Goal: Task Accomplishment & Management: Manage account settings

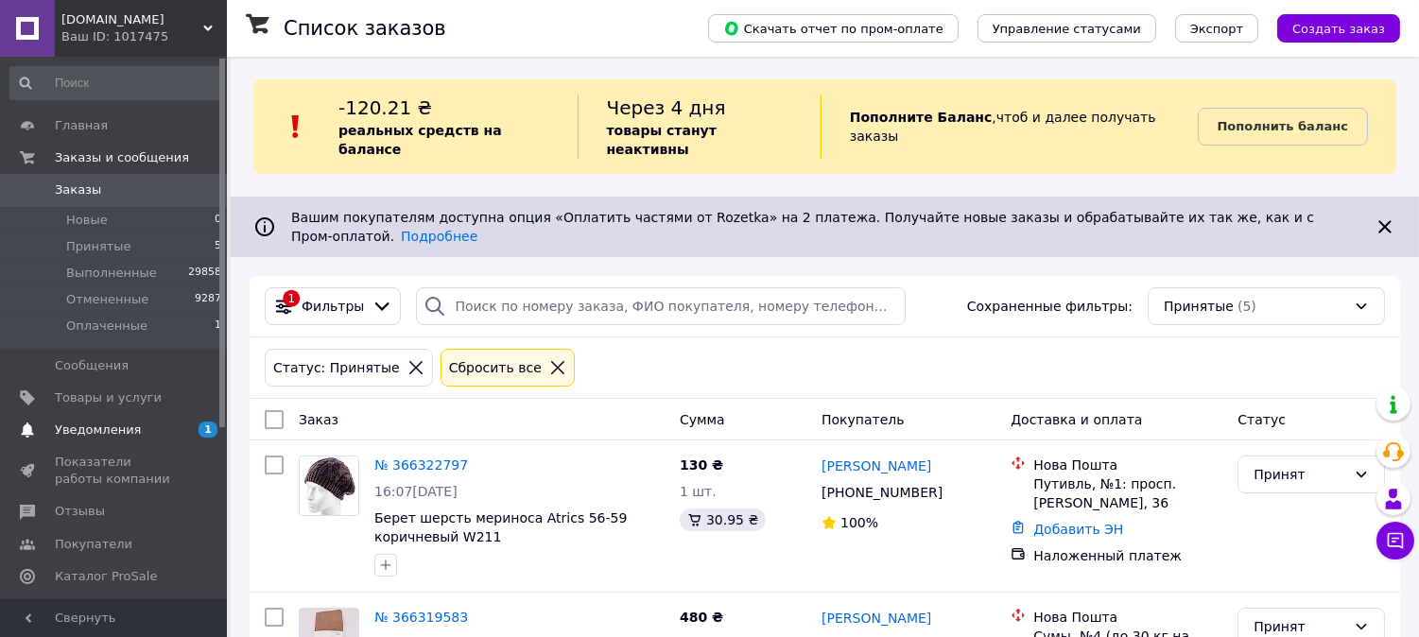
click at [91, 429] on span "Уведомления" at bounding box center [98, 430] width 86 height 17
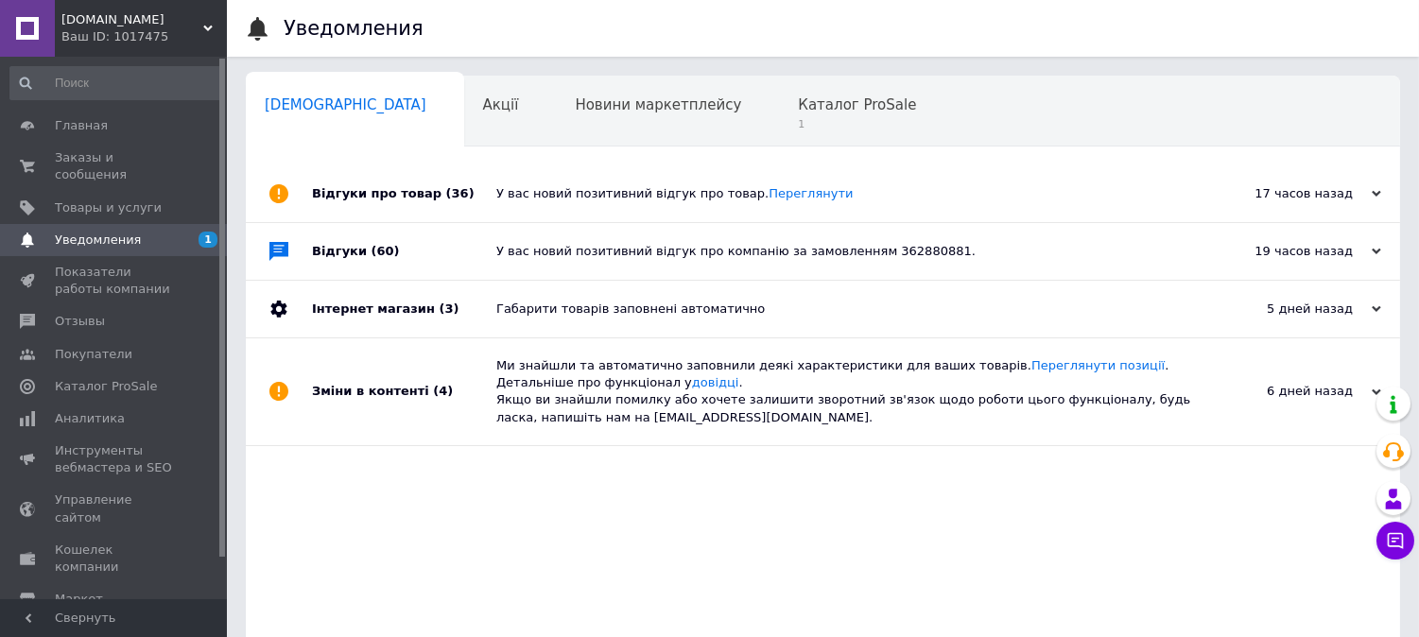
click at [716, 200] on div "У вас новий позитивний відгук про товар. Переглянути" at bounding box center [844, 193] width 696 height 17
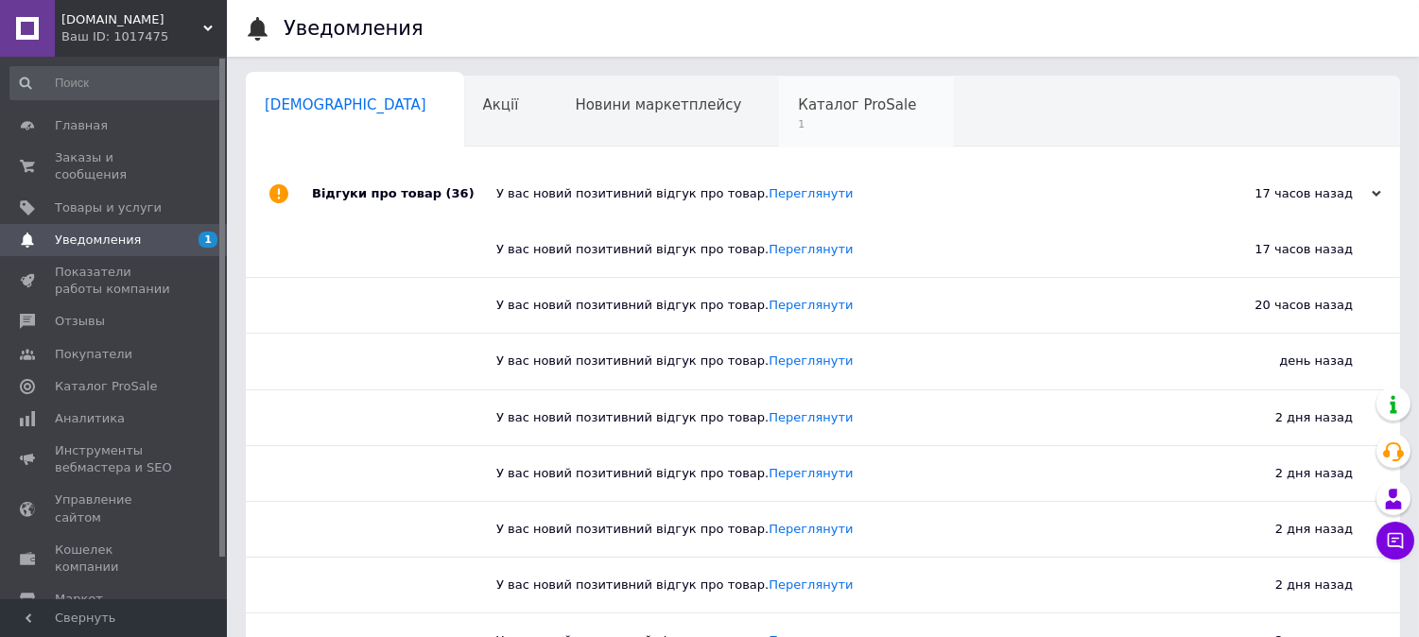
click at [798, 130] on span "1" at bounding box center [857, 124] width 118 height 14
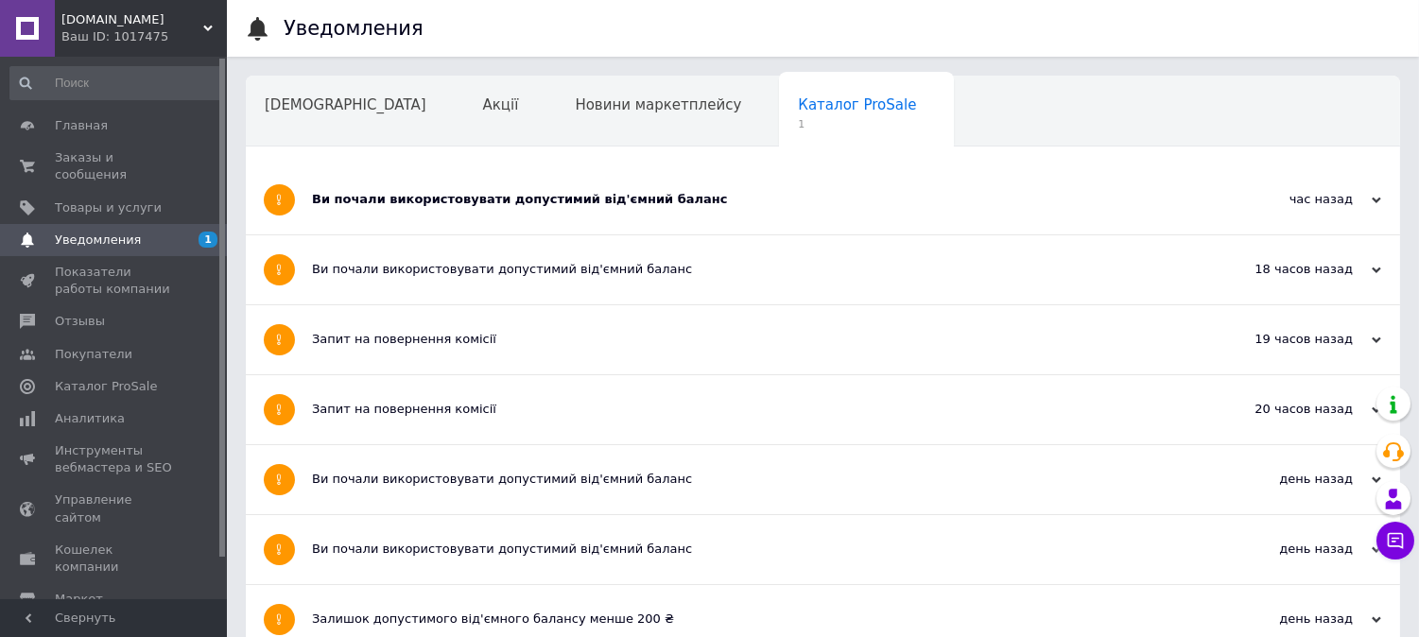
click at [542, 189] on div "Ви почали використовувати допустимий від'ємний баланс" at bounding box center [752, 199] width 880 height 69
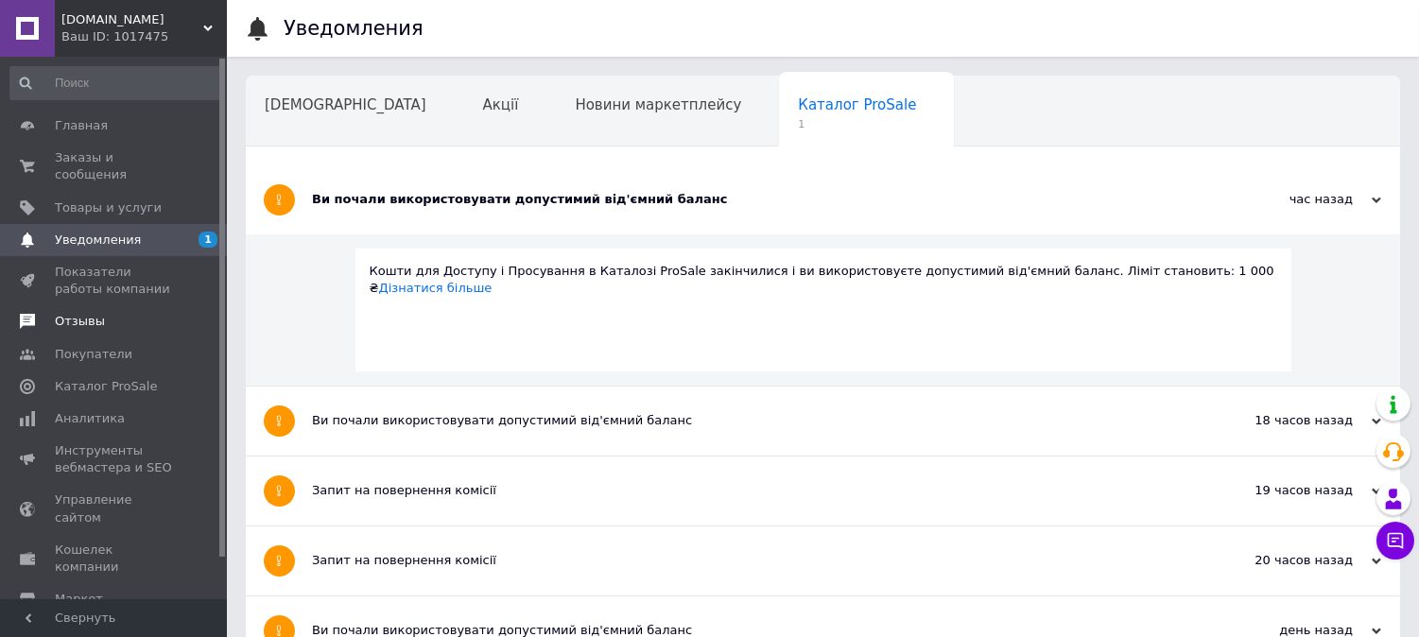
click at [93, 318] on link "Отзывы" at bounding box center [116, 321] width 233 height 32
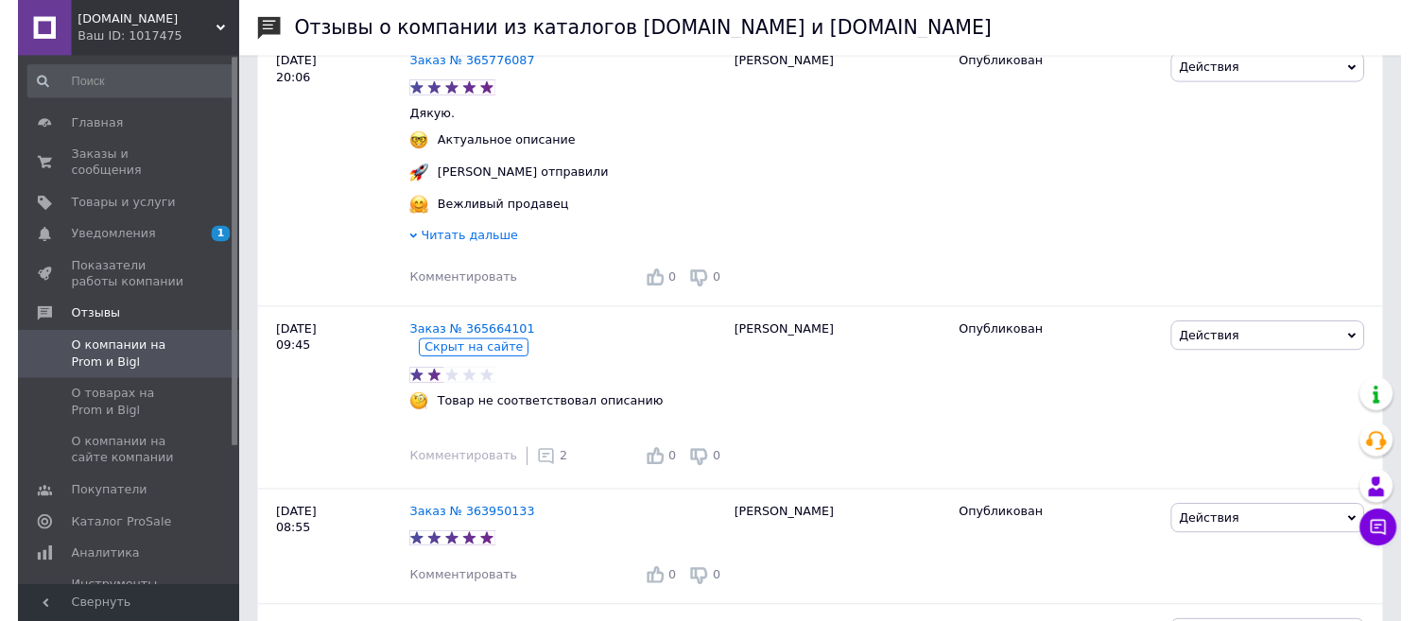
scroll to position [560, 0]
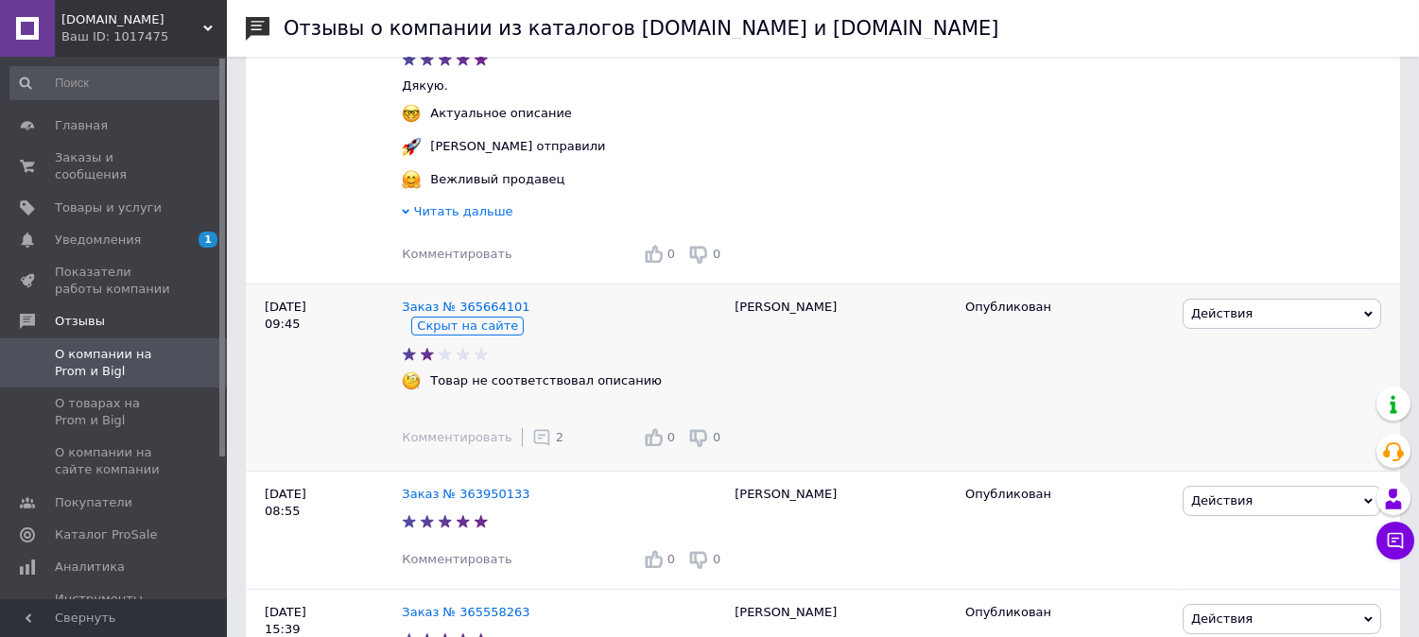
click at [556, 444] on span "2" at bounding box center [560, 437] width 8 height 14
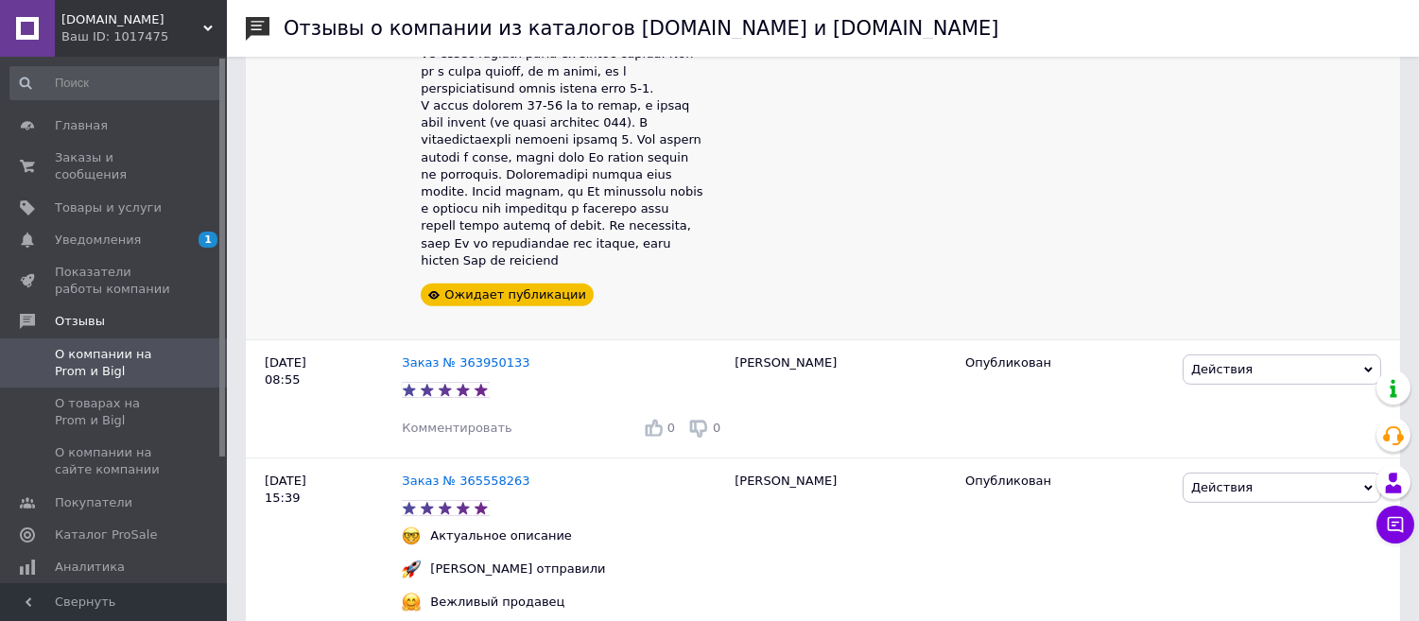
scroll to position [1680, 0]
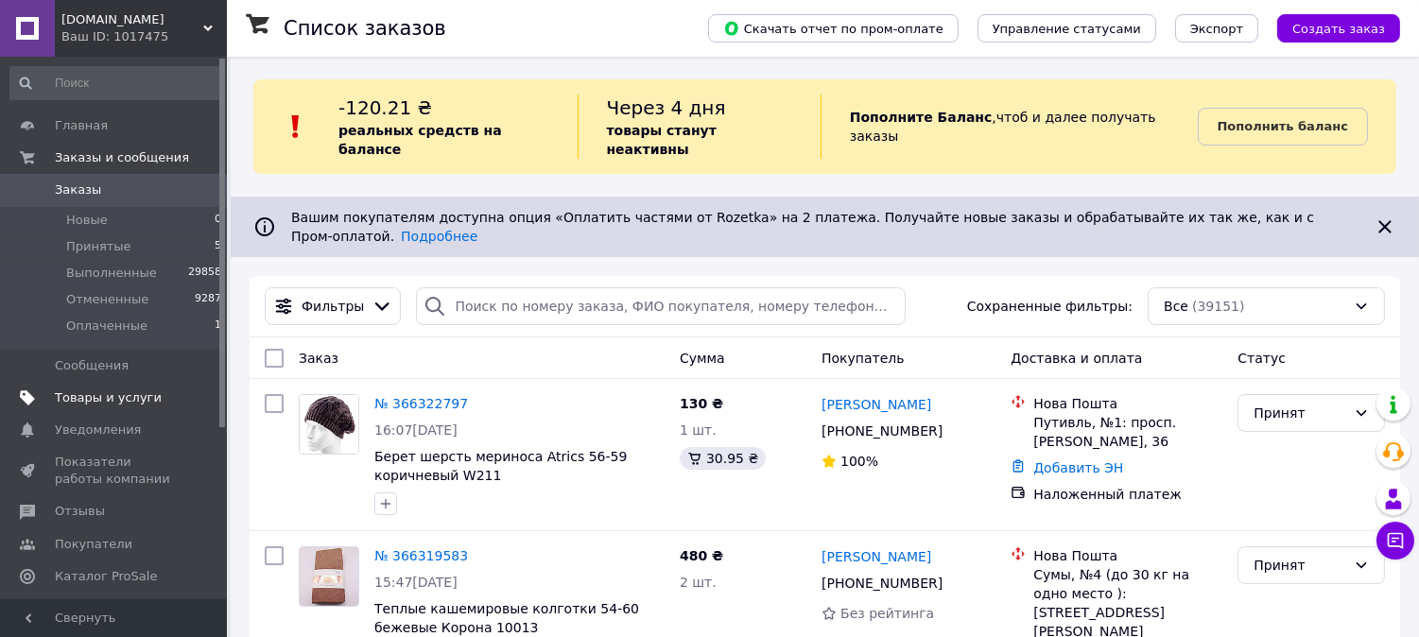
click at [123, 391] on span "Товары и услуги" at bounding box center [108, 398] width 107 height 17
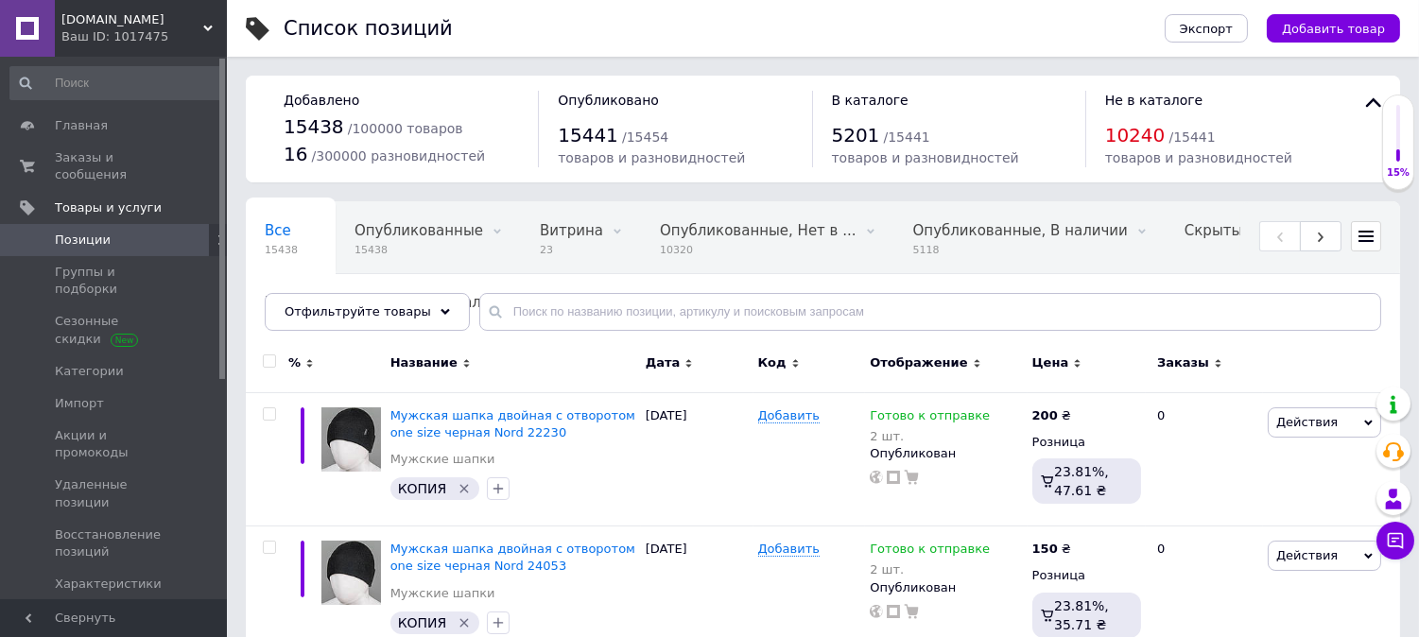
click at [553, 333] on div "Все 15438 Опубликованные 15438 Удалить Редактировать Витрина 23 Удалить Редакти…" at bounding box center [823, 276] width 1154 height 156
click at [553, 318] on input "text" at bounding box center [930, 312] width 902 height 38
type input "y"
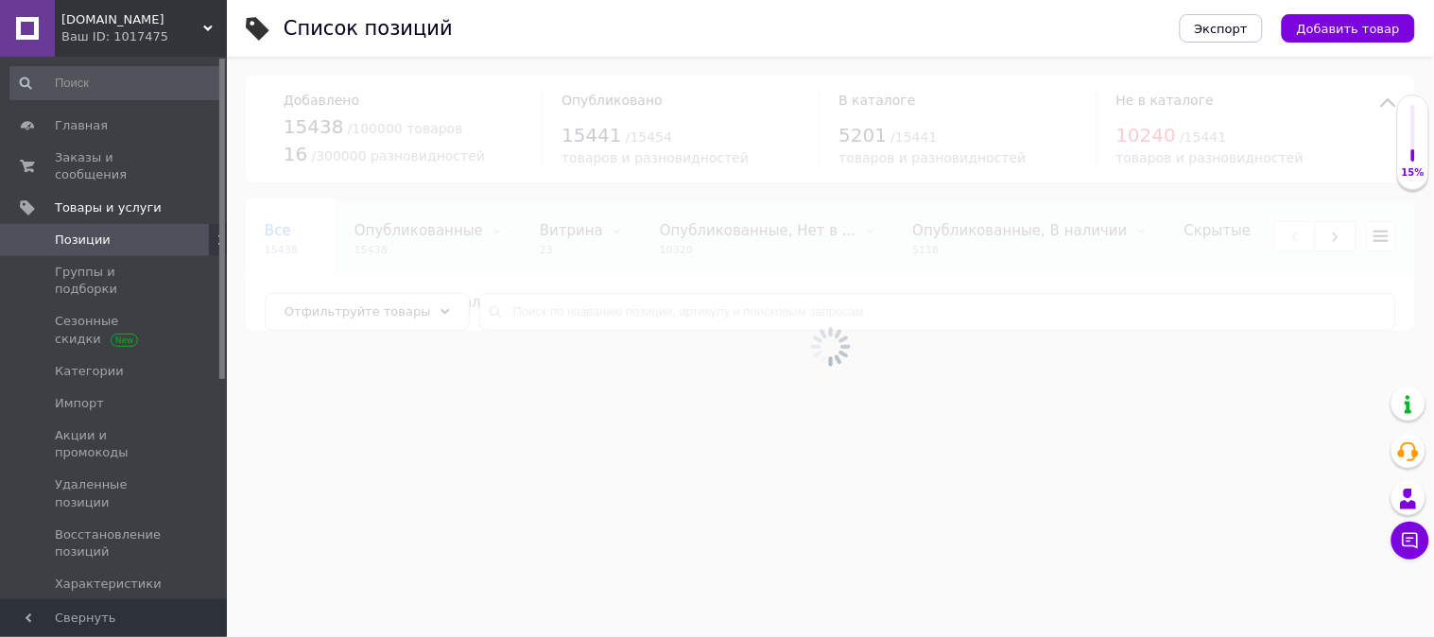
click at [1080, 429] on div at bounding box center [830, 347] width 1207 height 580
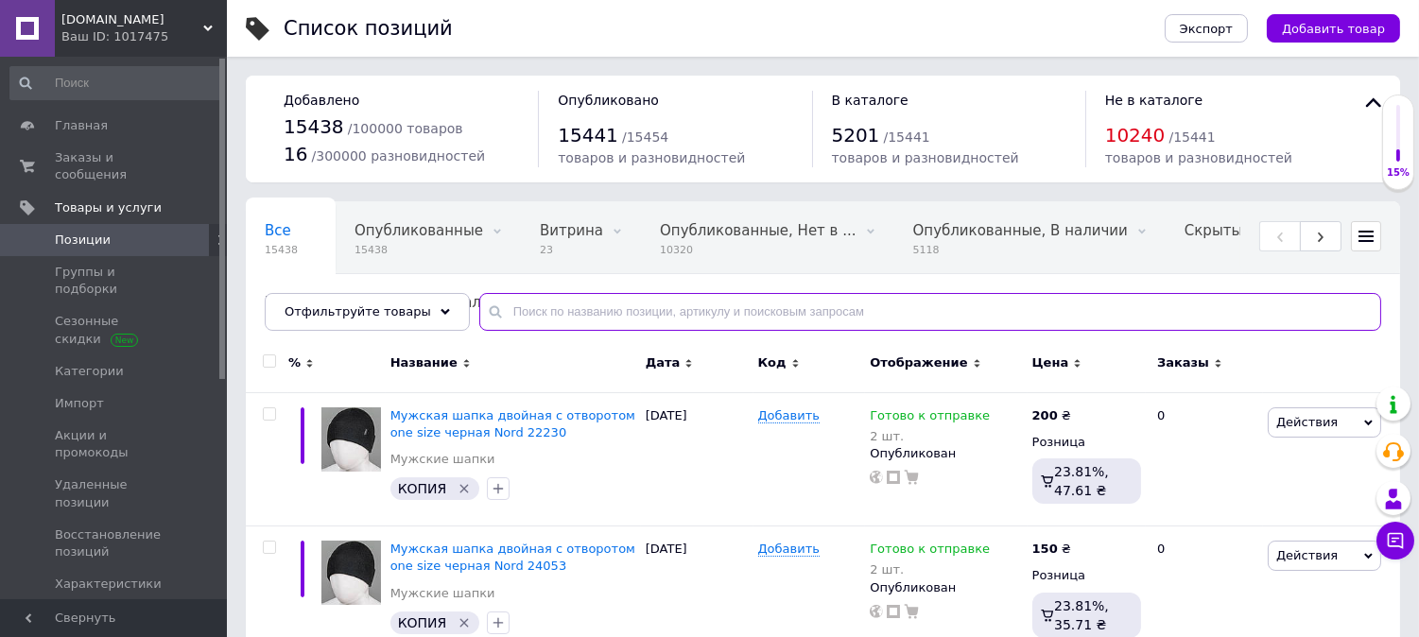
click at [541, 303] on input "text" at bounding box center [930, 312] width 902 height 38
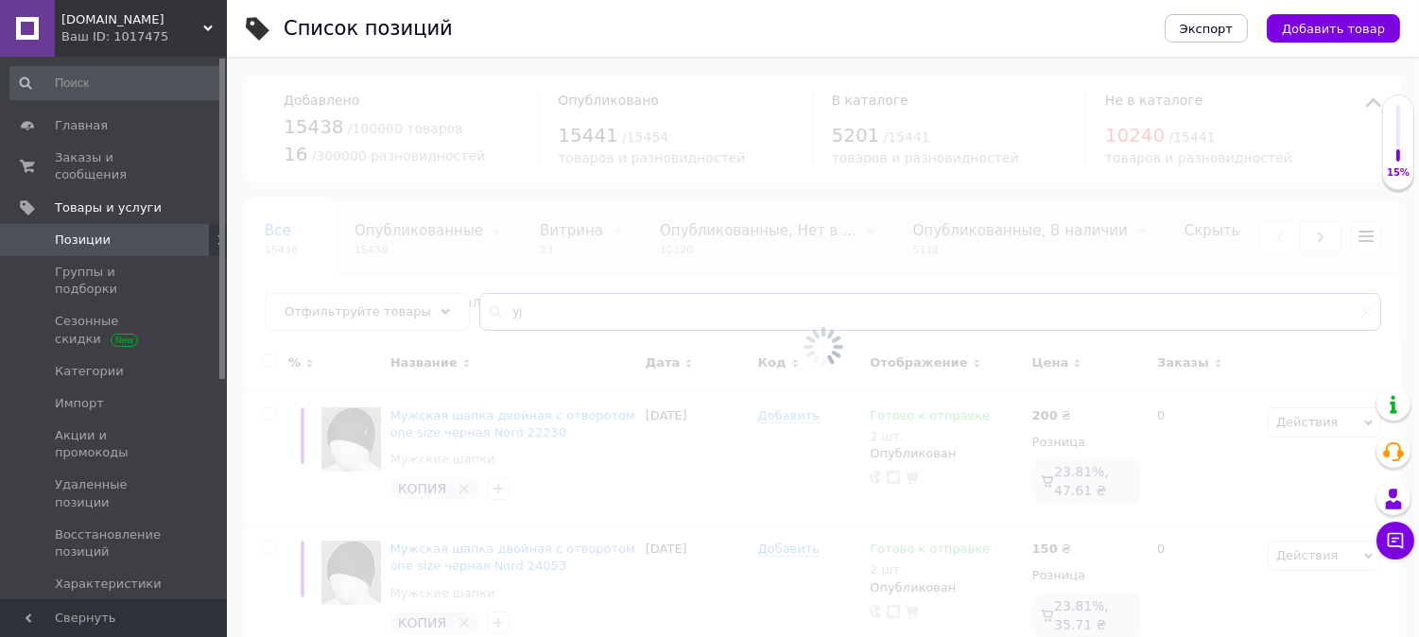
type input "y"
type input "носки 1526"
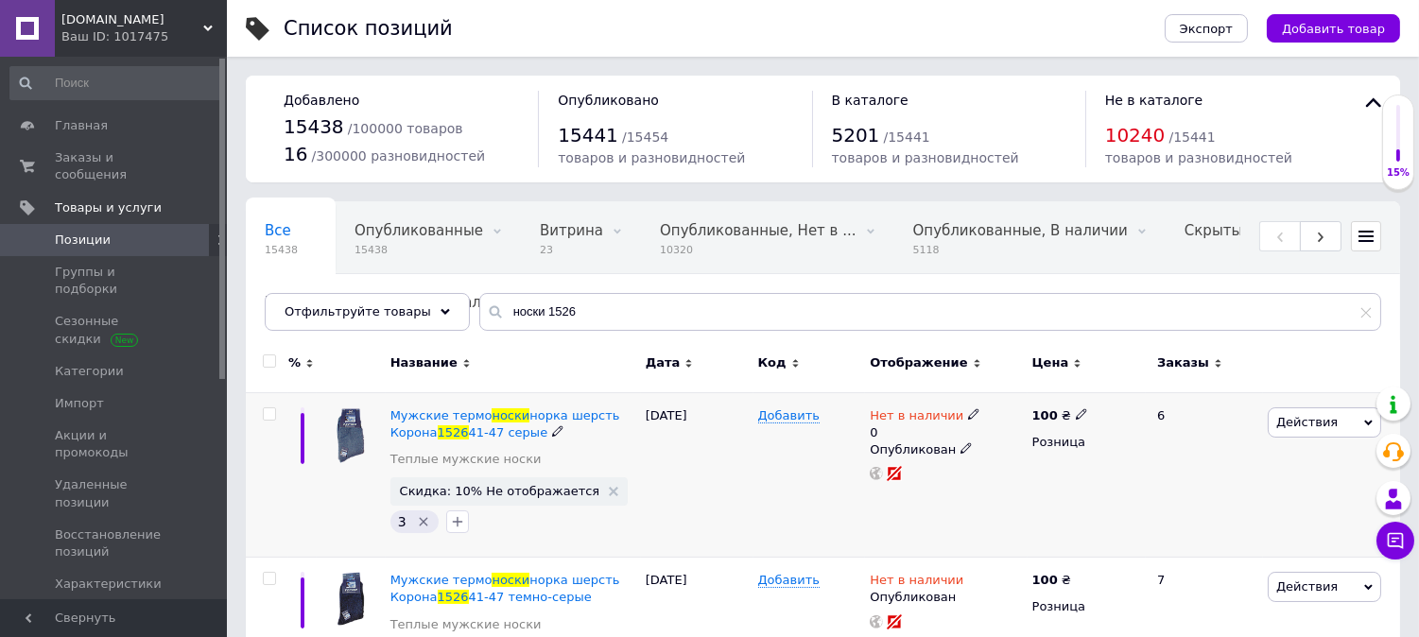
click at [968, 419] on icon at bounding box center [973, 413] width 11 height 11
click at [1057, 494] on li "Готово к отправке" at bounding box center [1076, 490] width 180 height 26
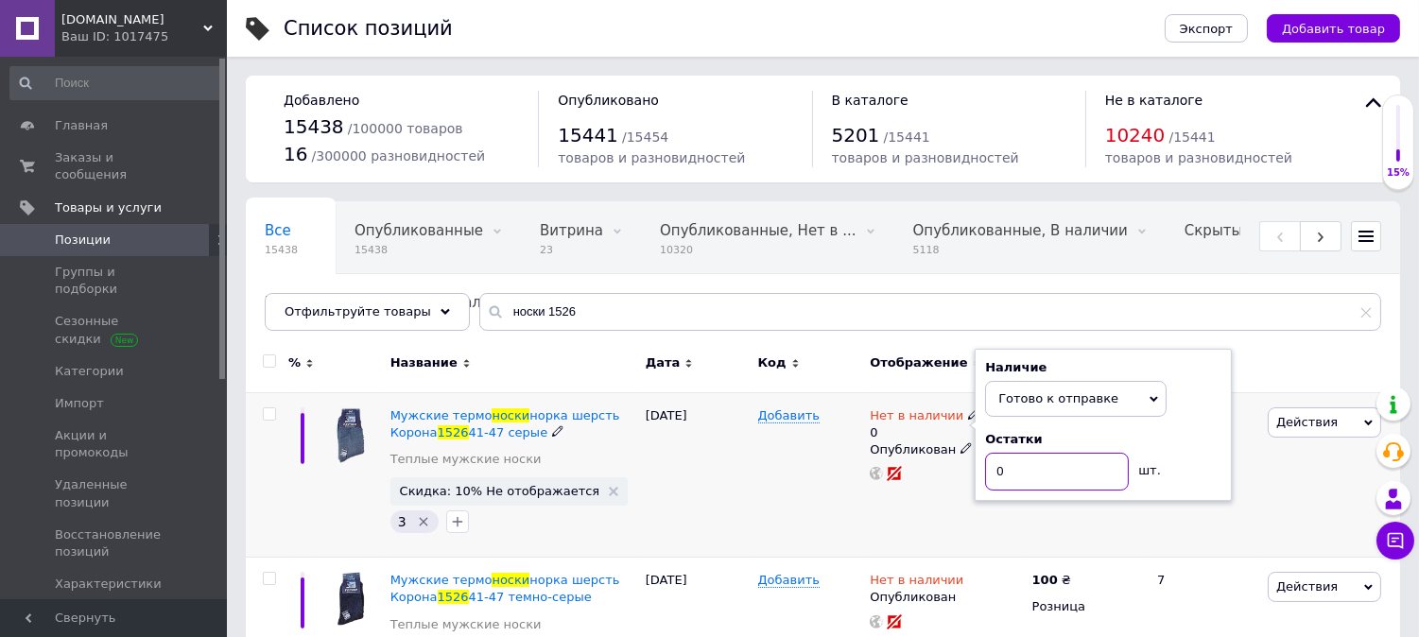
drag, startPoint x: 1050, startPoint y: 476, endPoint x: 788, endPoint y: 429, distance: 265.9
click at [805, 444] on div "Мужские термо носки норка шерсть Корона 1526 41-47 серые Теплые мужские носки С…" at bounding box center [823, 474] width 1154 height 165
type input "2"
click at [802, 516] on div "Добавить" at bounding box center [809, 474] width 113 height 165
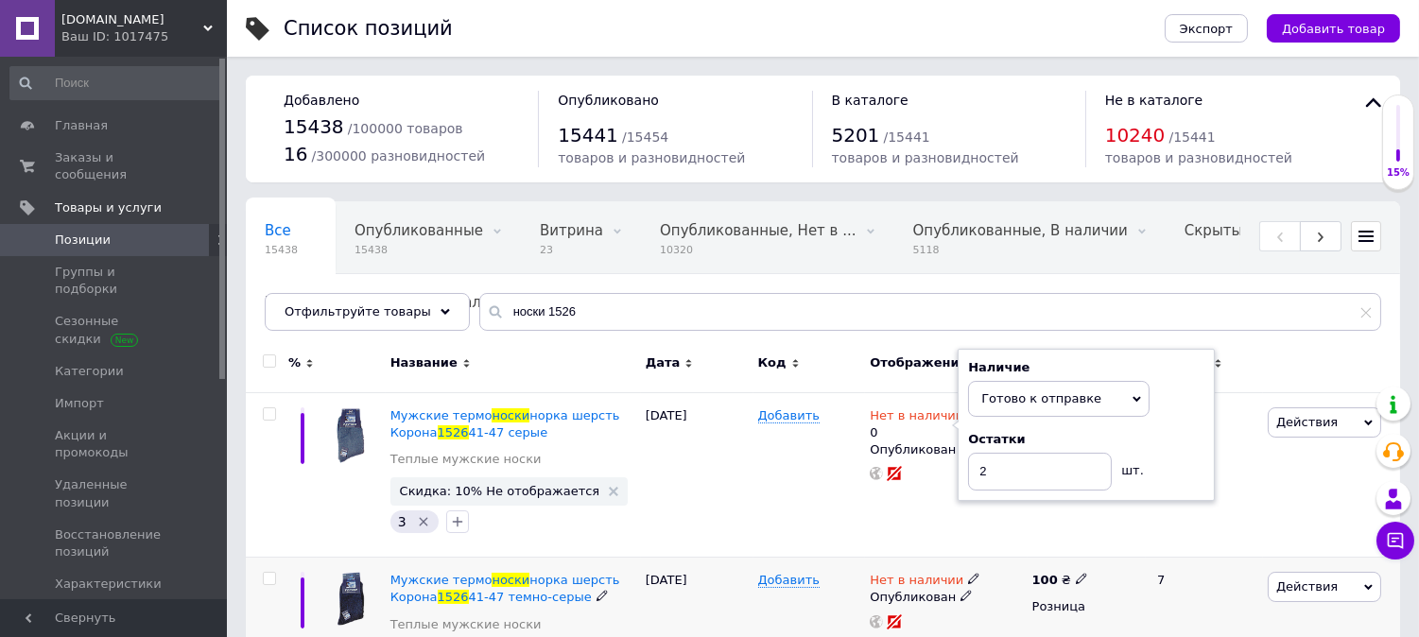
scroll to position [280, 0]
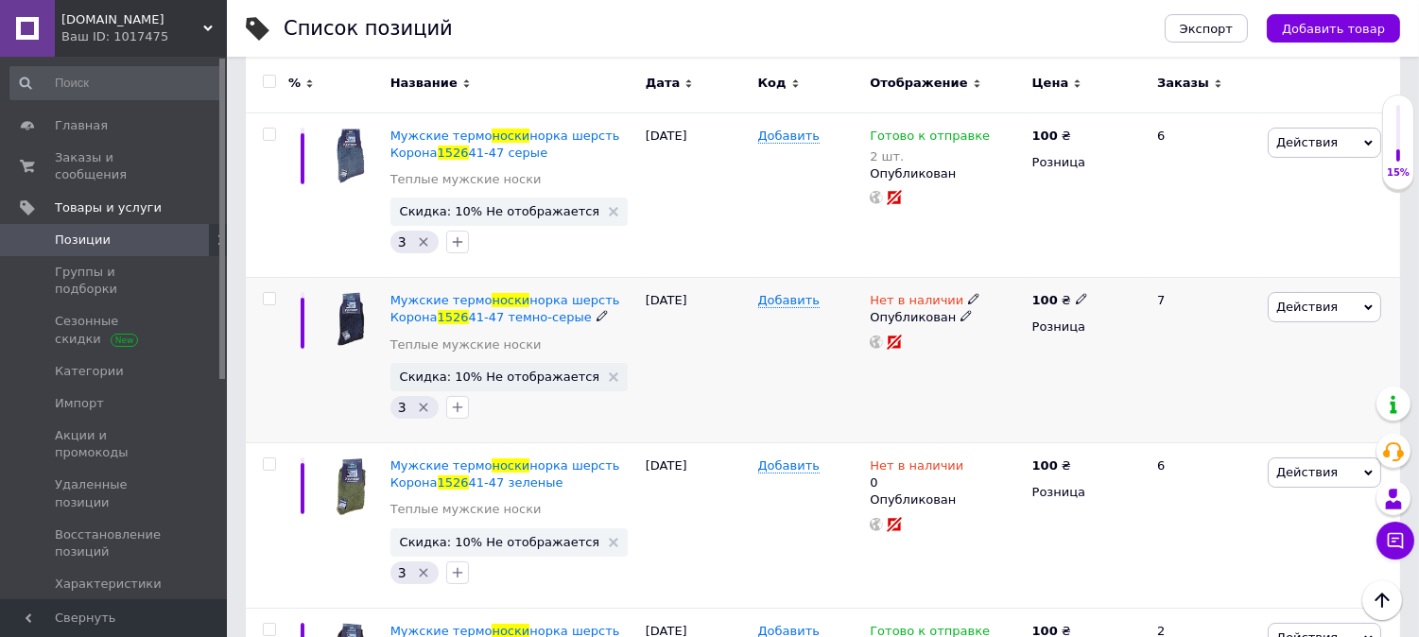
click at [968, 300] on icon at bounding box center [973, 298] width 11 height 11
click at [1074, 362] on li "Готово к отправке" at bounding box center [1076, 368] width 180 height 26
click at [1069, 362] on input at bounding box center [1057, 349] width 144 height 38
type input "2"
click at [843, 424] on div "Добавить" at bounding box center [809, 360] width 113 height 165
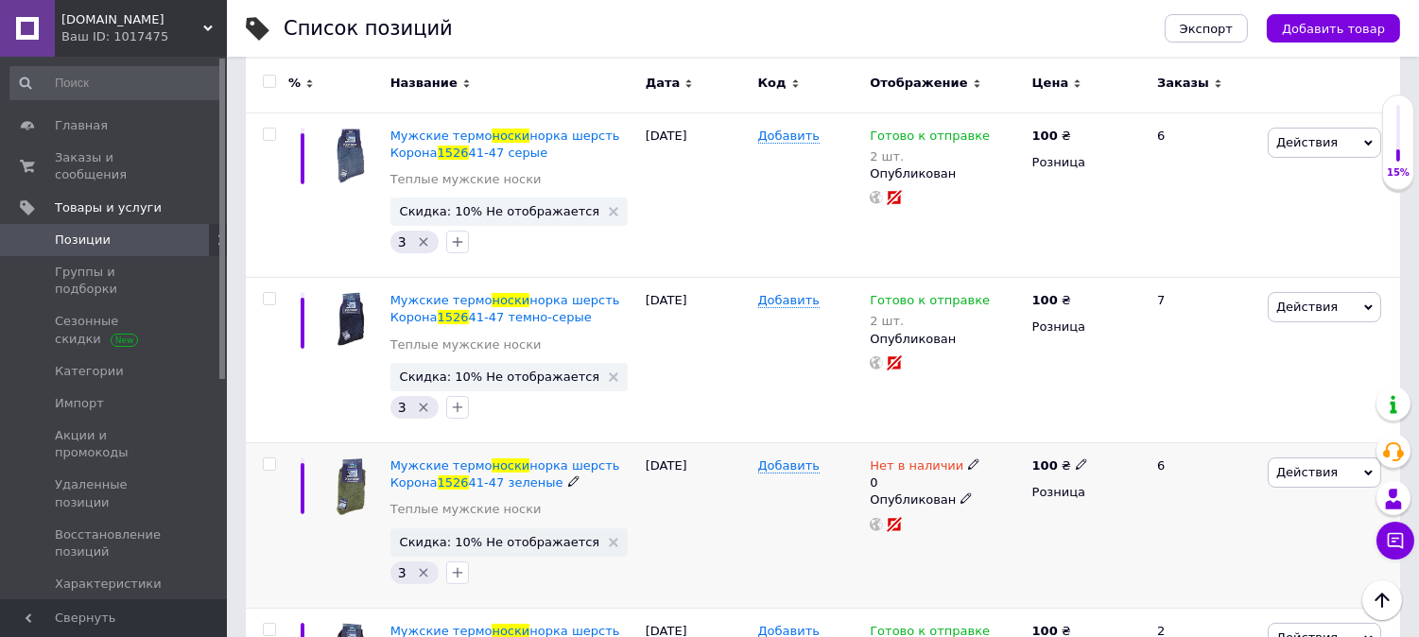
click at [968, 466] on icon at bounding box center [973, 464] width 11 height 11
click at [1055, 558] on ul "В наличии Под заказ Готово к отправке" at bounding box center [1076, 515] width 182 height 92
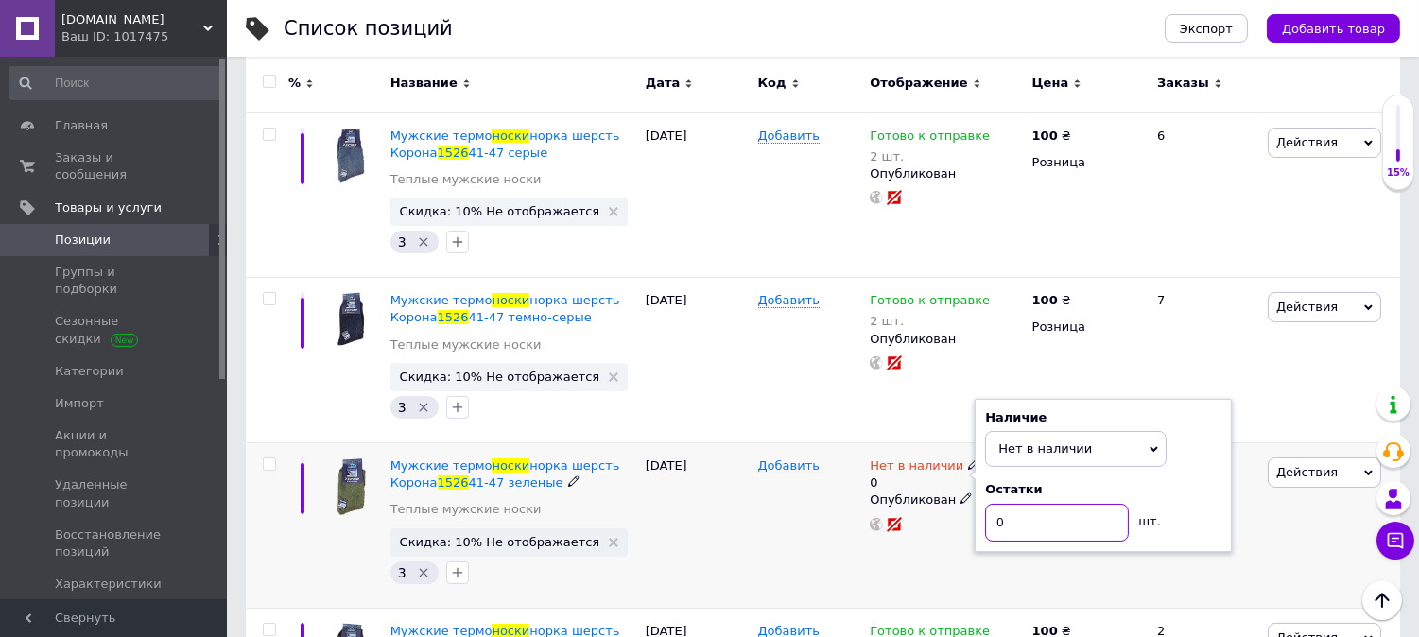
click at [1023, 522] on input "0" at bounding box center [1057, 523] width 144 height 38
click at [1043, 449] on span "Нет в наличии" at bounding box center [1045, 449] width 94 height 14
click at [1034, 541] on li "Готово к отправке" at bounding box center [1076, 541] width 180 height 26
drag, startPoint x: 929, startPoint y: 529, endPoint x: 886, endPoint y: 529, distance: 43.5
click at [889, 529] on div "Нет в наличии 0 Наличие Готово к отправке В наличии Нет в наличии Под заказ Ост…" at bounding box center [946, 495] width 152 height 75
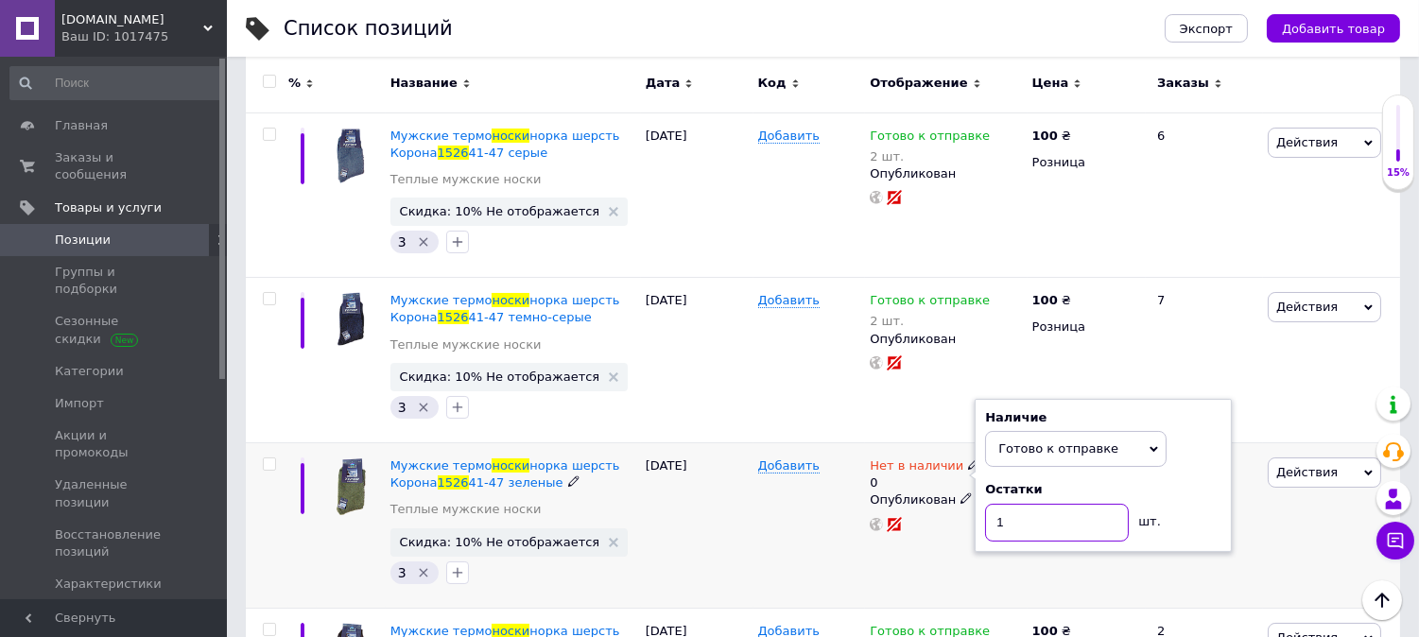
type input "1"
click at [694, 567] on div "27.04.2025" at bounding box center [697, 525] width 113 height 165
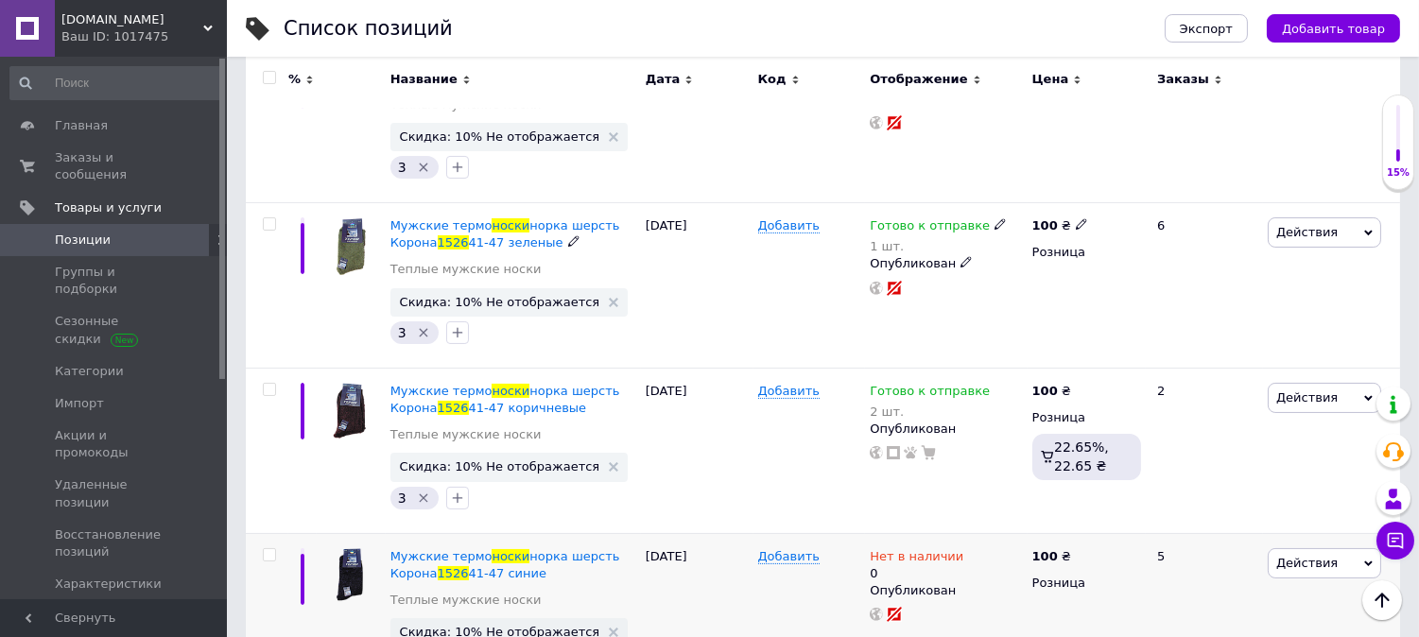
scroll to position [560, 0]
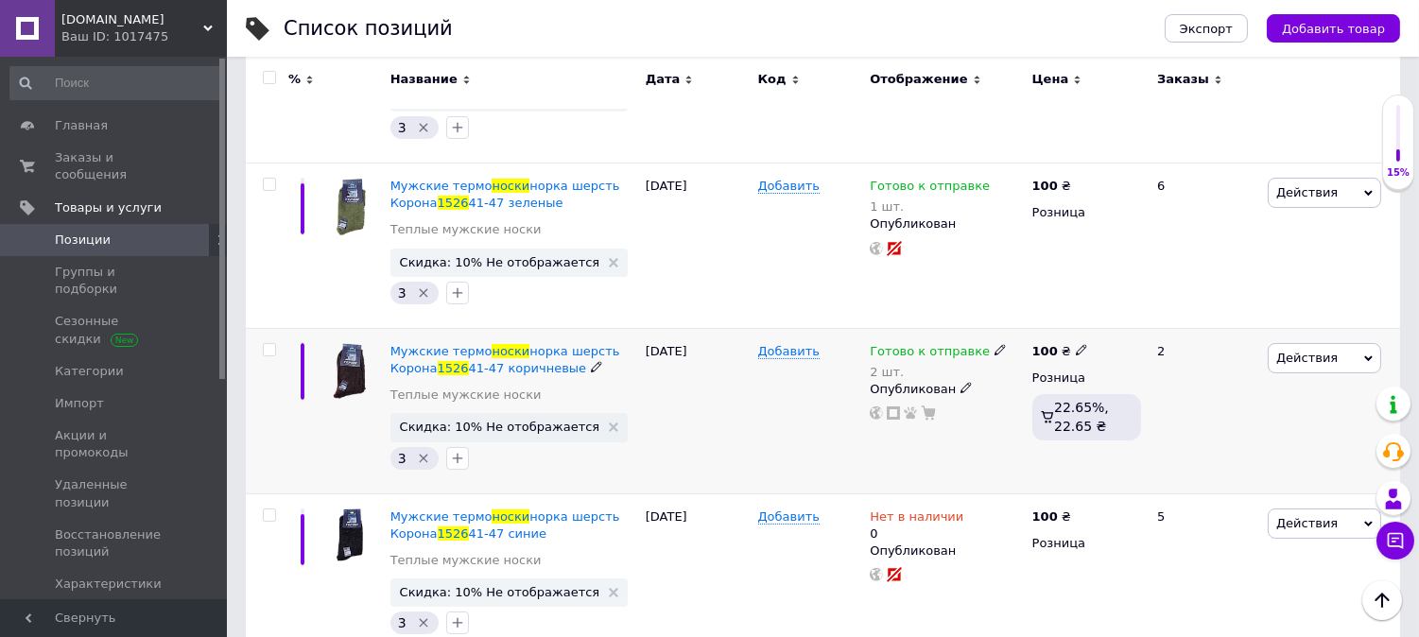
click at [995, 354] on icon at bounding box center [1000, 349] width 11 height 11
click at [1223, 416] on div "Остатки 2 шт." at bounding box center [1126, 400] width 236 height 60
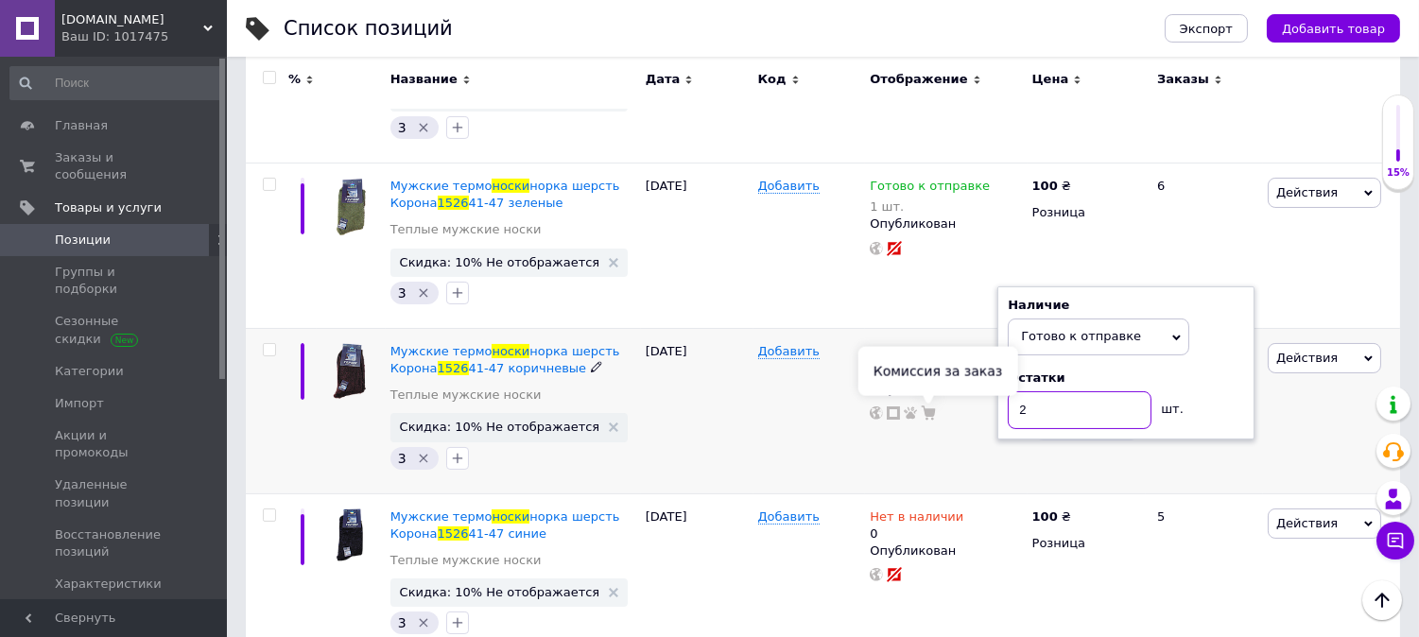
drag, startPoint x: 1108, startPoint y: 412, endPoint x: 923, endPoint y: 411, distance: 185.3
click at [923, 411] on div "Готово к отправке 2 шт. Наличие Готово к отправке В наличии Нет в наличии Под з…" at bounding box center [946, 382] width 152 height 78
type input "3"
click at [788, 460] on div "Добавить" at bounding box center [809, 410] width 113 height 165
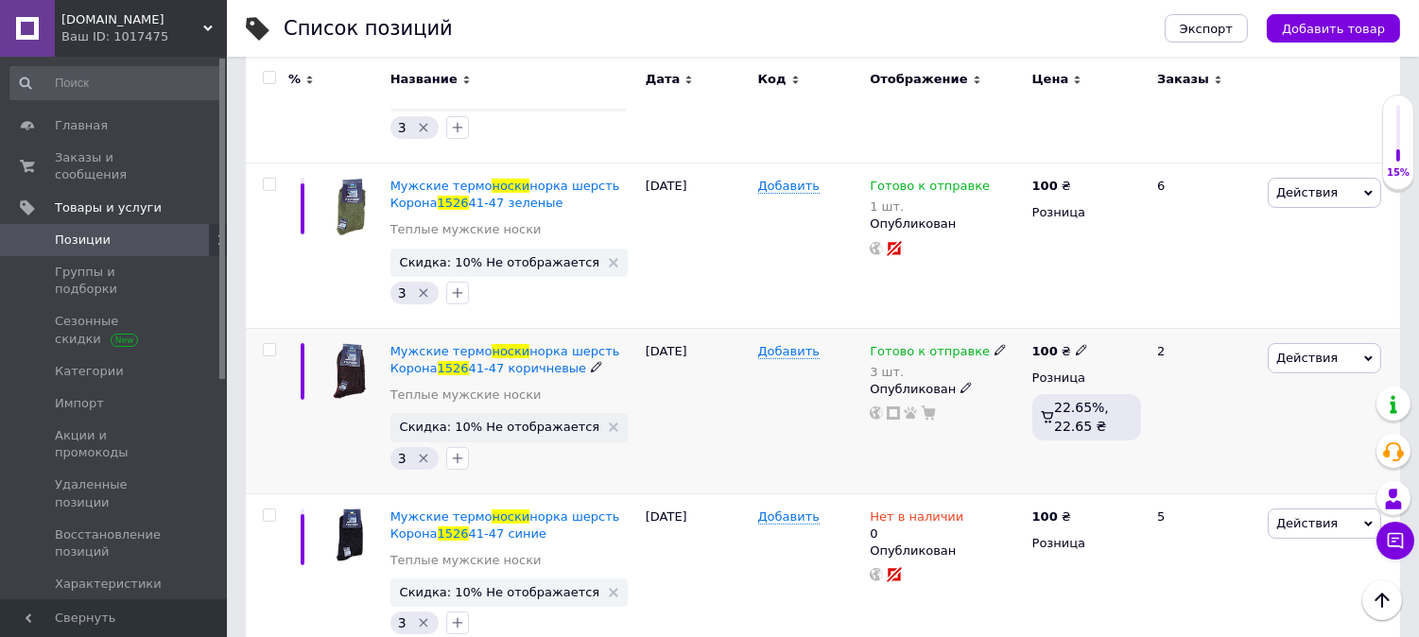
scroll to position [766, 0]
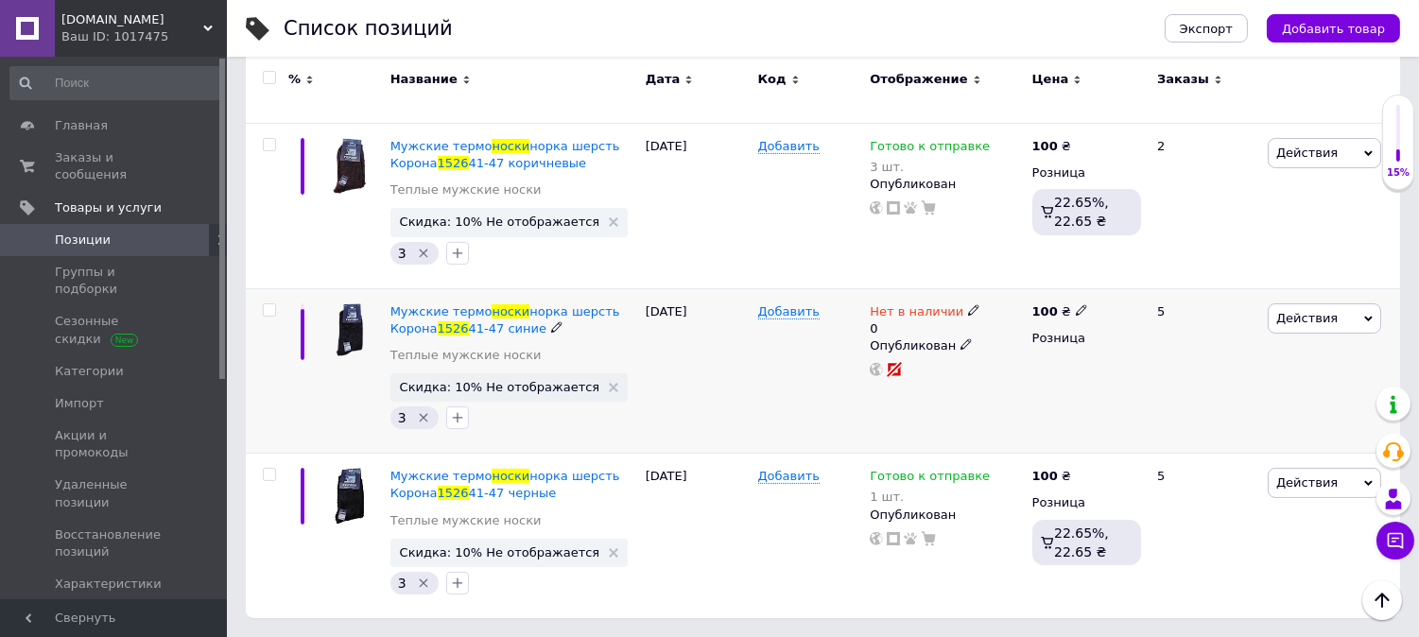
click at [968, 307] on icon at bounding box center [973, 309] width 11 height 11
click at [1047, 379] on li "Готово к отправке" at bounding box center [1076, 386] width 180 height 26
drag, startPoint x: 1044, startPoint y: 374, endPoint x: 796, endPoint y: 332, distance: 251.3
click at [798, 332] on div "Мужские термо носки норка шерсть Корона 1526 41-47 синие Теплые мужские носки С…" at bounding box center [823, 370] width 1154 height 165
type input "2"
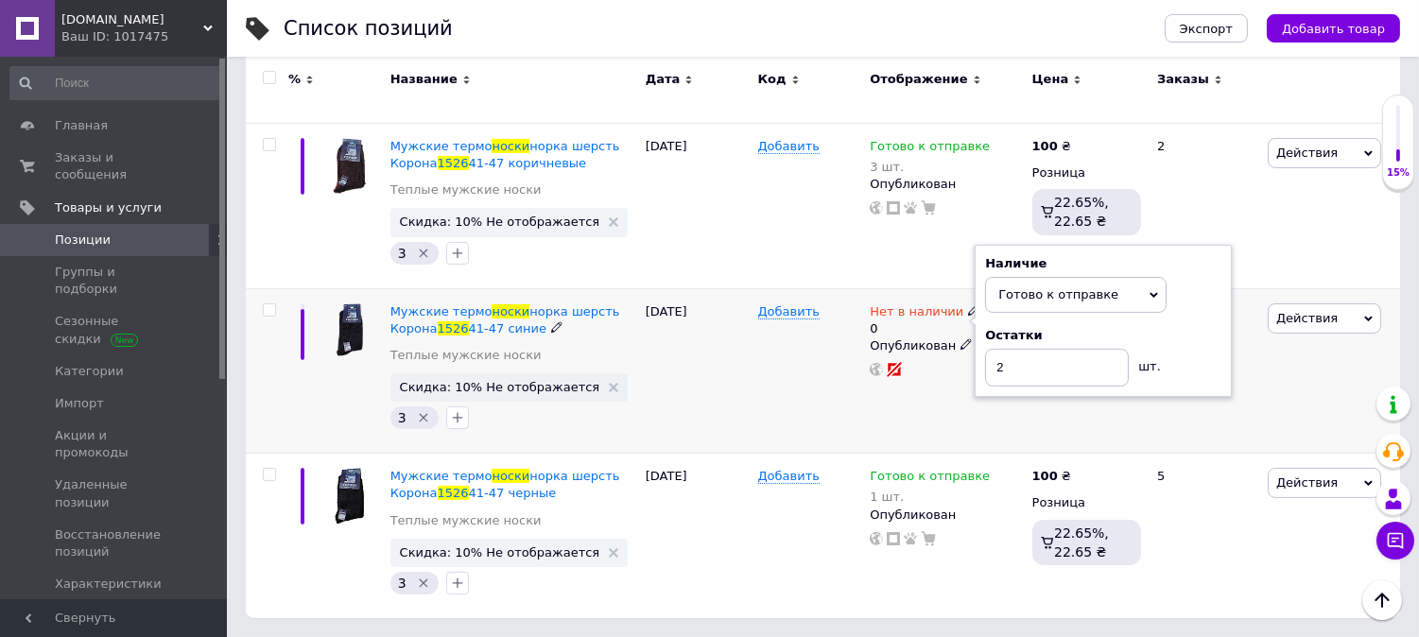
click at [712, 372] on div "11.09.2025" at bounding box center [697, 370] width 113 height 165
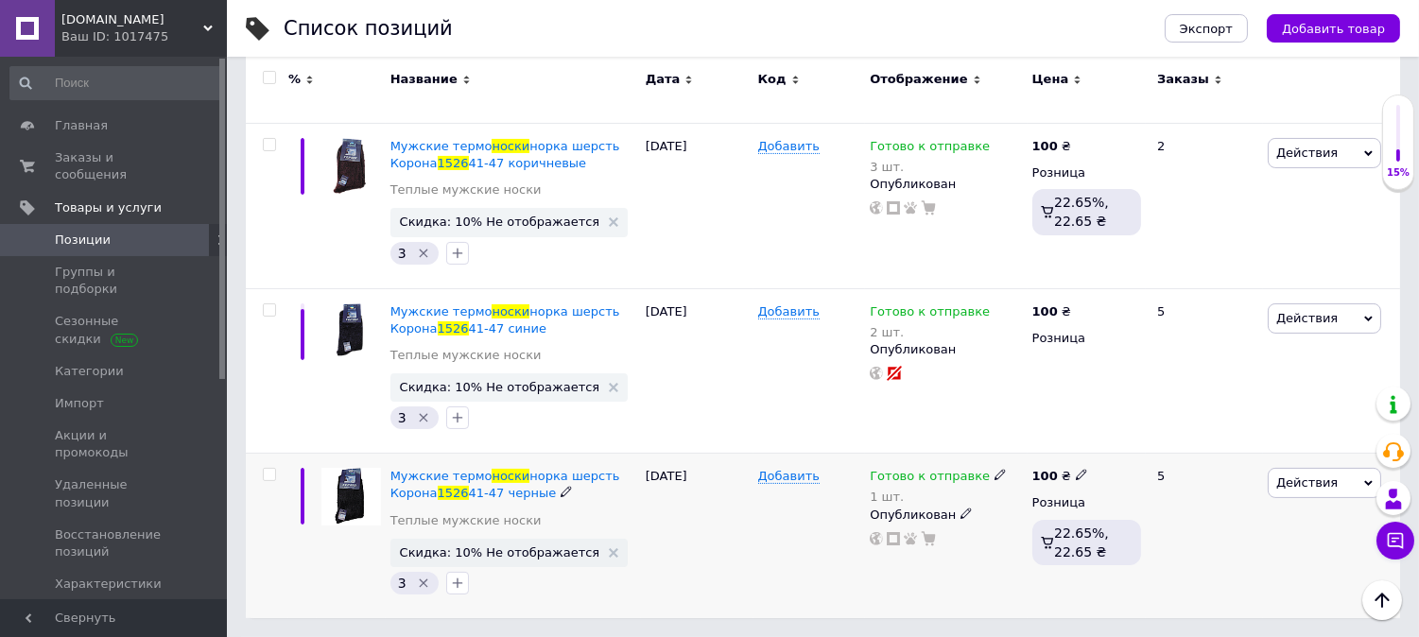
click at [995, 478] on icon at bounding box center [1000, 474] width 11 height 11
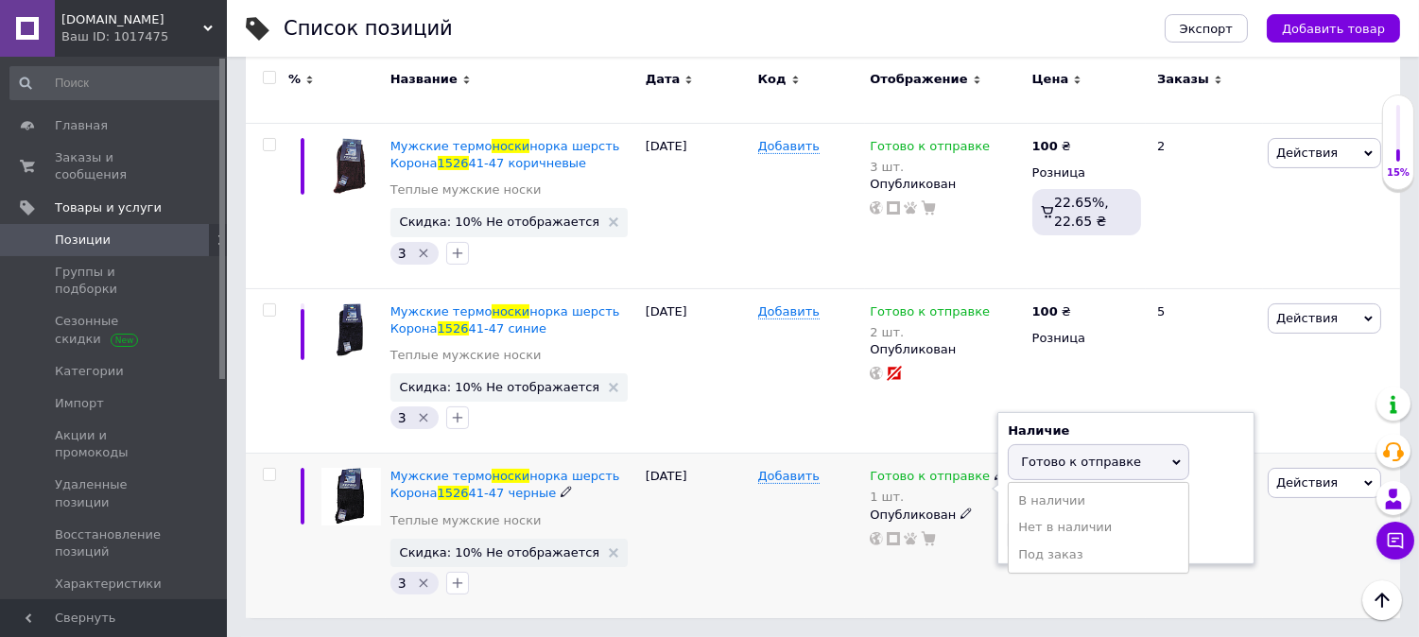
click at [1221, 530] on div "Остатки 1 шт." at bounding box center [1126, 524] width 236 height 60
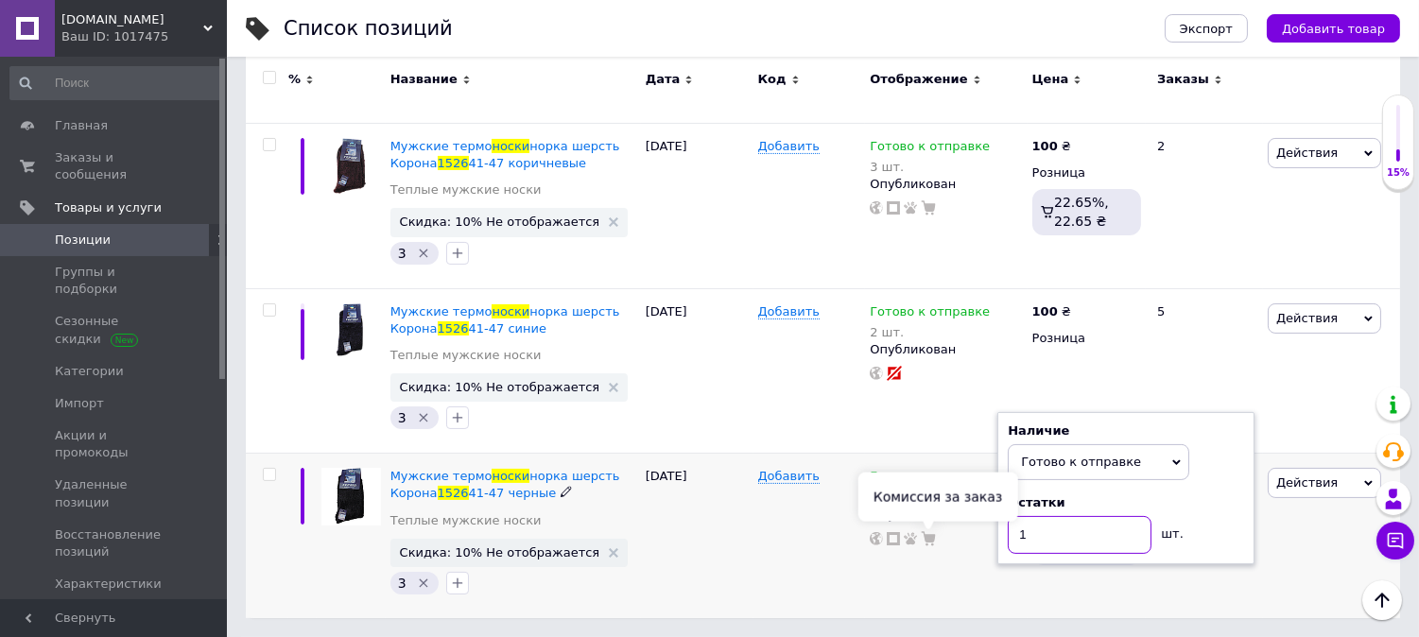
drag, startPoint x: 1069, startPoint y: 532, endPoint x: 848, endPoint y: 528, distance: 221.3
click at [848, 528] on div "Мужские термо носки норка шерсть Корона 1526 41-47 черные Теплые мужские носки …" at bounding box center [823, 536] width 1154 height 164
type input "3"
click at [745, 554] on div "07.10.2025" at bounding box center [697, 536] width 113 height 164
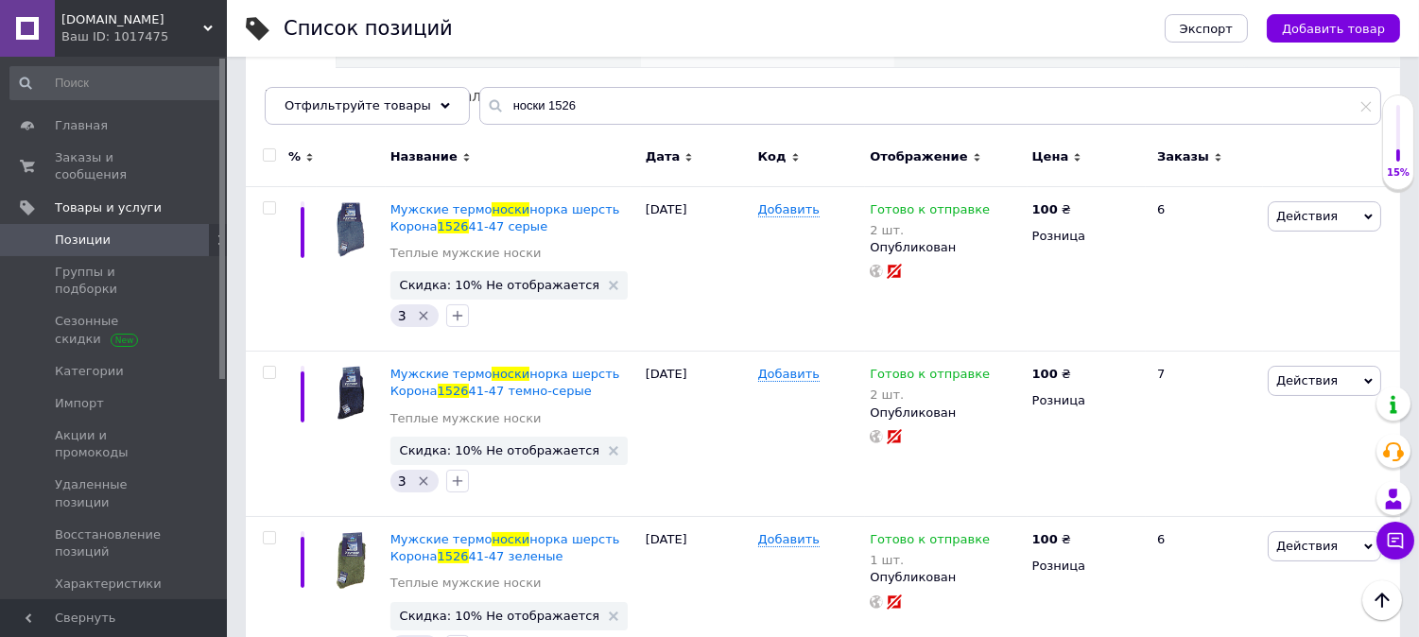
scroll to position [0, 0]
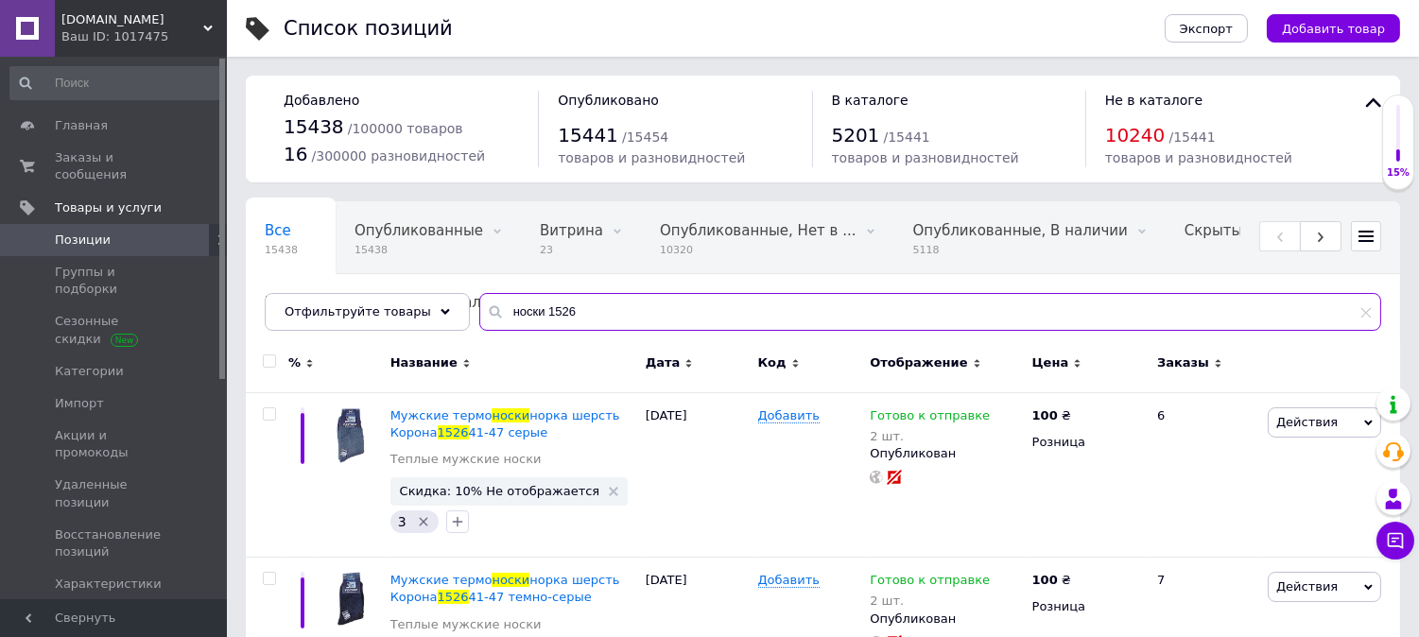
drag, startPoint x: 531, startPoint y: 306, endPoint x: 660, endPoint y: 305, distance: 128.6
click at [660, 305] on input "носки 1526" at bounding box center [930, 312] width 902 height 38
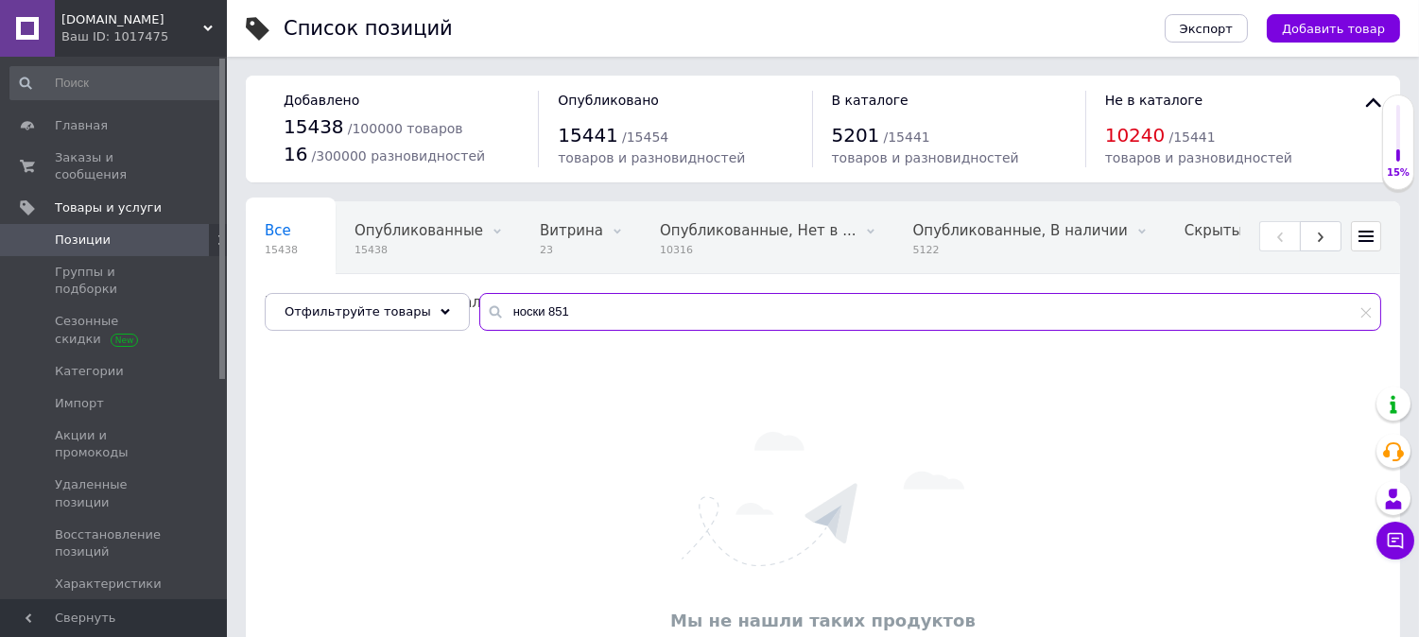
drag, startPoint x: 525, startPoint y: 296, endPoint x: 580, endPoint y: 298, distance: 55.8
click at [580, 298] on input "носки 851" at bounding box center [930, 312] width 902 height 38
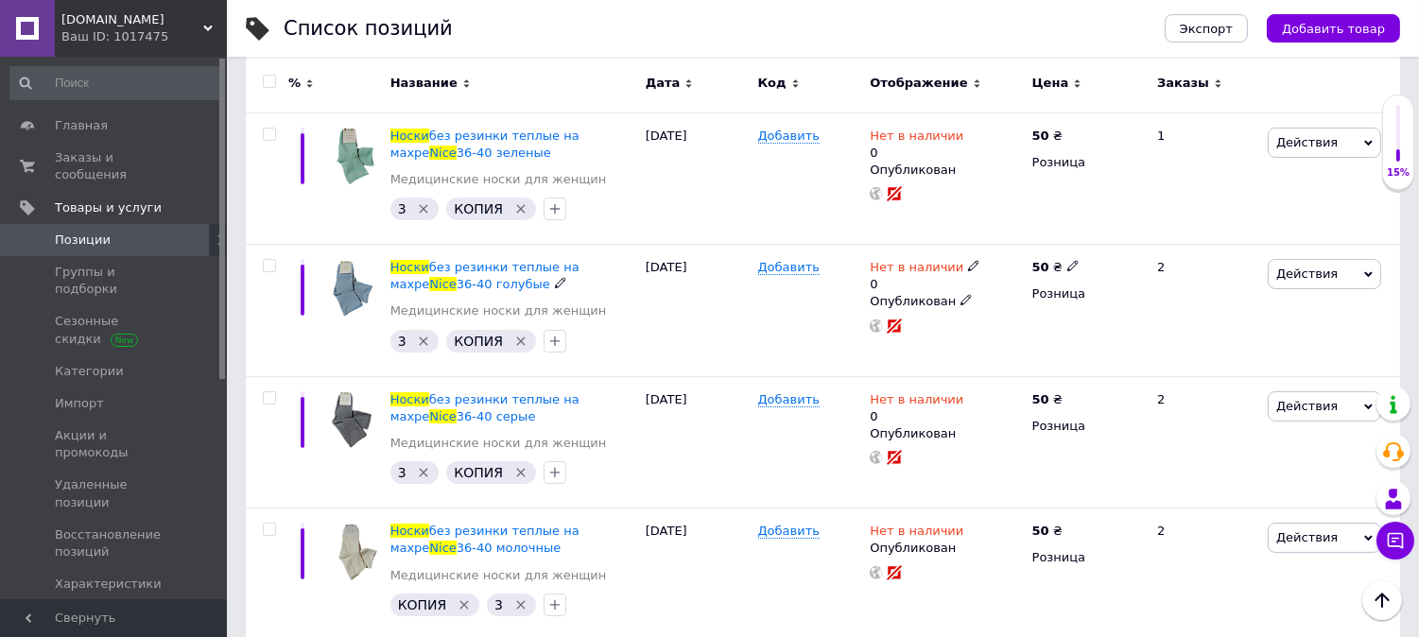
scroll to position [436, 0]
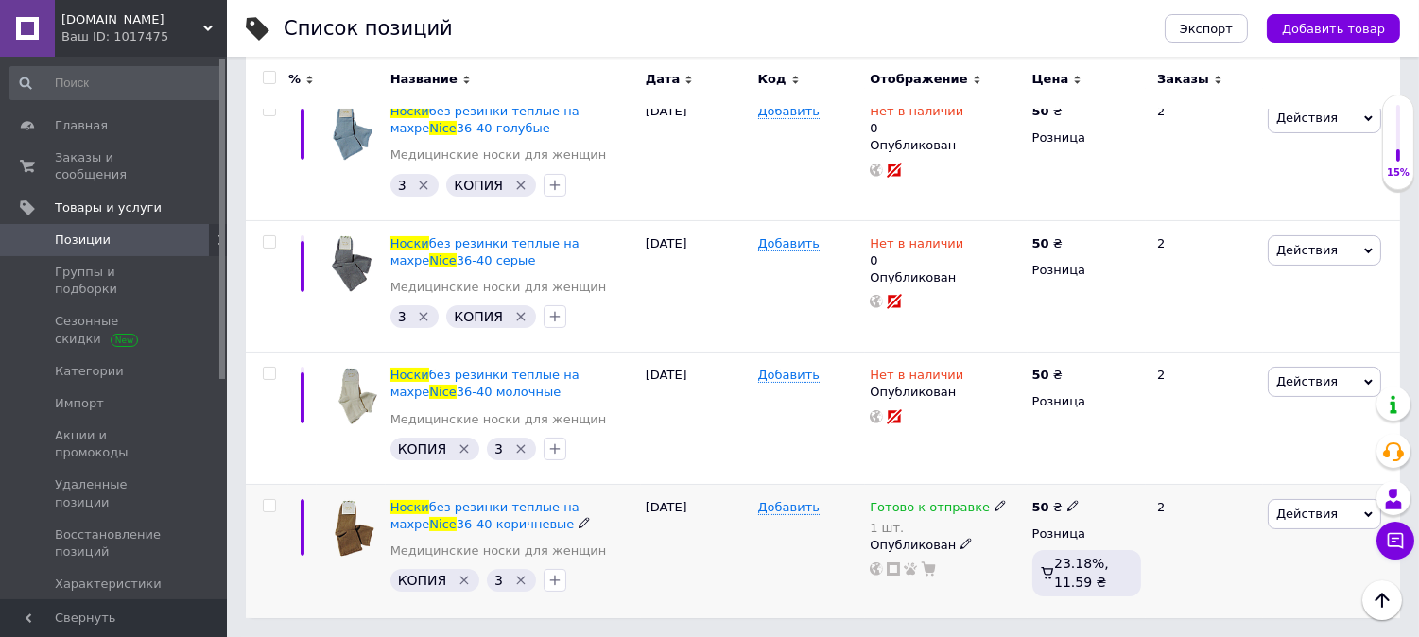
type input "носки nice"
click at [986, 511] on div "Готово к отправке" at bounding box center [938, 507] width 137 height 17
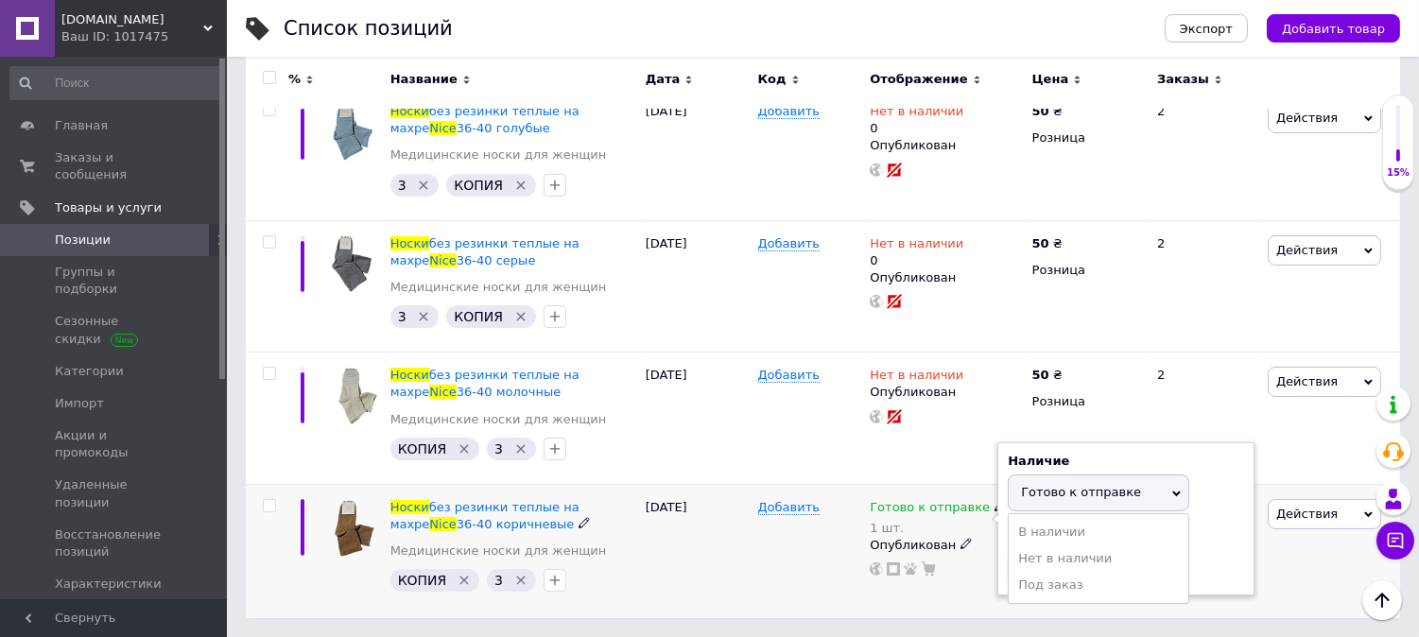
click at [1203, 567] on div "Остатки 1 шт." at bounding box center [1126, 556] width 236 height 60
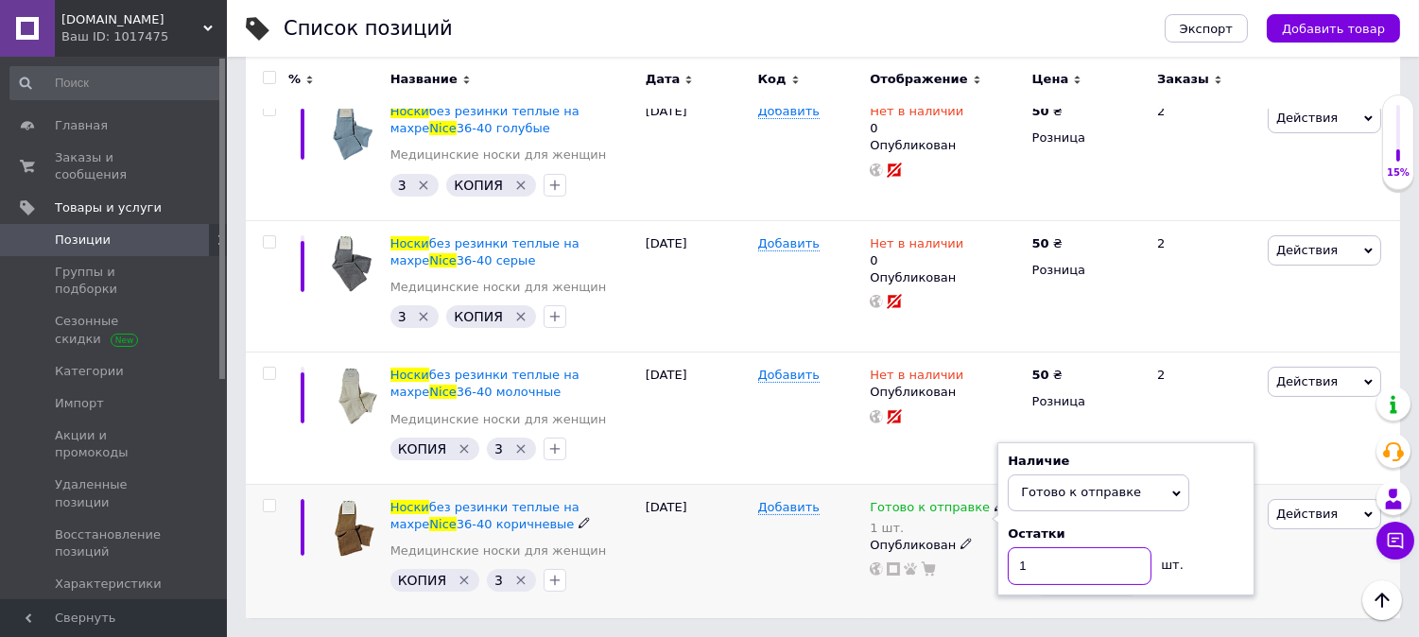
drag, startPoint x: 1081, startPoint y: 571, endPoint x: 857, endPoint y: 544, distance: 225.7
click at [857, 544] on div "Носки без резинки теплые на махре Nice 36-40 коричневые Медицинские носки для ж…" at bounding box center [823, 550] width 1154 height 133
type input "5"
click at [800, 544] on div "Добавить" at bounding box center [809, 550] width 113 height 133
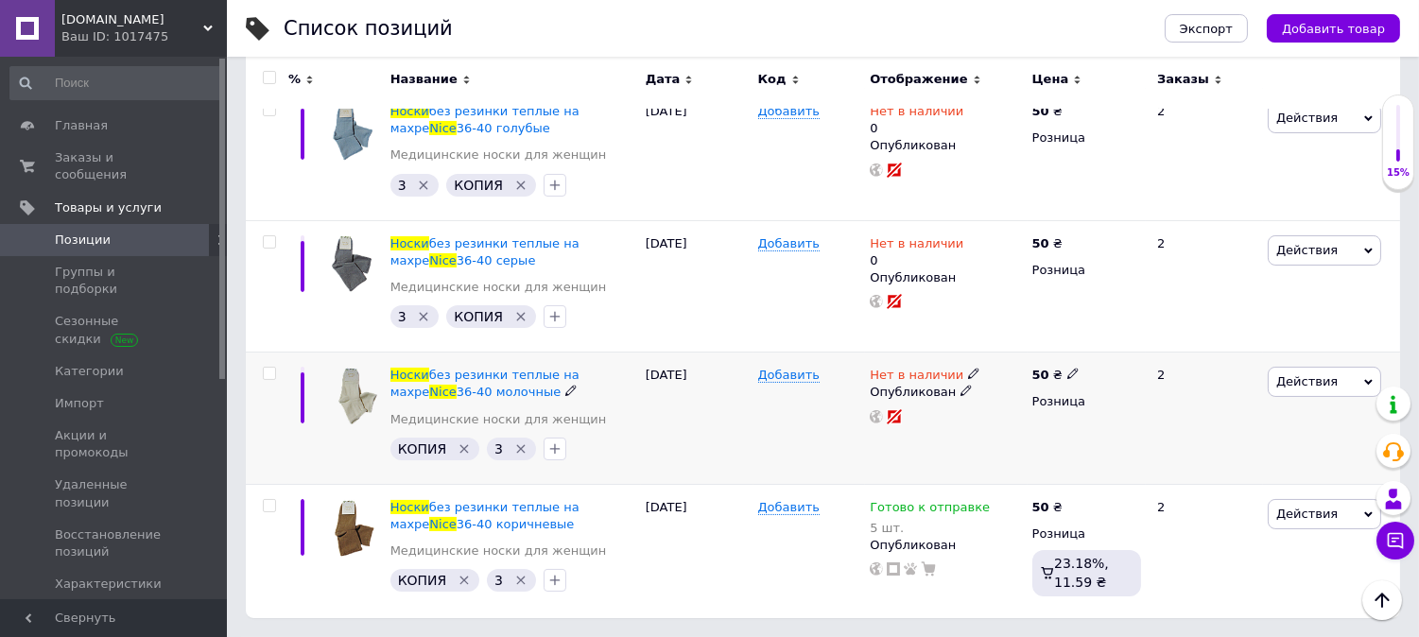
click at [968, 373] on use at bounding box center [973, 374] width 10 height 10
click at [1065, 433] on li "Готово к отправке" at bounding box center [1076, 442] width 180 height 26
click at [1056, 416] on input at bounding box center [1057, 424] width 144 height 38
type input "4"
click at [843, 429] on div "Добавить" at bounding box center [809, 419] width 113 height 132
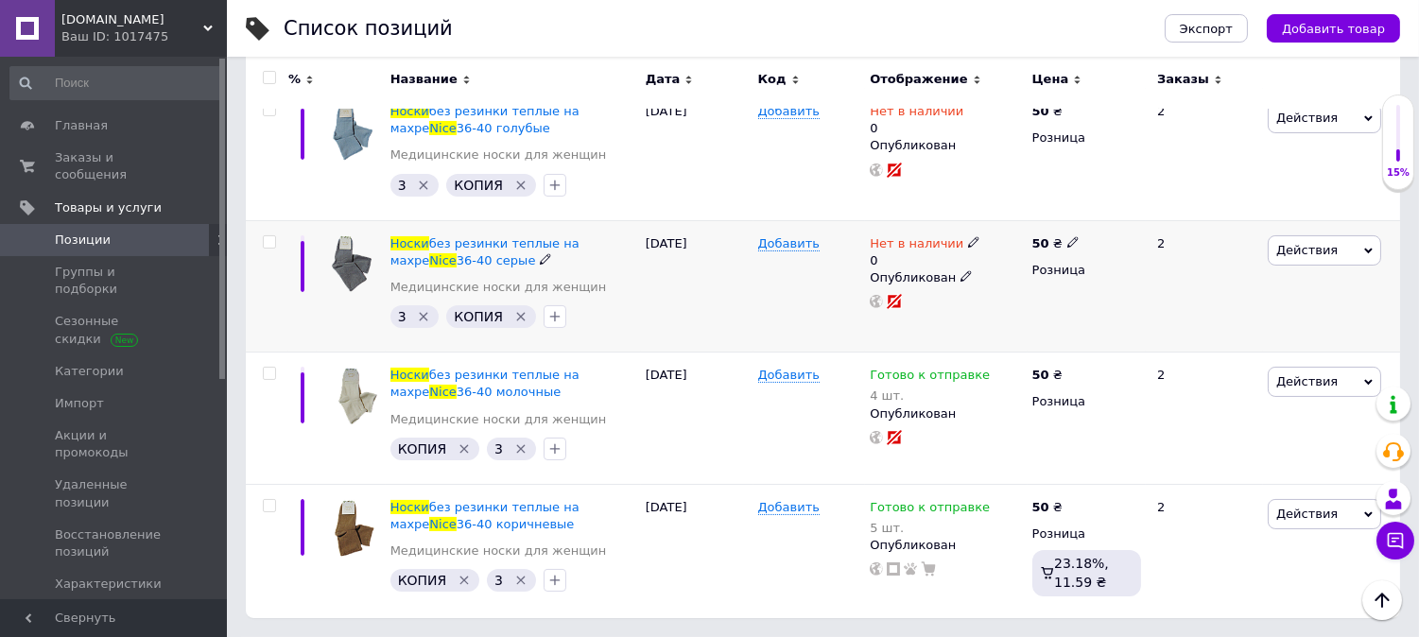
click at [970, 242] on div "Нет в наличии 0" at bounding box center [946, 252] width 152 height 34
click at [968, 244] on div "Нет в наличии 0" at bounding box center [946, 252] width 152 height 34
click at [968, 246] on icon at bounding box center [973, 241] width 11 height 11
click at [1074, 319] on li "Готово к отправке" at bounding box center [1076, 318] width 180 height 26
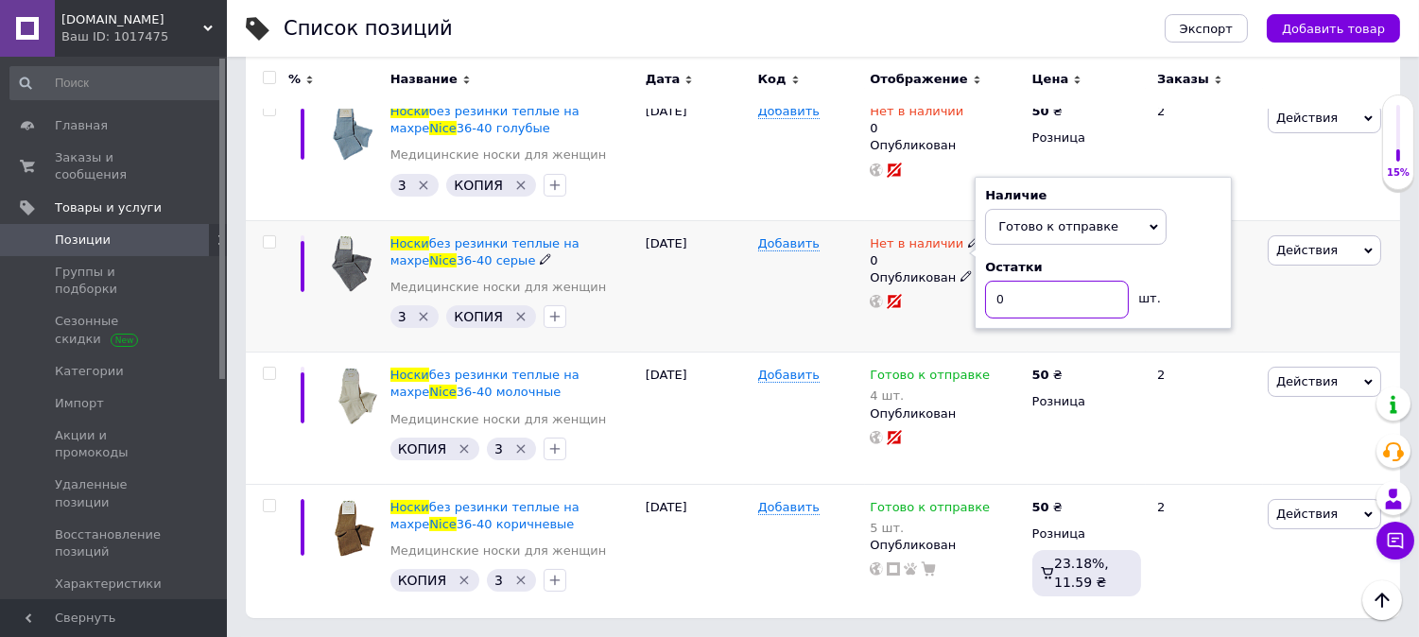
click at [1074, 305] on input "0" at bounding box center [1057, 300] width 144 height 38
type input "4"
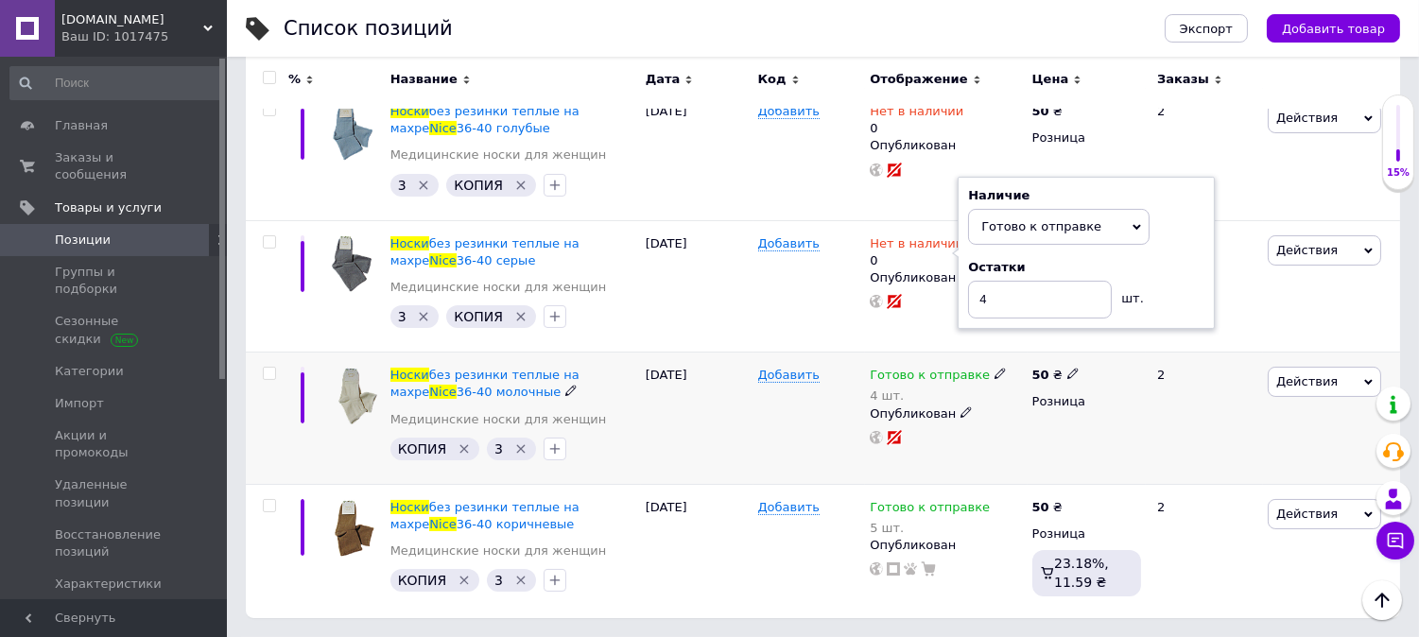
click at [826, 360] on div "Добавить" at bounding box center [809, 419] width 113 height 132
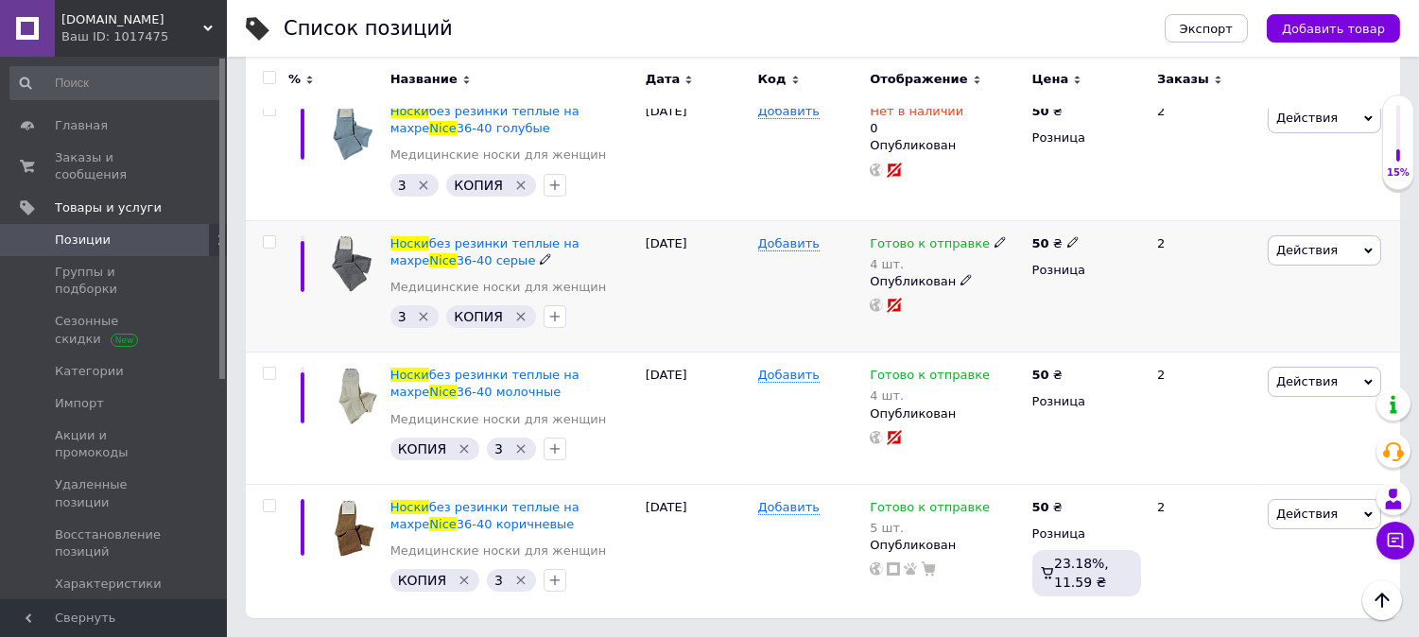
scroll to position [155, 0]
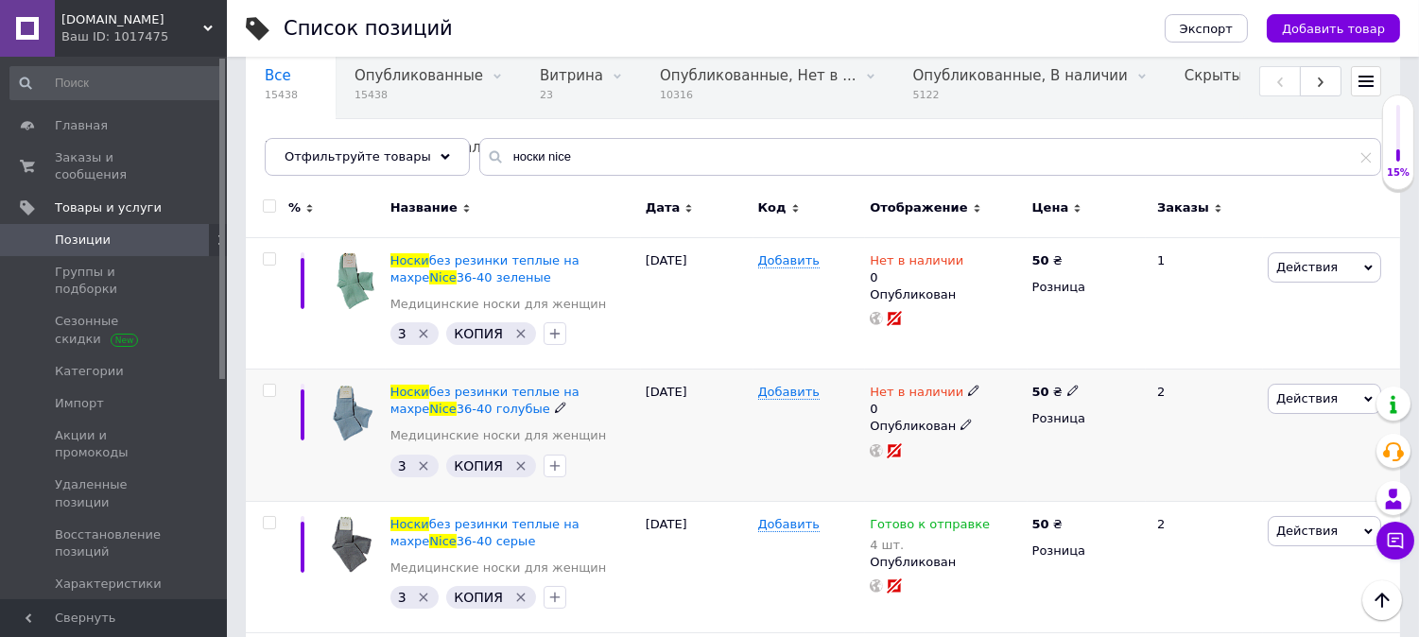
click at [968, 391] on use at bounding box center [973, 391] width 10 height 10
click at [1074, 469] on li "Готово к отправке" at bounding box center [1076, 468] width 180 height 26
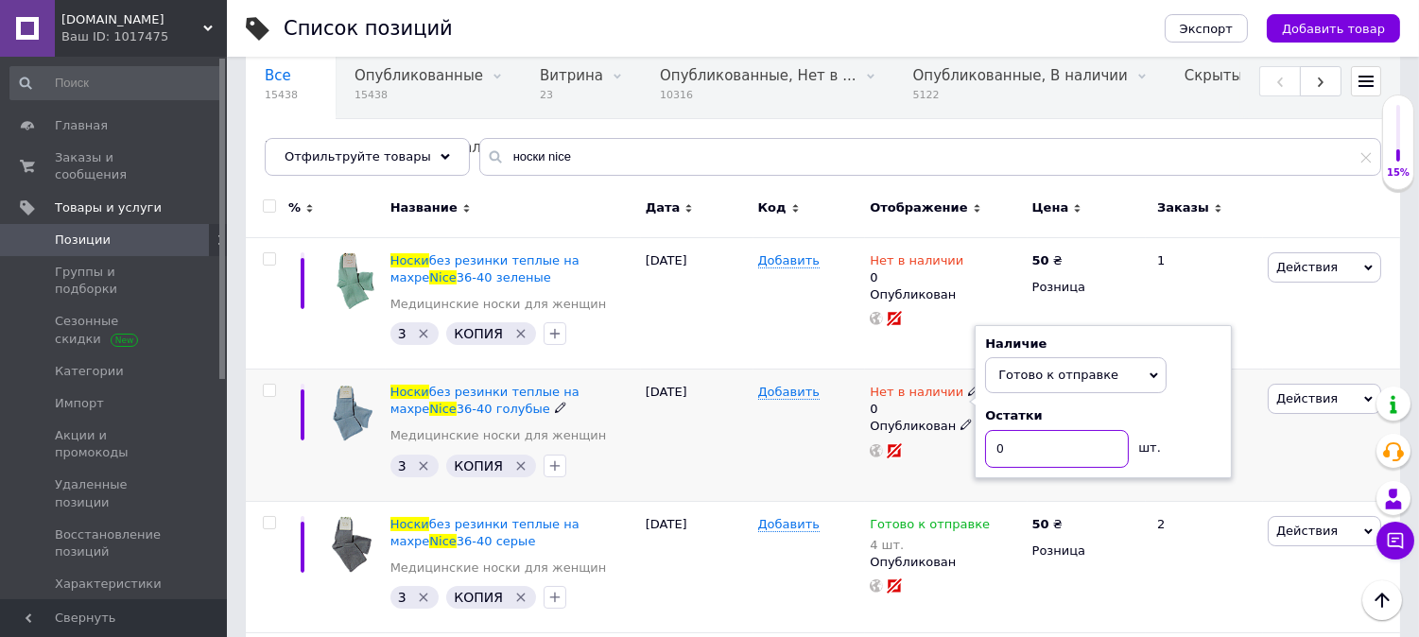
click at [1064, 452] on input "0" at bounding box center [1057, 449] width 144 height 38
type input "4"
click at [700, 465] on div "26.08.2025" at bounding box center [697, 436] width 113 height 132
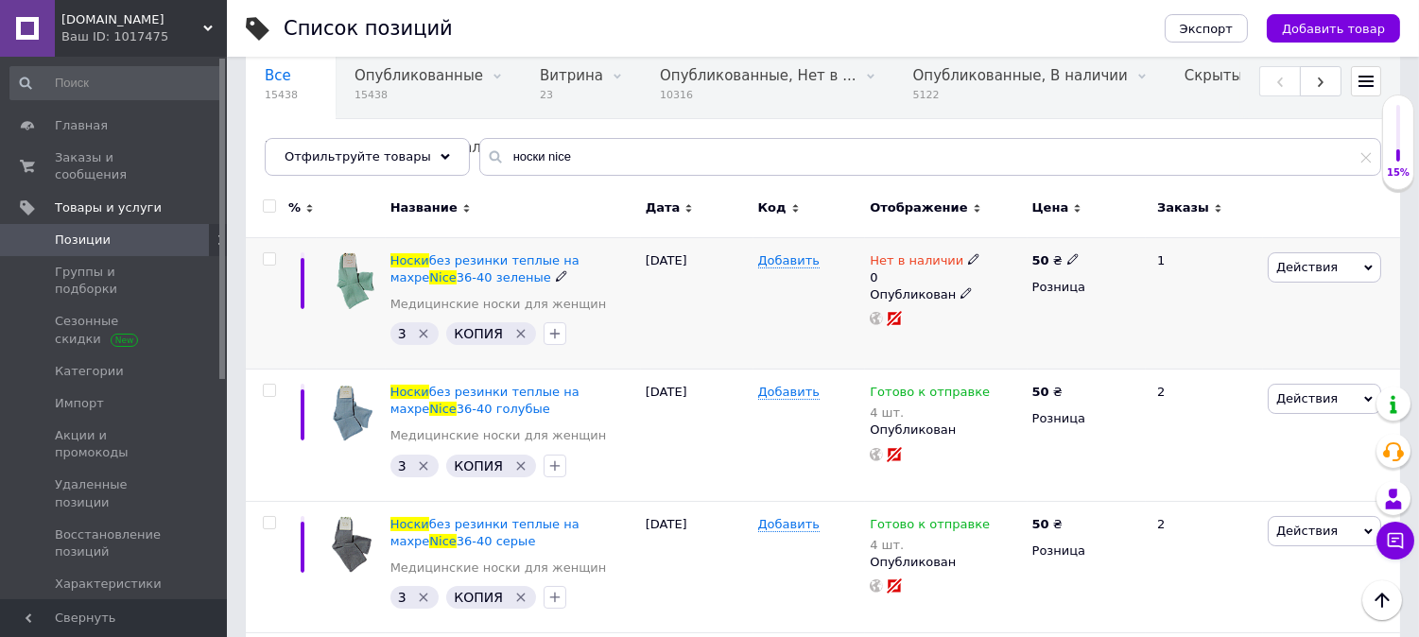
click at [968, 256] on icon at bounding box center [973, 258] width 11 height 11
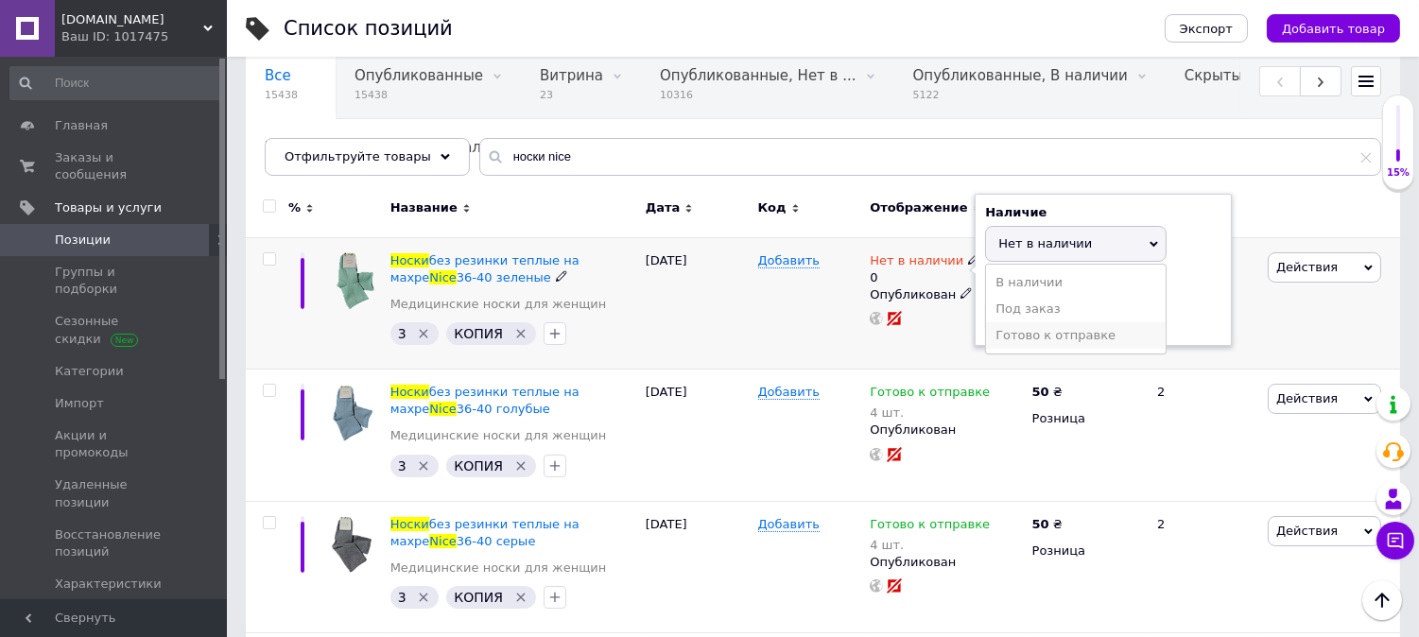
click at [1071, 335] on li "Готово к отправке" at bounding box center [1076, 335] width 180 height 26
click at [1066, 332] on input "0" at bounding box center [1057, 317] width 144 height 38
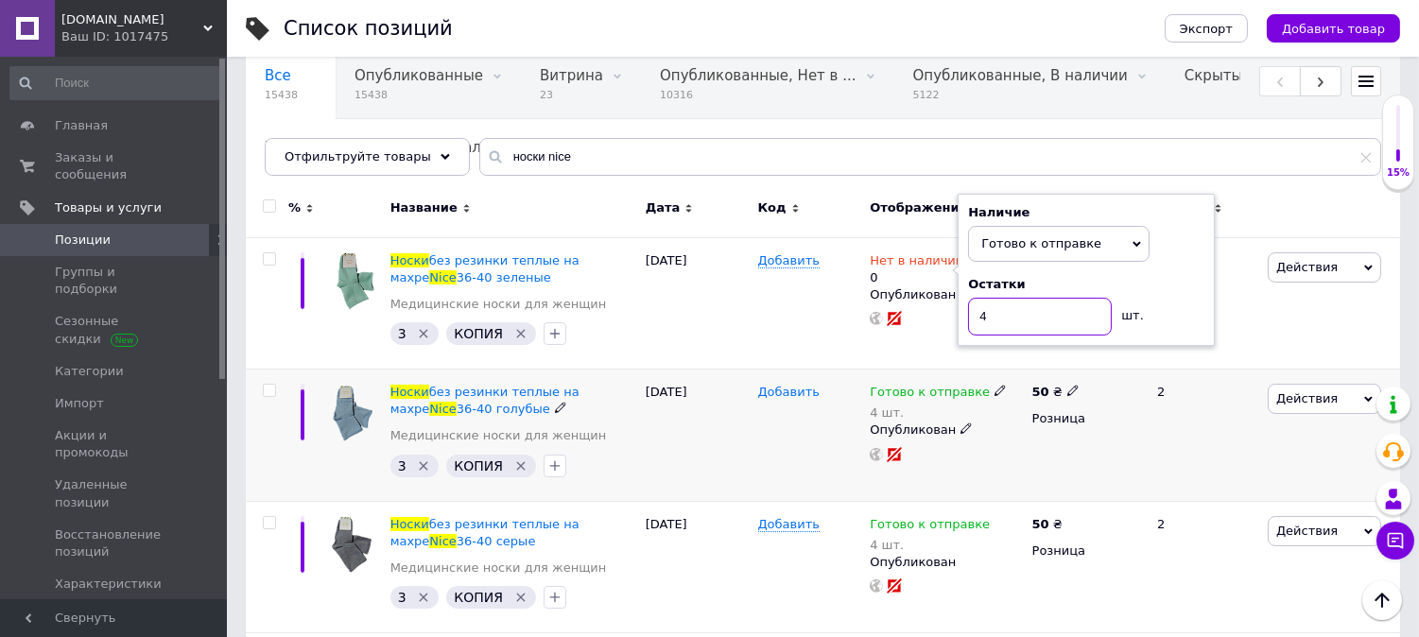
type input "4"
click at [766, 385] on span "Добавить" at bounding box center [788, 392] width 61 height 15
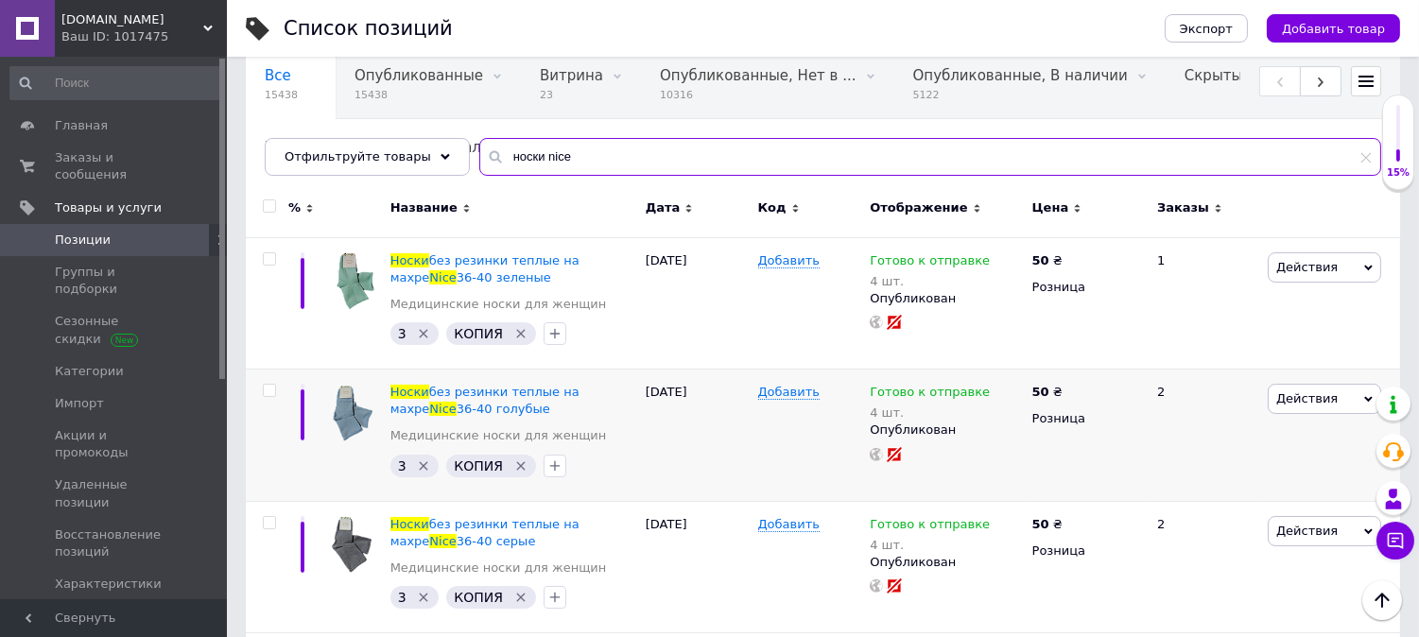
drag, startPoint x: 525, startPoint y: 155, endPoint x: 773, endPoint y: 159, distance: 248.7
click at [773, 159] on input "носки nice" at bounding box center [930, 157] width 902 height 38
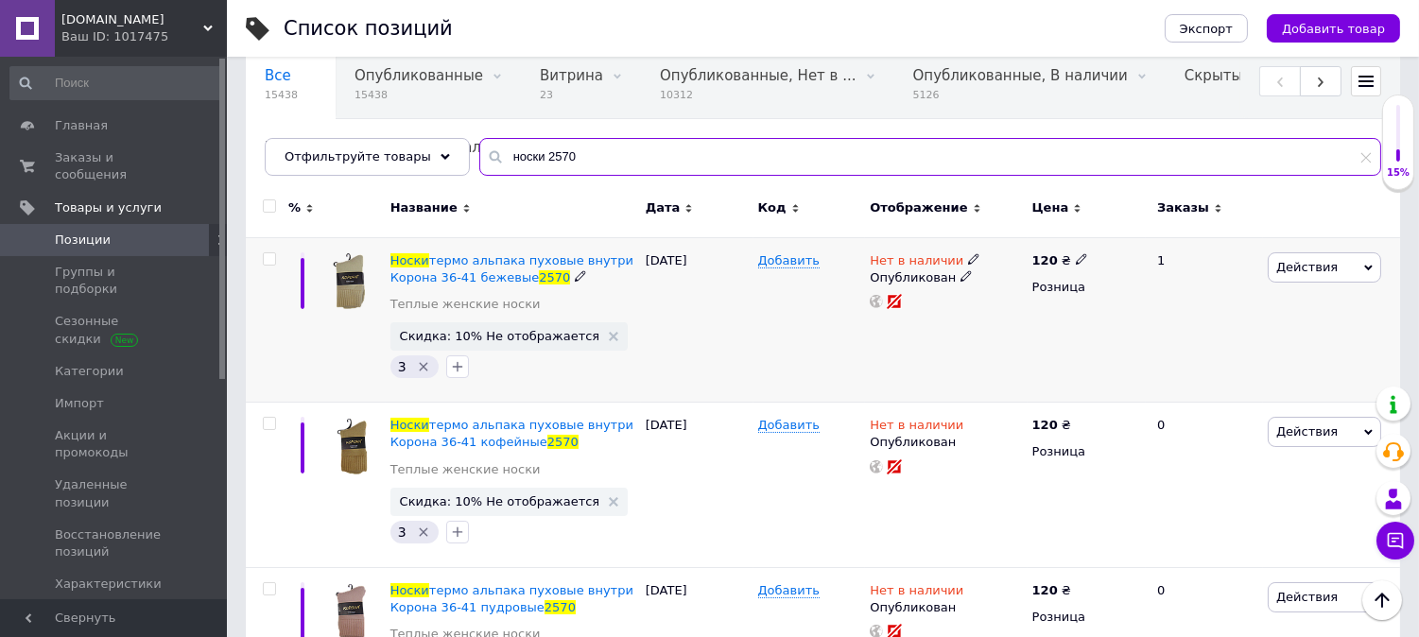
type input "носки 2570"
click at [961, 250] on div "Нет в наличии Опубликован" at bounding box center [946, 319] width 162 height 165
click at [970, 258] on div "Нет в наличии" at bounding box center [946, 260] width 152 height 17
click at [968, 258] on icon at bounding box center [973, 258] width 11 height 11
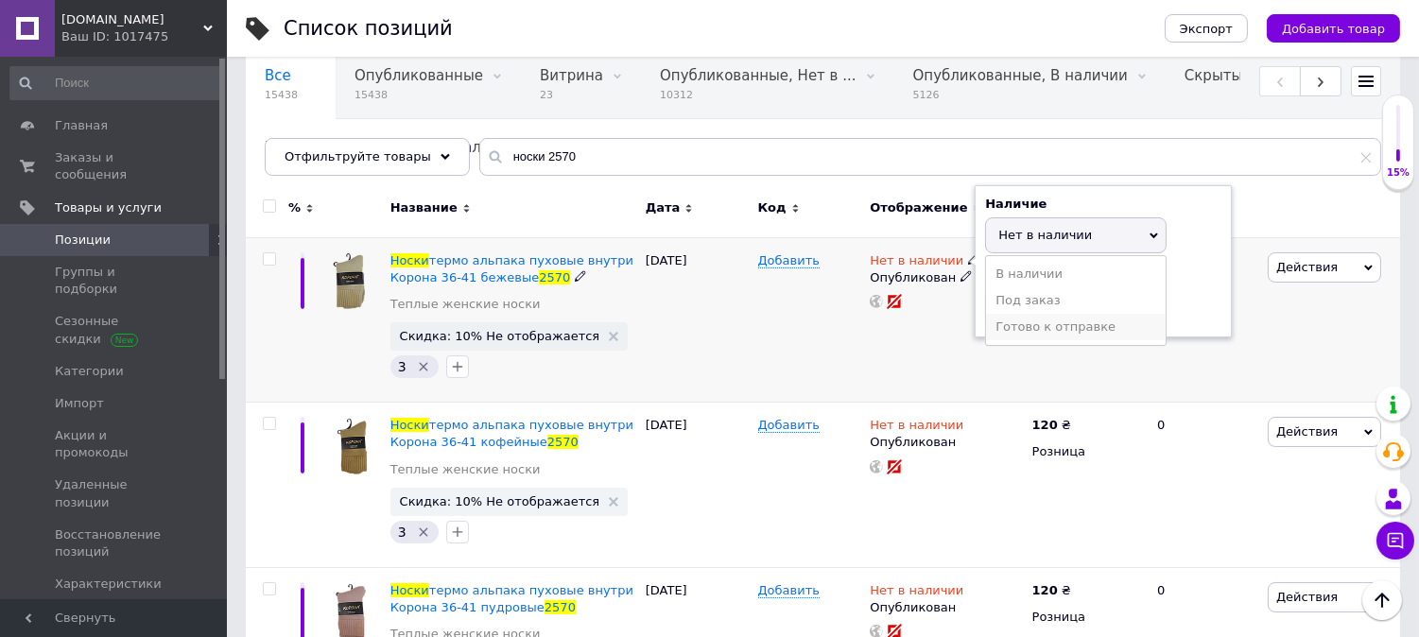
click at [1059, 327] on li "Готово к отправке" at bounding box center [1076, 327] width 180 height 26
click at [1037, 303] on input at bounding box center [1057, 308] width 144 height 38
type input "2"
click at [839, 372] on div "Добавить" at bounding box center [809, 319] width 113 height 165
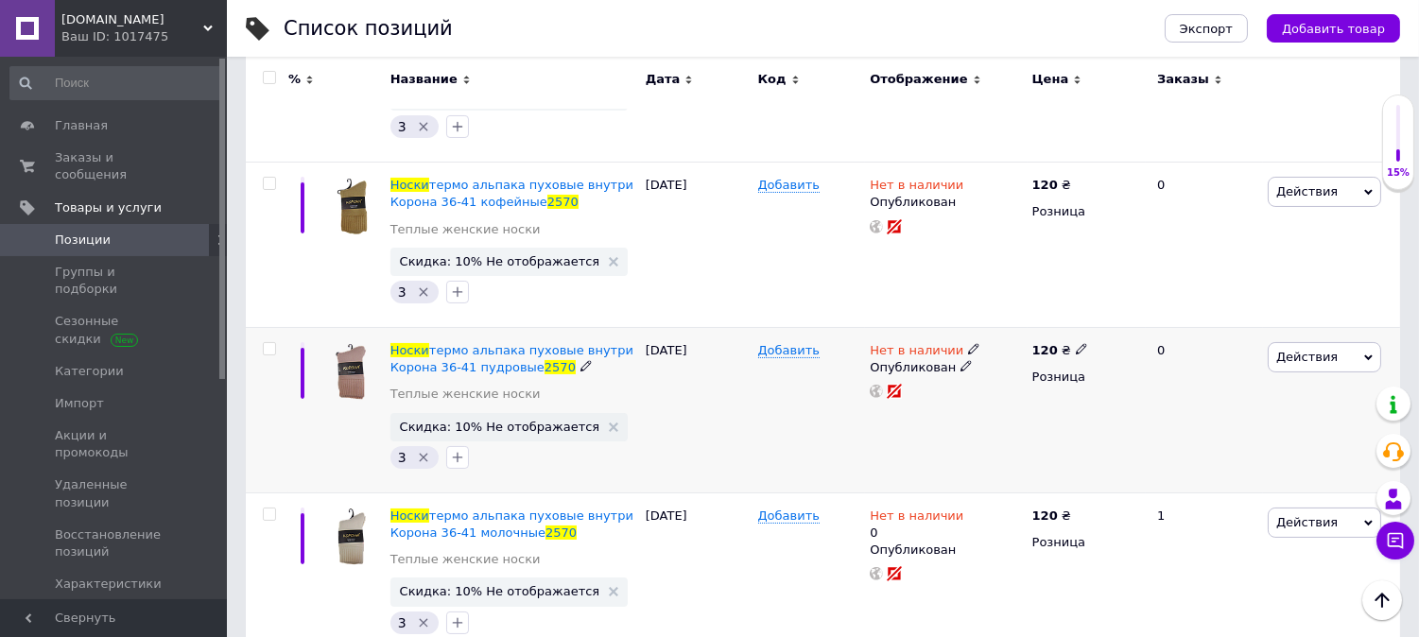
scroll to position [436, 0]
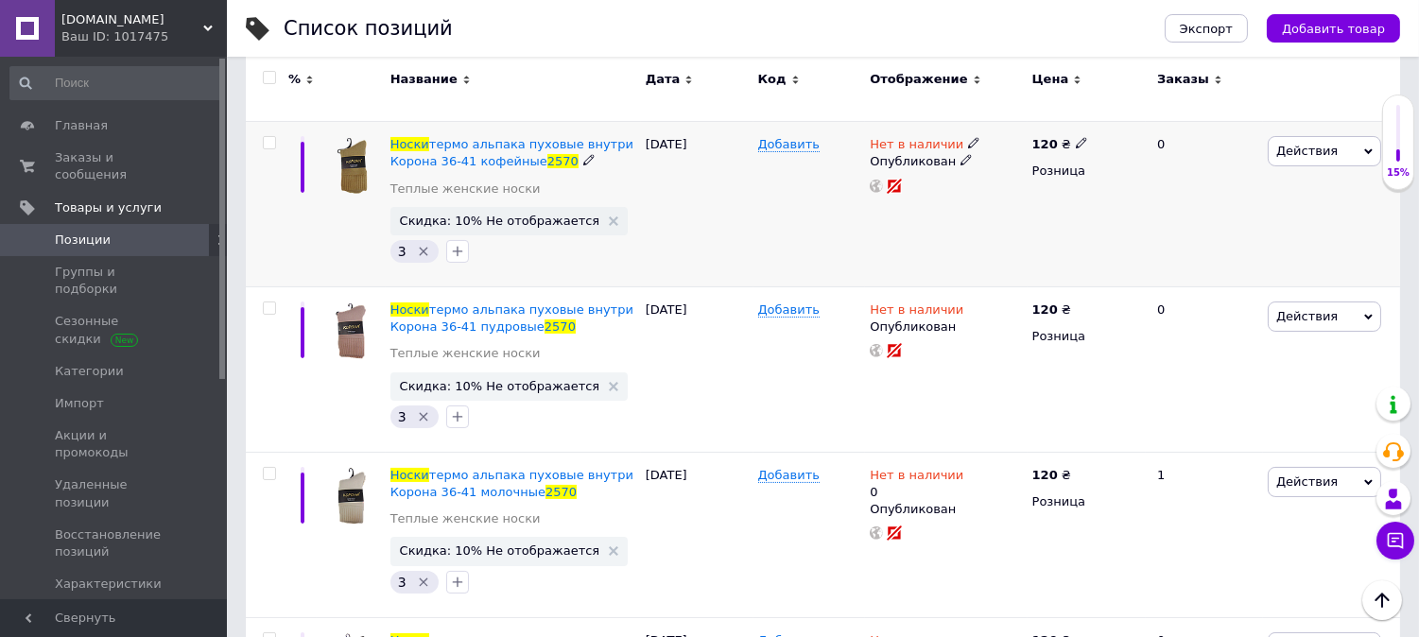
click at [968, 147] on icon at bounding box center [973, 142] width 11 height 11
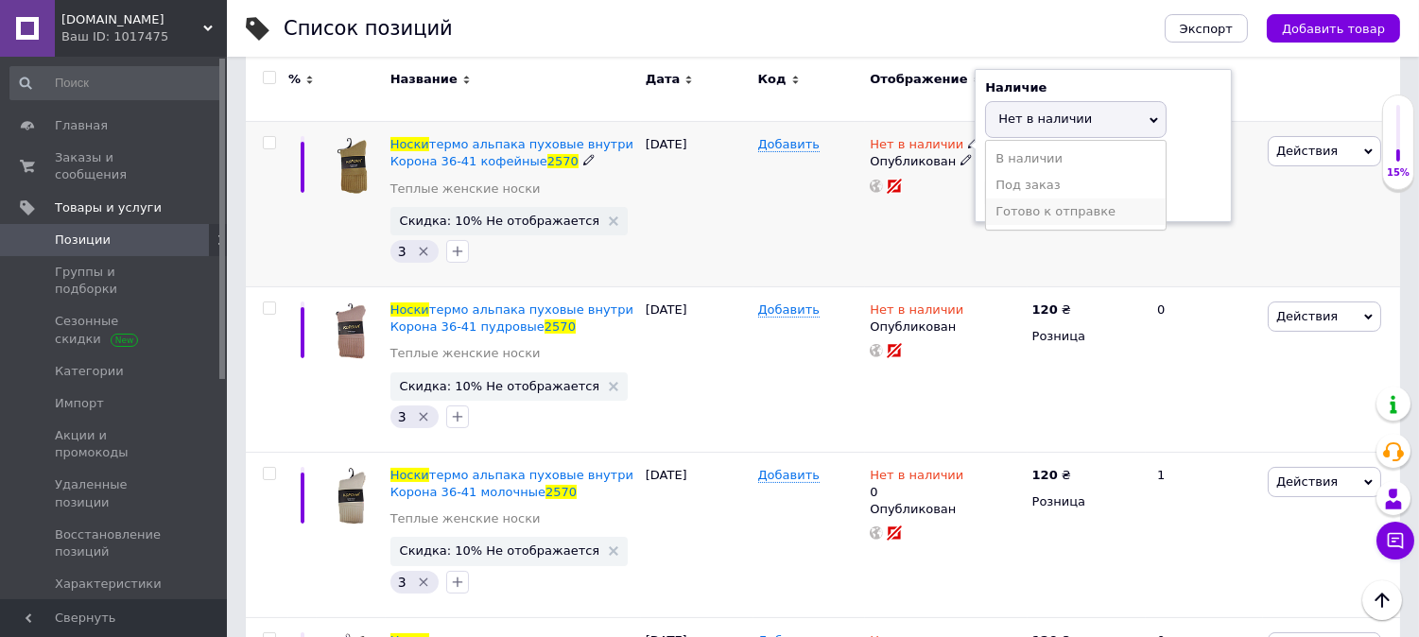
click at [1031, 212] on li "Готово к отправке" at bounding box center [1076, 212] width 180 height 26
click at [1031, 209] on input at bounding box center [1057, 193] width 144 height 38
type input "2"
click at [760, 260] on div "Добавить" at bounding box center [809, 204] width 113 height 165
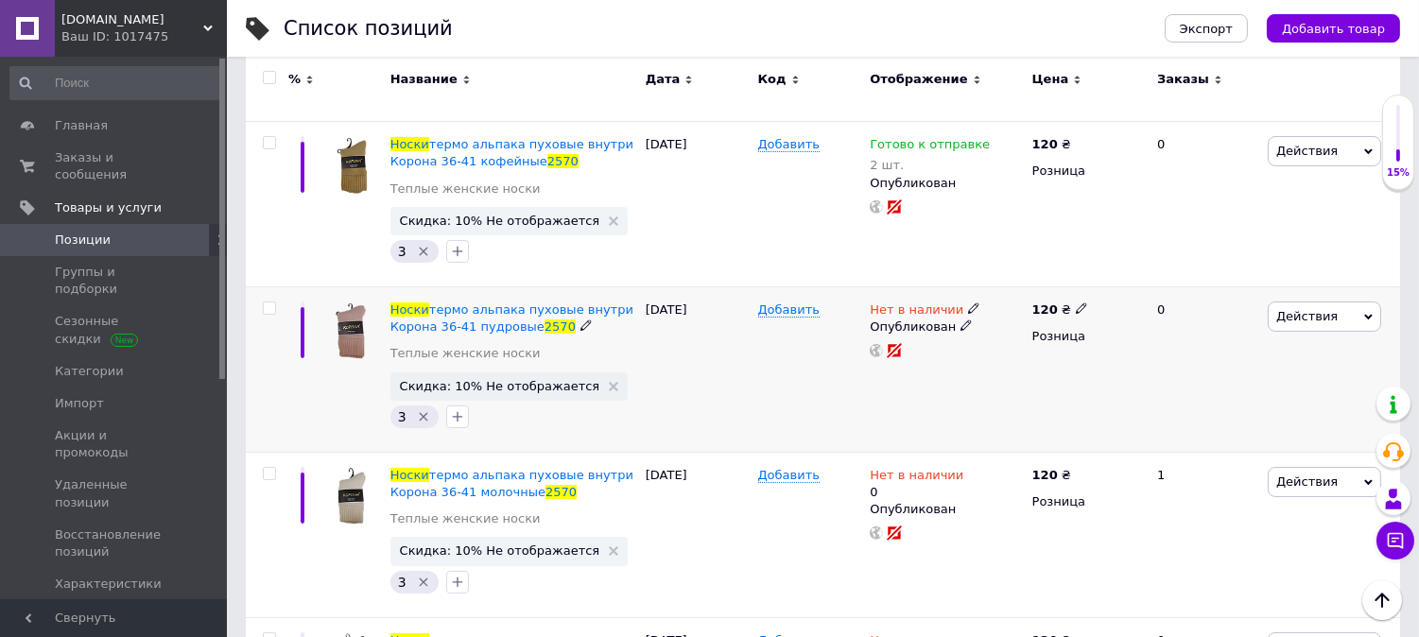
click at [969, 317] on div "Нет в наличии" at bounding box center [946, 310] width 152 height 17
click at [968, 313] on icon at bounding box center [973, 308] width 11 height 11
click at [1060, 378] on li "Готово к отправке" at bounding box center [1076, 377] width 180 height 26
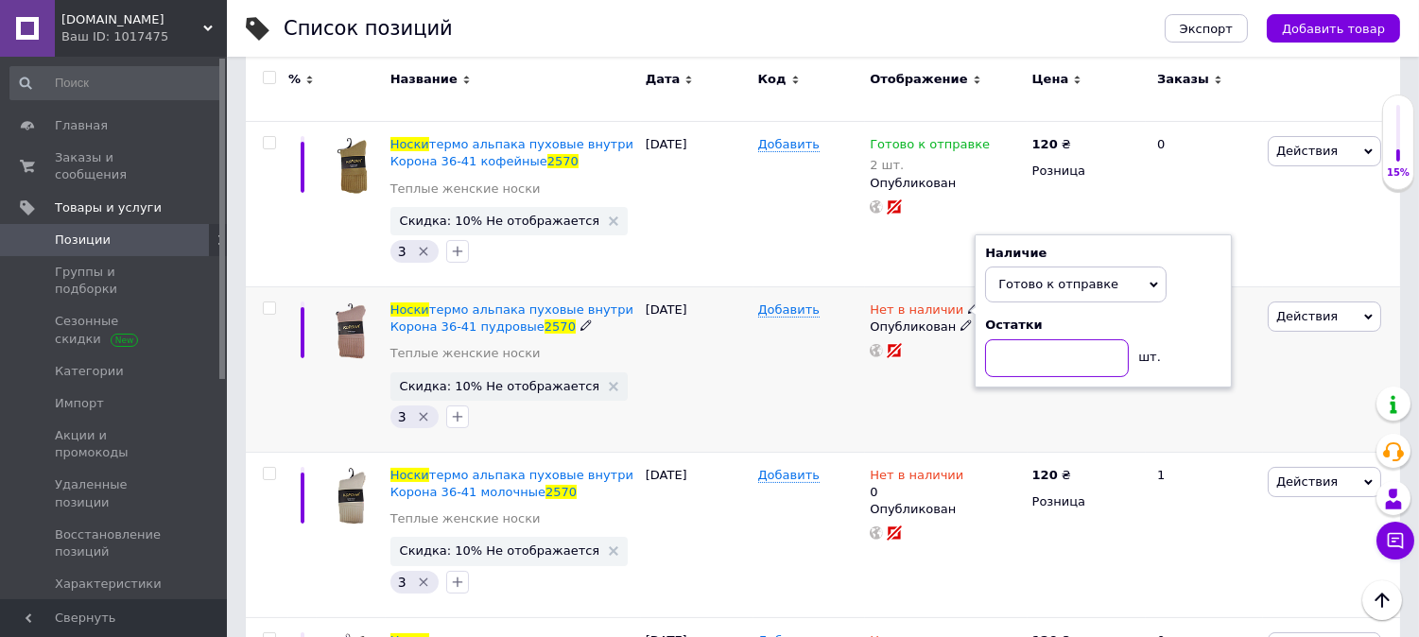
click at [1056, 367] on input at bounding box center [1057, 358] width 144 height 38
type input "2"
click at [779, 416] on div "Добавить" at bounding box center [809, 369] width 113 height 165
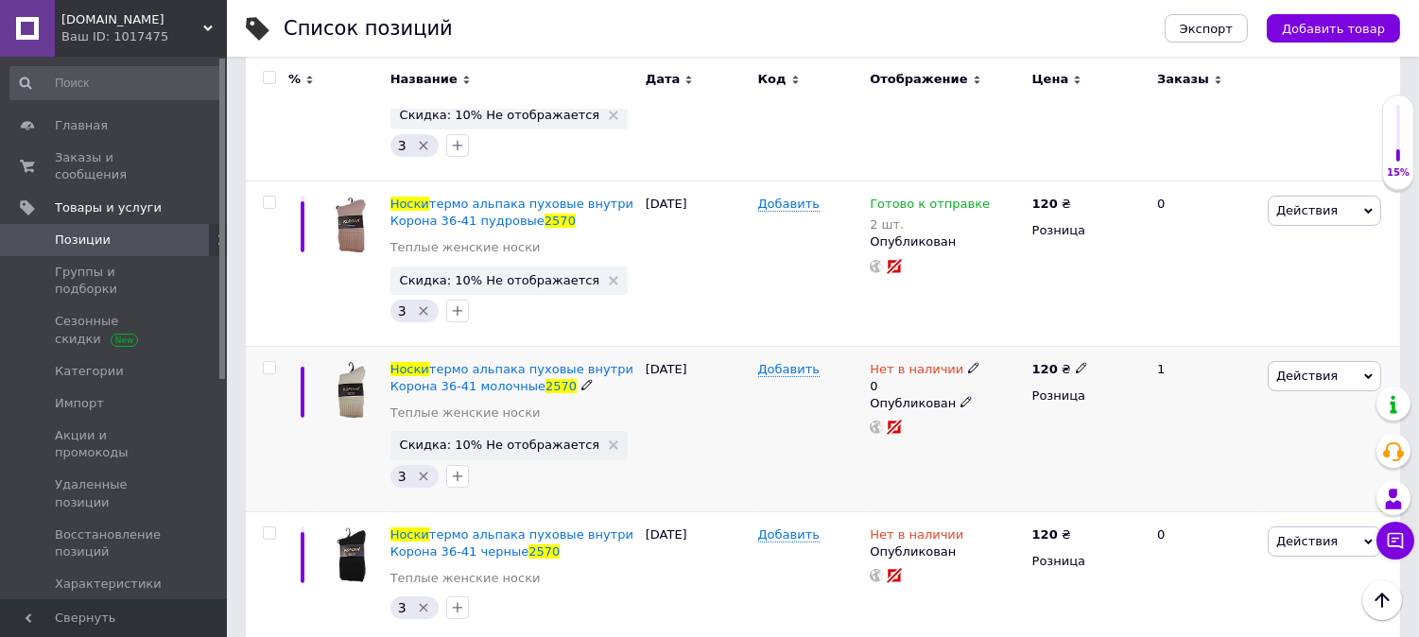
scroll to position [567, 0]
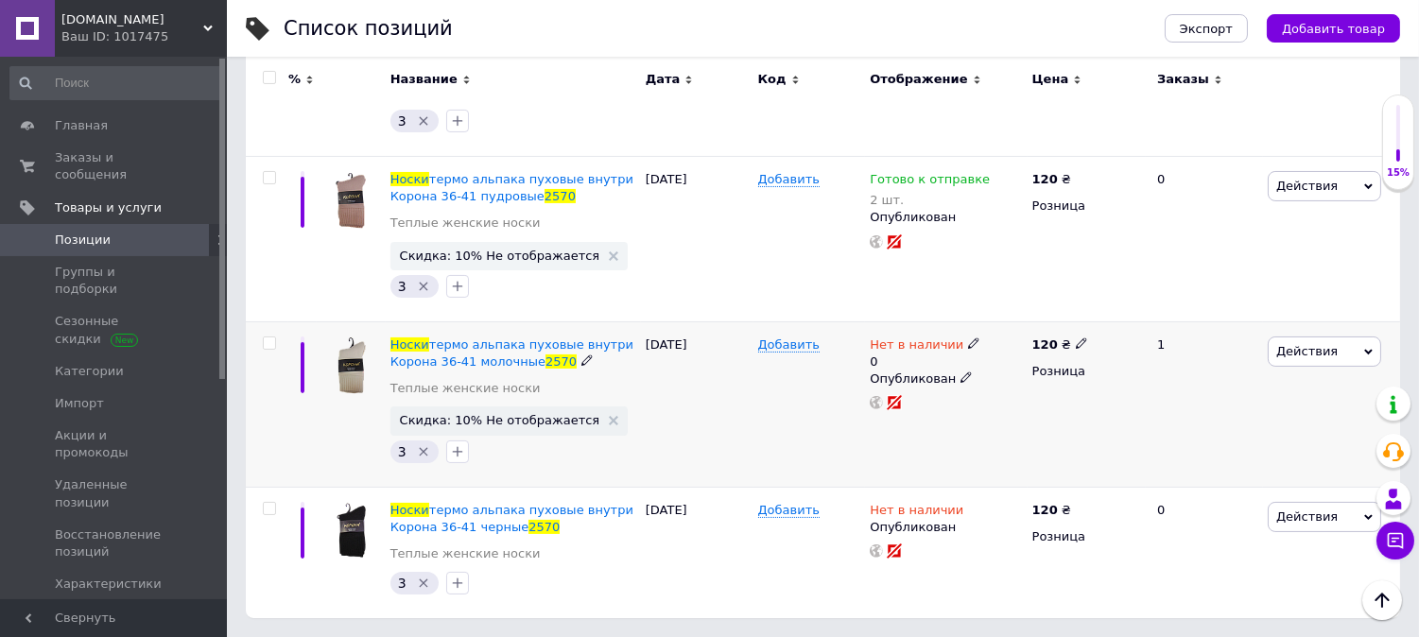
click at [961, 352] on div "Нет в наличии" at bounding box center [925, 345] width 111 height 17
click at [1019, 414] on li "Готово к отправке" at bounding box center [1076, 420] width 180 height 26
click at [1021, 407] on input "0" at bounding box center [1057, 401] width 144 height 38
type input "2"
click at [847, 442] on div "Добавить" at bounding box center [809, 403] width 113 height 165
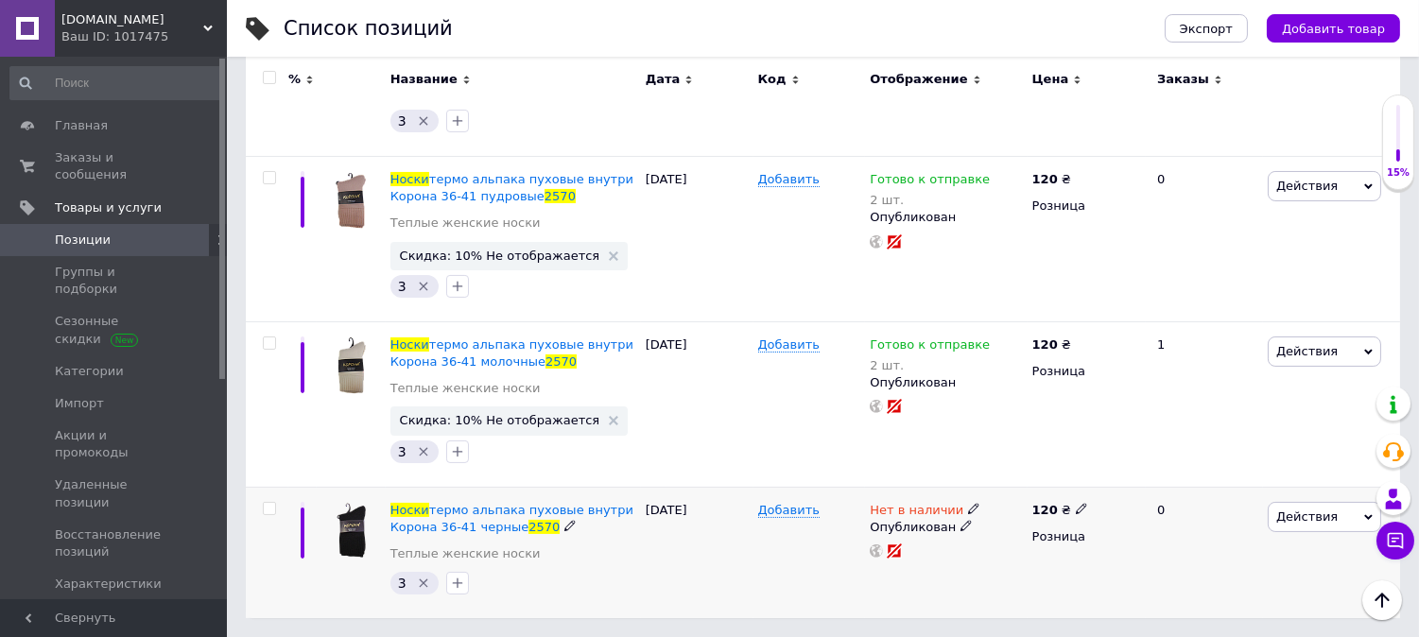
click at [968, 512] on icon at bounding box center [973, 508] width 11 height 11
click at [1068, 573] on li "Готово к отправке" at bounding box center [1076, 576] width 180 height 26
click at [1062, 555] on input at bounding box center [1057, 558] width 144 height 38
type input "2"
click at [820, 573] on div "Добавить" at bounding box center [809, 552] width 113 height 131
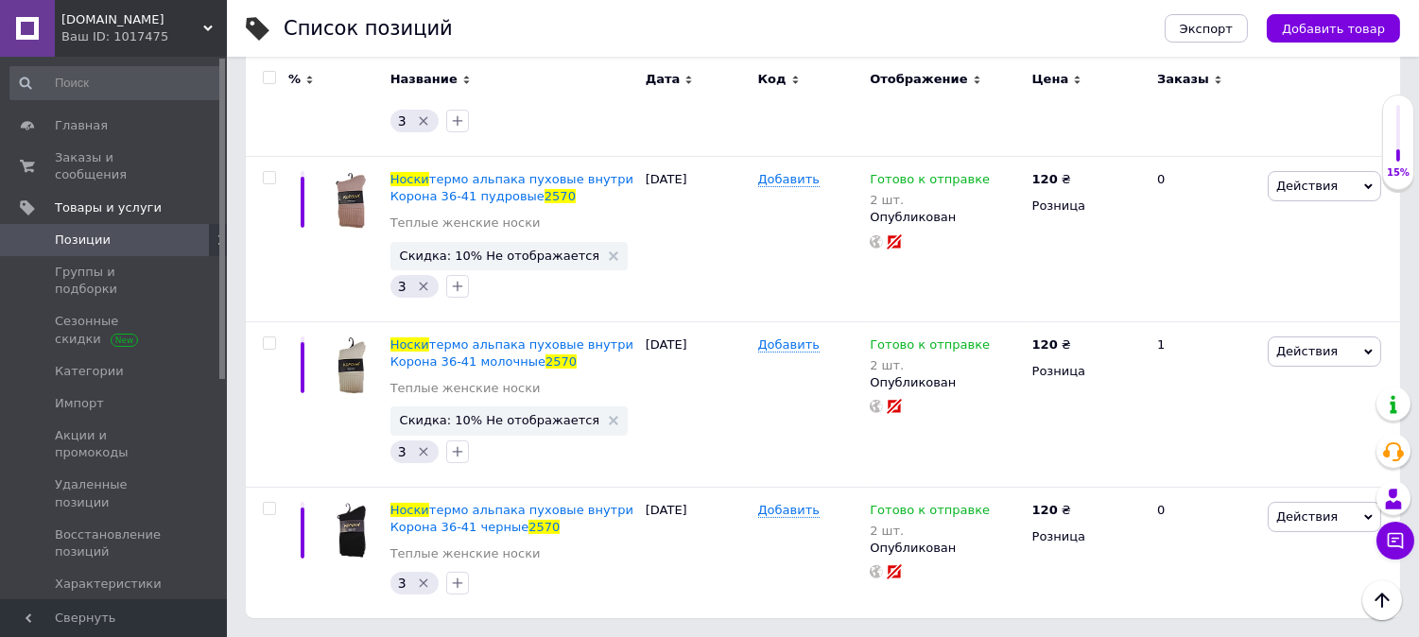
scroll to position [0, 0]
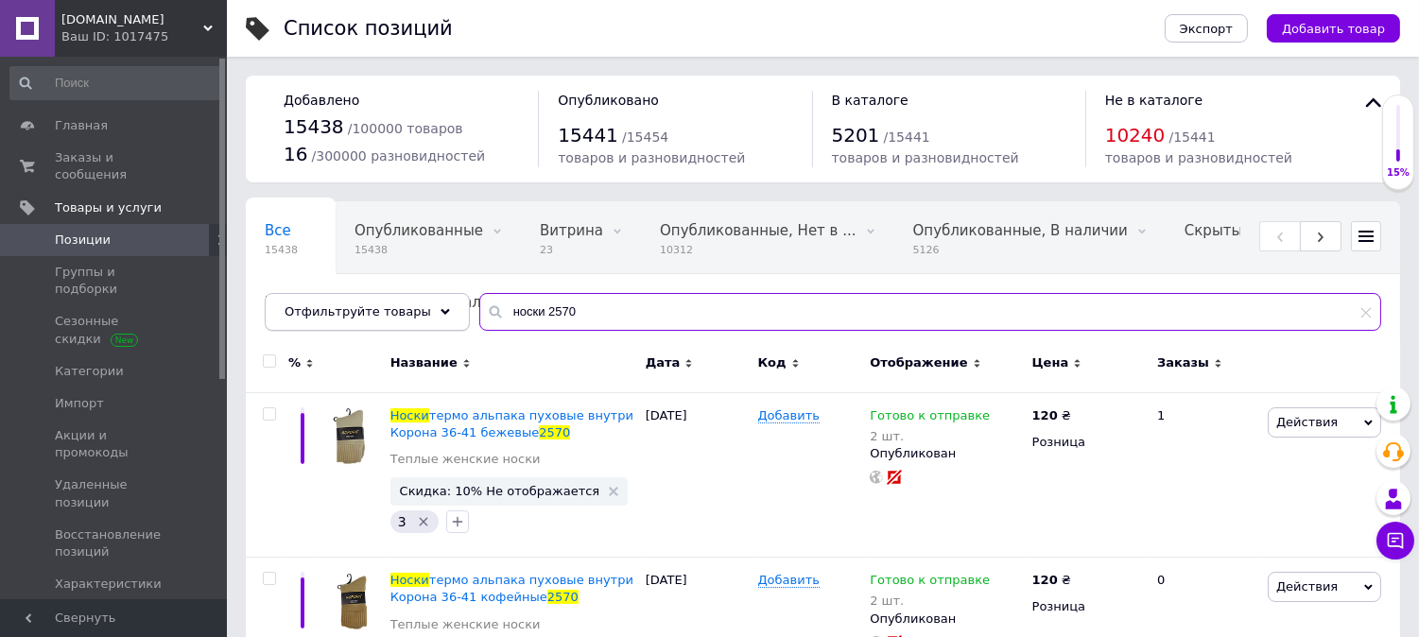
drag, startPoint x: 551, startPoint y: 318, endPoint x: 340, endPoint y: 314, distance: 210.9
click at [338, 315] on div "Отфильтруйте товары носки 2570" at bounding box center [823, 312] width 1117 height 38
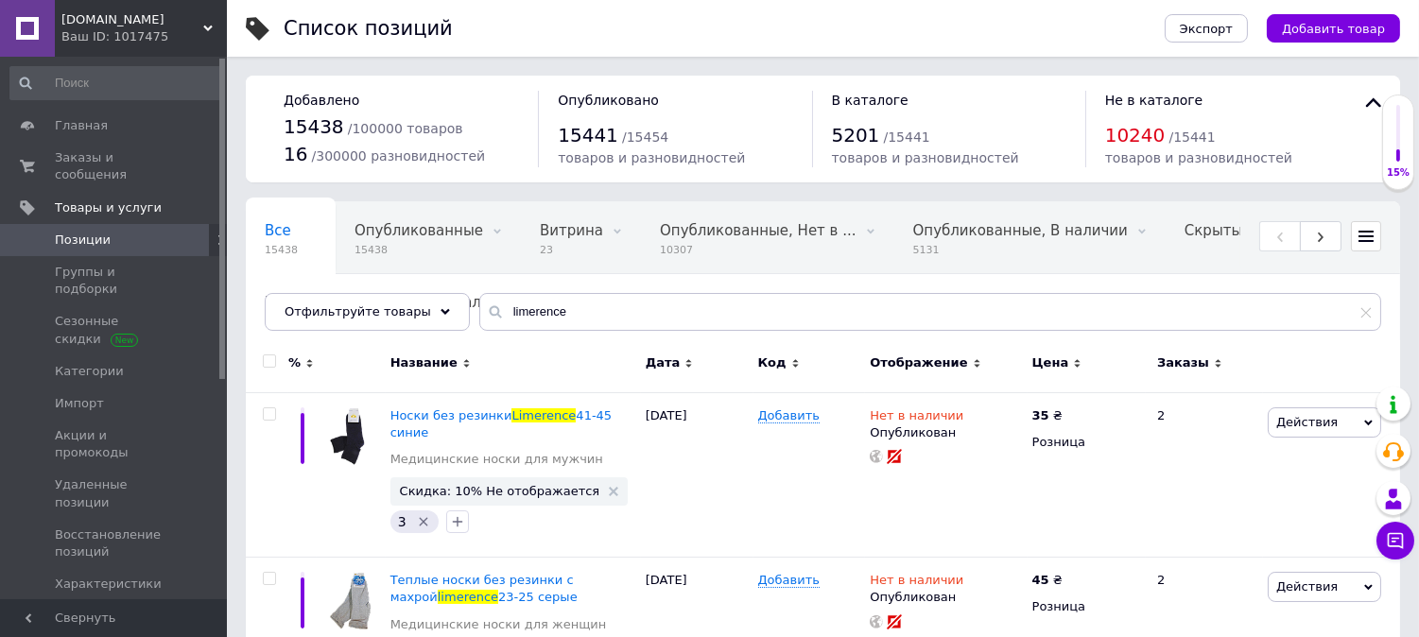
click at [486, 317] on icon at bounding box center [495, 312] width 19 height 19
click at [487, 310] on input "limerence" at bounding box center [930, 312] width 902 height 38
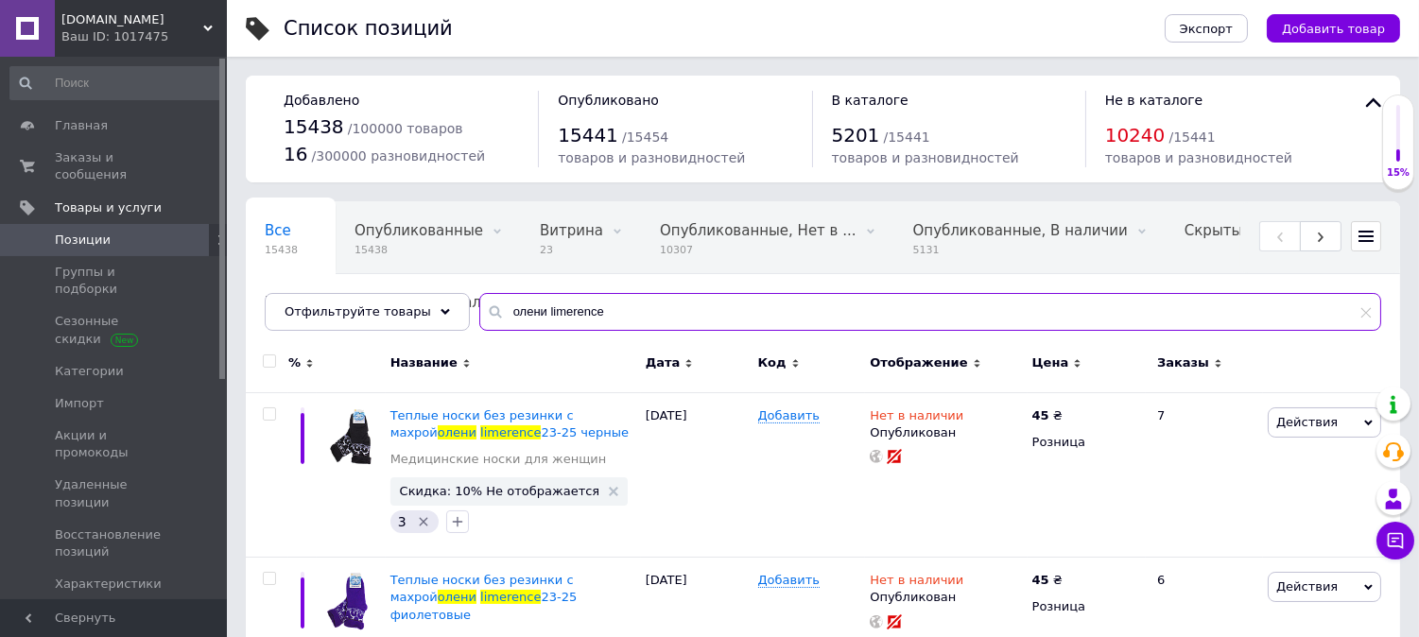
click at [521, 305] on input "олени limerence" at bounding box center [930, 312] width 902 height 38
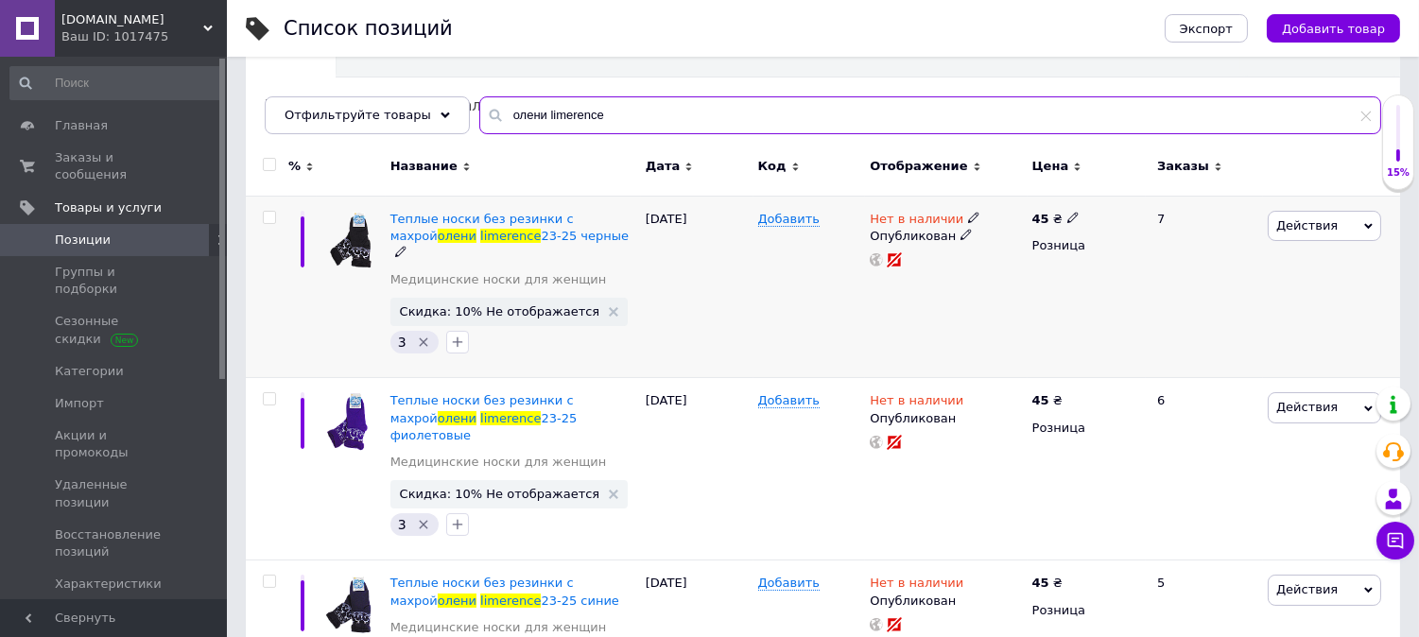
scroll to position [269, 0]
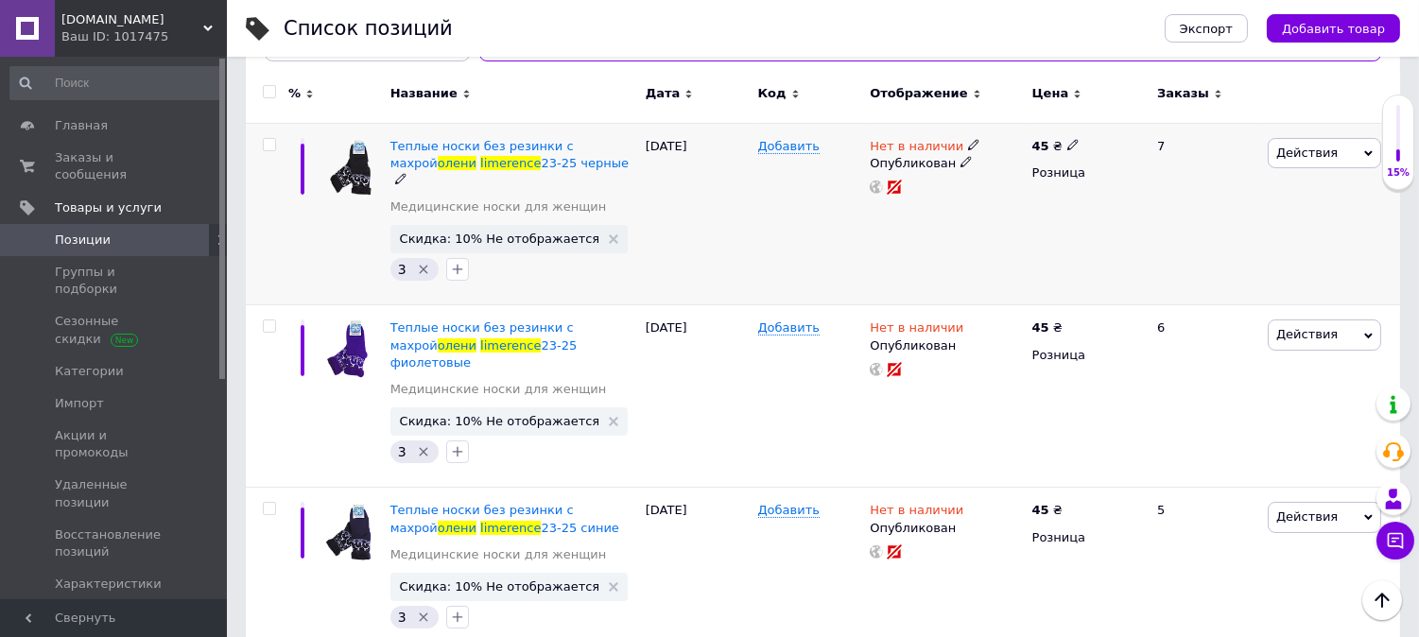
type input "олени limerence"
click at [970, 149] on div "Нет в наличии" at bounding box center [946, 146] width 152 height 17
click at [968, 140] on icon at bounding box center [973, 144] width 11 height 11
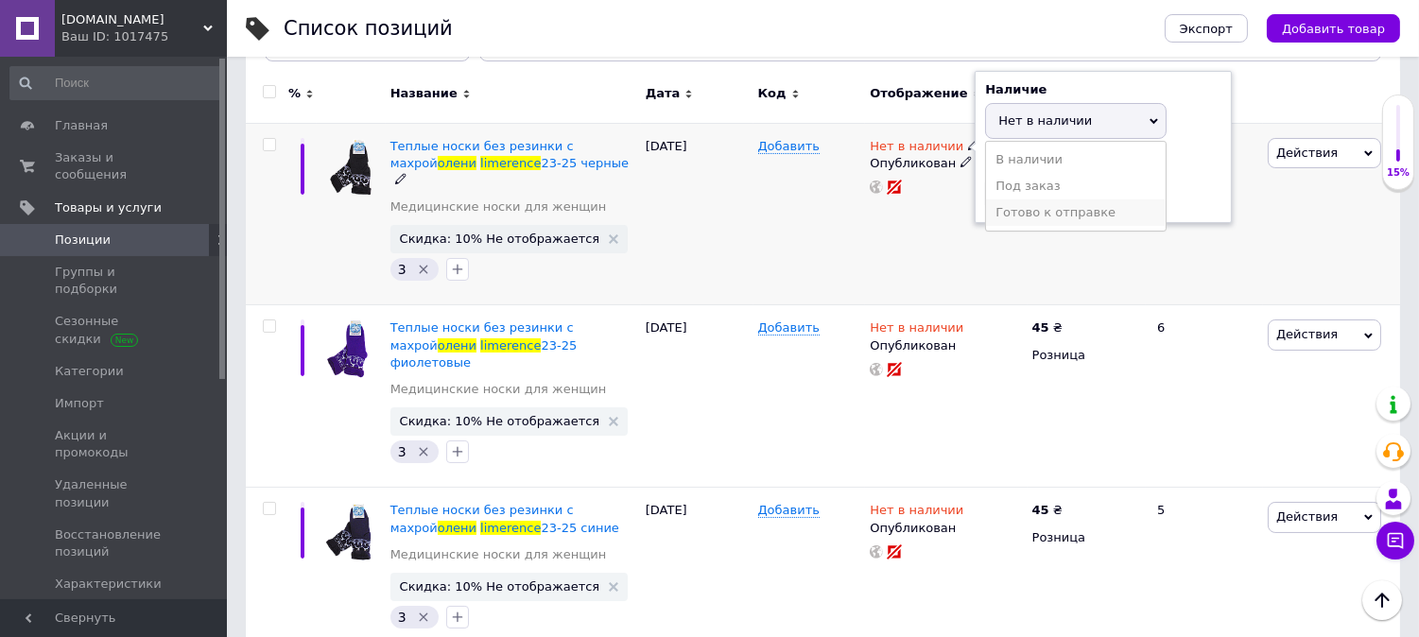
click at [1034, 216] on li "Готово к отправке" at bounding box center [1076, 212] width 180 height 26
click at [1034, 201] on input at bounding box center [1057, 194] width 144 height 38
type input "4"
click at [997, 262] on div "Нет в наличии Наличие Готово к отправке В наличии Нет в наличии Под заказ Остат…" at bounding box center [946, 214] width 162 height 182
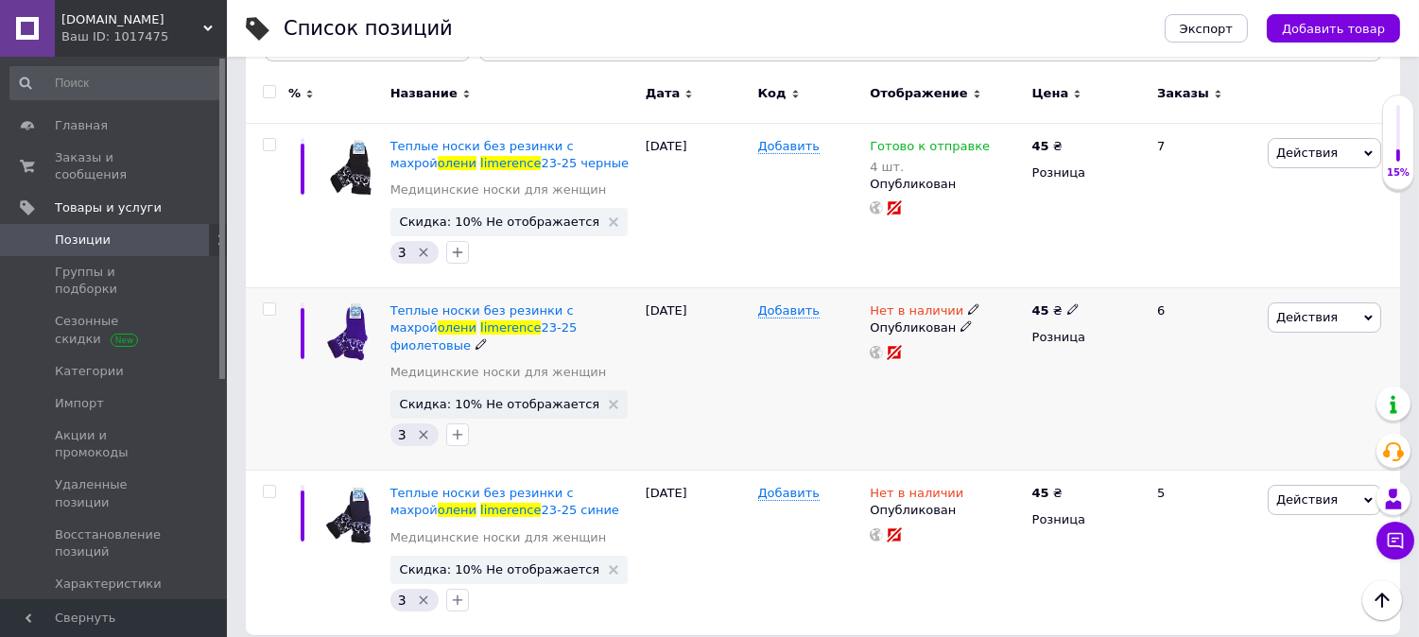
click at [968, 309] on icon at bounding box center [973, 308] width 11 height 11
click at [1074, 381] on li "Готово к отправке" at bounding box center [1076, 378] width 180 height 26
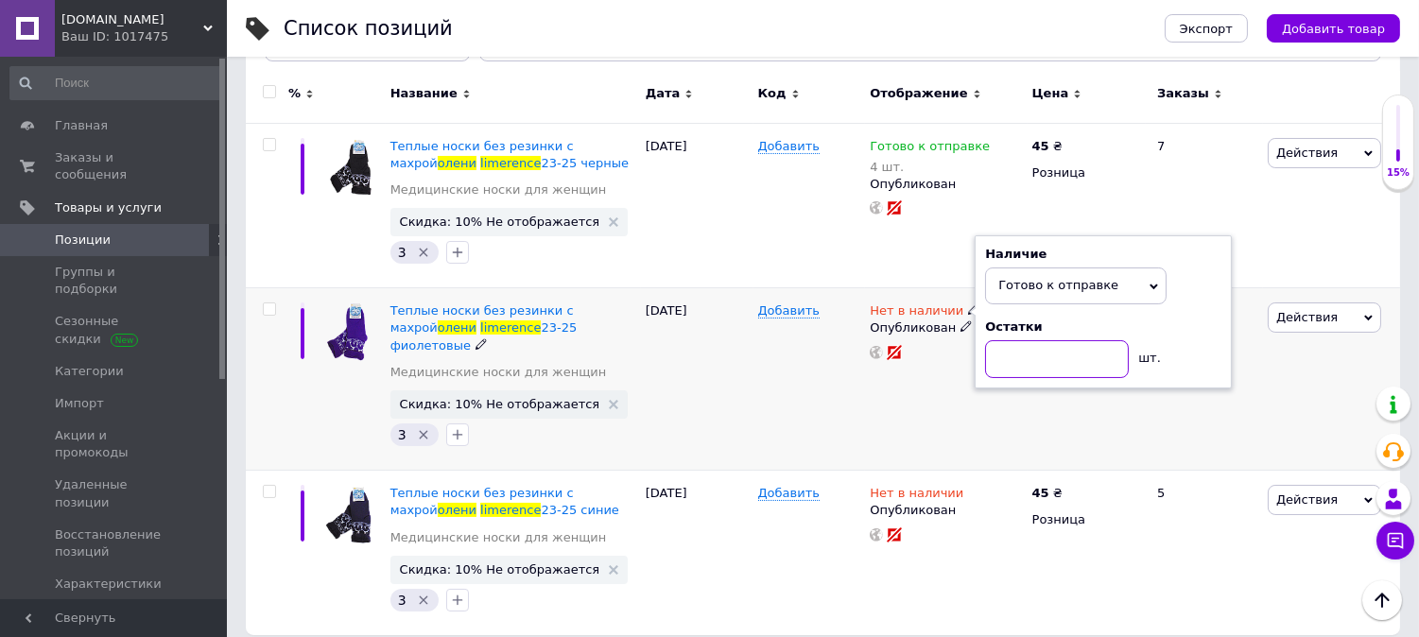
click at [1068, 372] on input at bounding box center [1057, 359] width 144 height 38
type input "4"
click at [922, 417] on div "Нет в наличии Наличие Готово к отправке В наличии Нет в наличии Под заказ Остат…" at bounding box center [946, 379] width 162 height 182
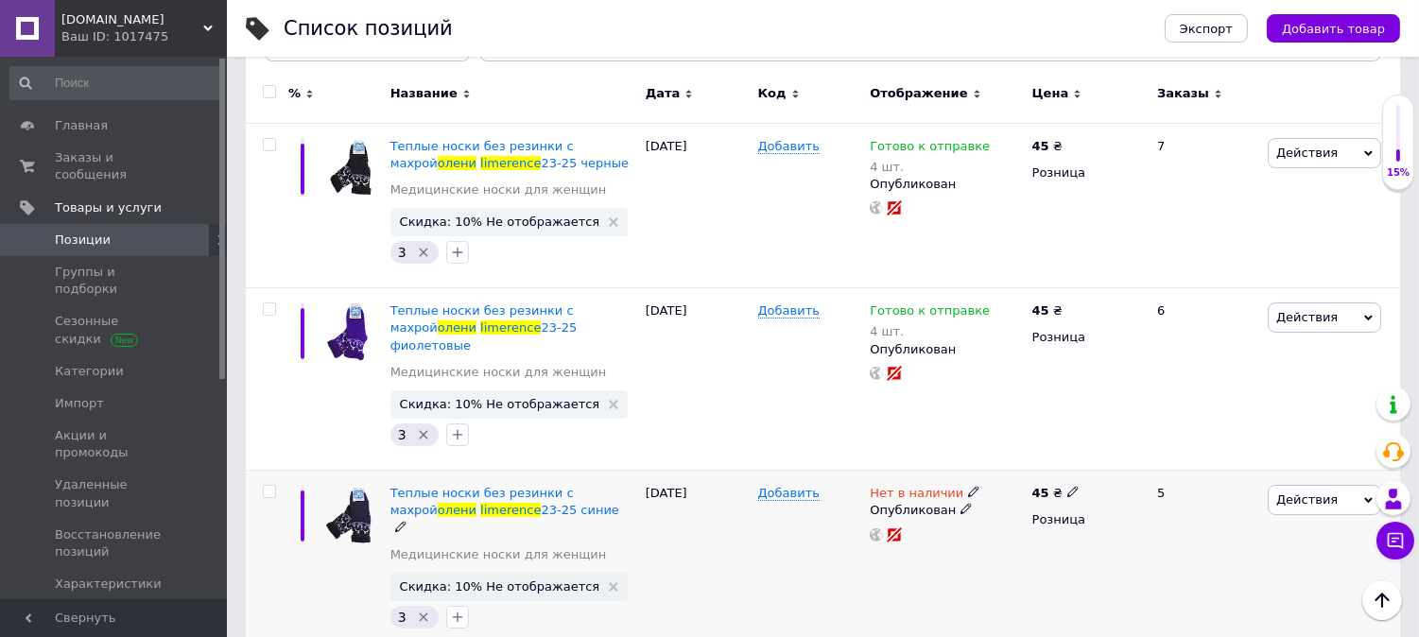
click at [948, 486] on span "Нет в наличии" at bounding box center [917, 496] width 94 height 20
click at [1057, 547] on li "Готово к отправке" at bounding box center [1076, 560] width 180 height 26
click at [1052, 527] on input at bounding box center [1057, 542] width 144 height 38
type input "4"
click at [759, 553] on div "Добавить" at bounding box center [809, 562] width 113 height 182
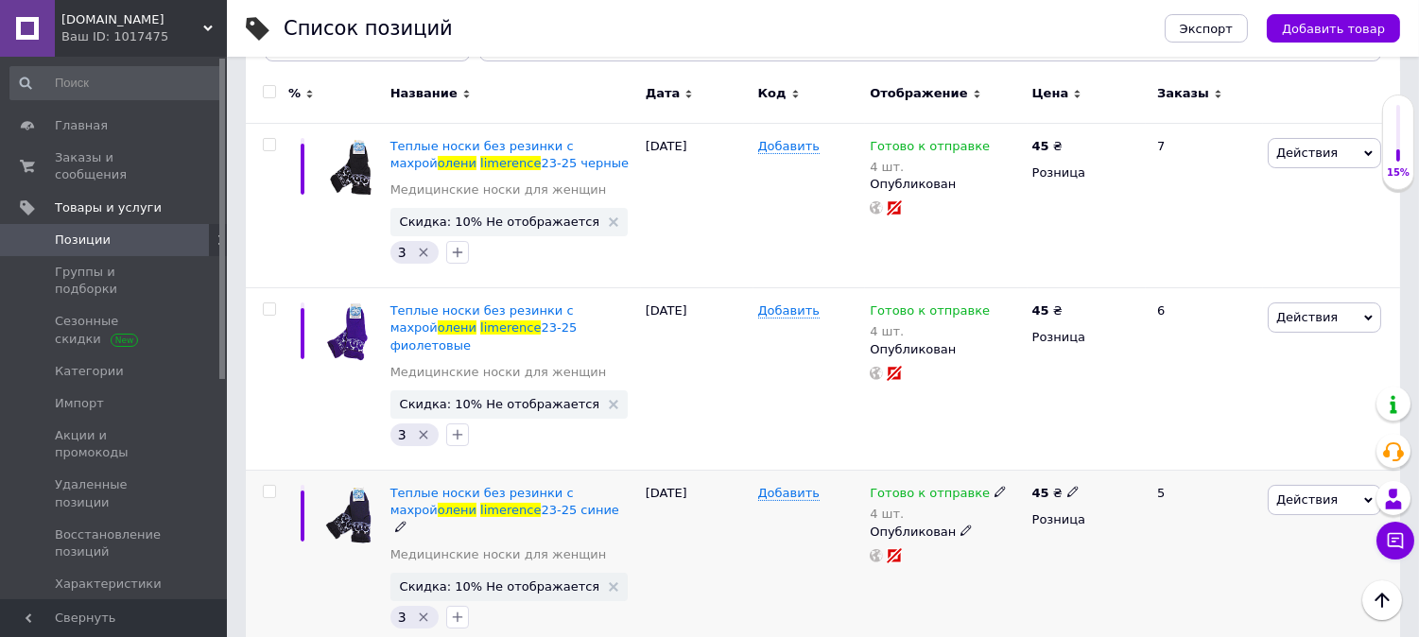
click at [1069, 487] on use at bounding box center [1072, 492] width 10 height 10
drag, startPoint x: 1163, startPoint y: 448, endPoint x: 977, endPoint y: 455, distance: 186.4
click at [980, 471] on div "Теплые носки без резинки с махрой олени limerence 23-25 синие Медицинские носки…" at bounding box center [823, 562] width 1154 height 182
type input "50"
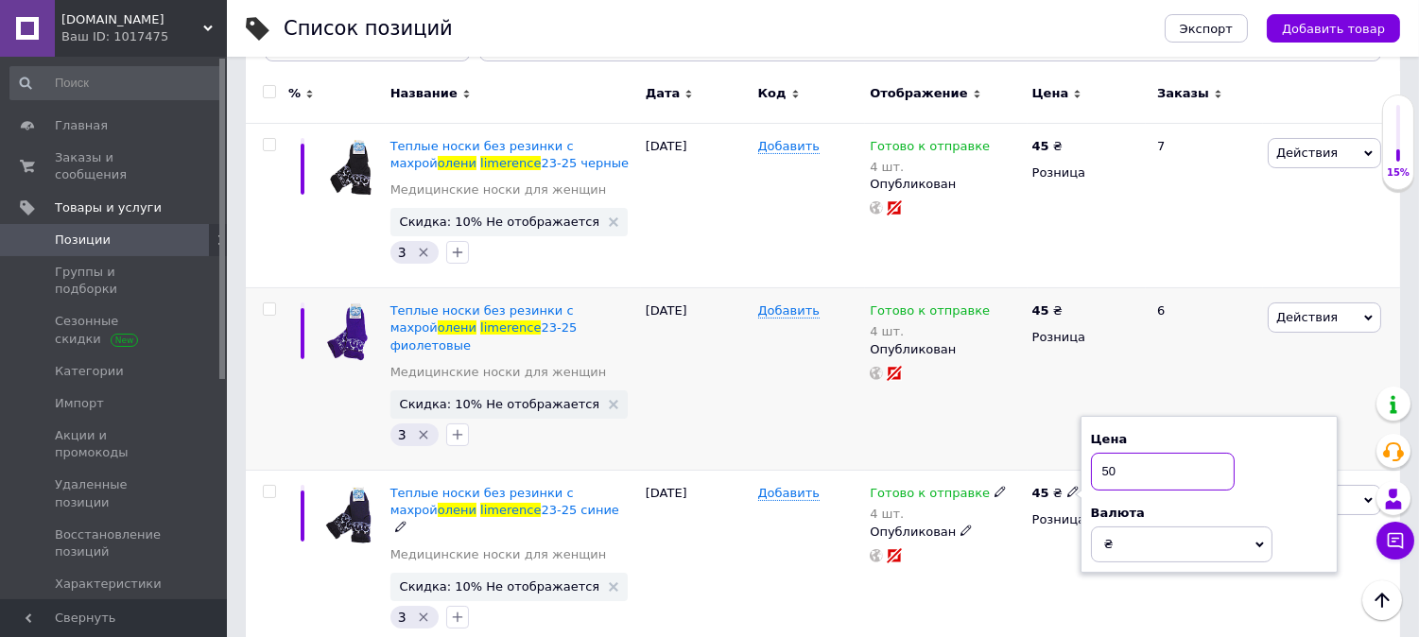
drag, startPoint x: 1122, startPoint y: 461, endPoint x: 1021, endPoint y: 447, distance: 102.1
click at [1021, 447] on div "% Название Дата Код Отображение Цена Заказы Теплые носки без резинки с махрой о…" at bounding box center [823, 361] width 1154 height 581
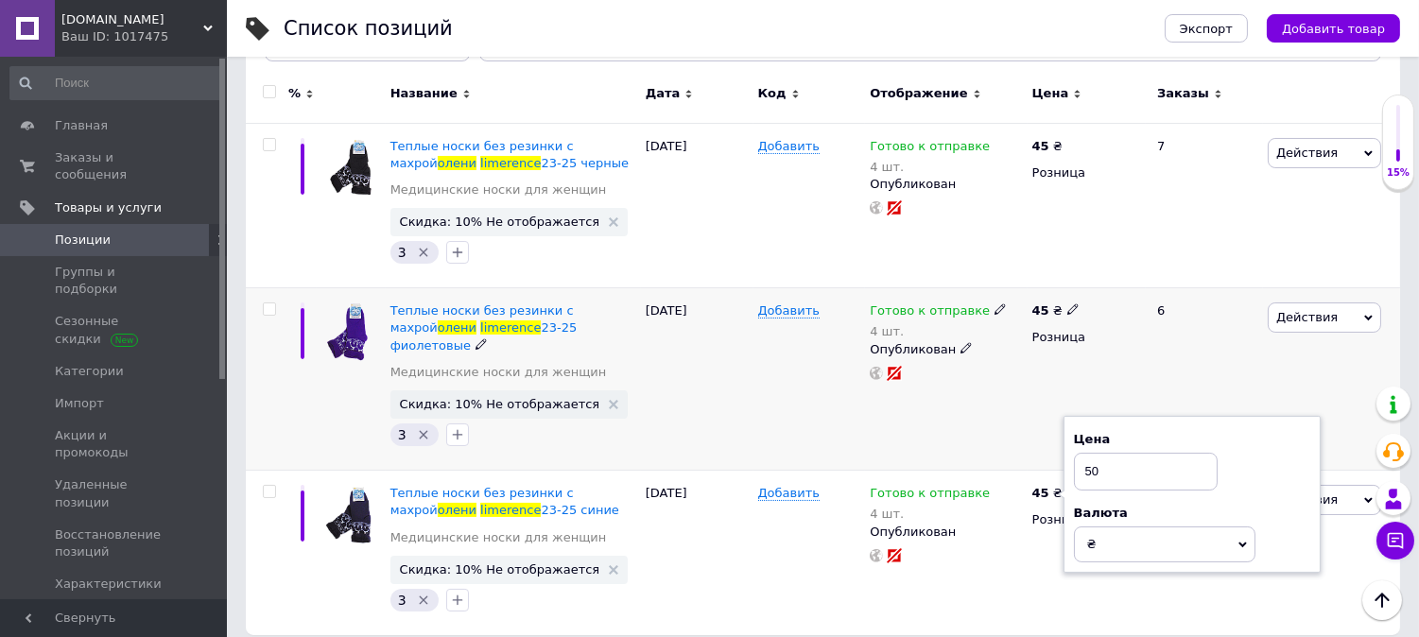
click at [1097, 315] on div "45 ₴" at bounding box center [1086, 311] width 109 height 17
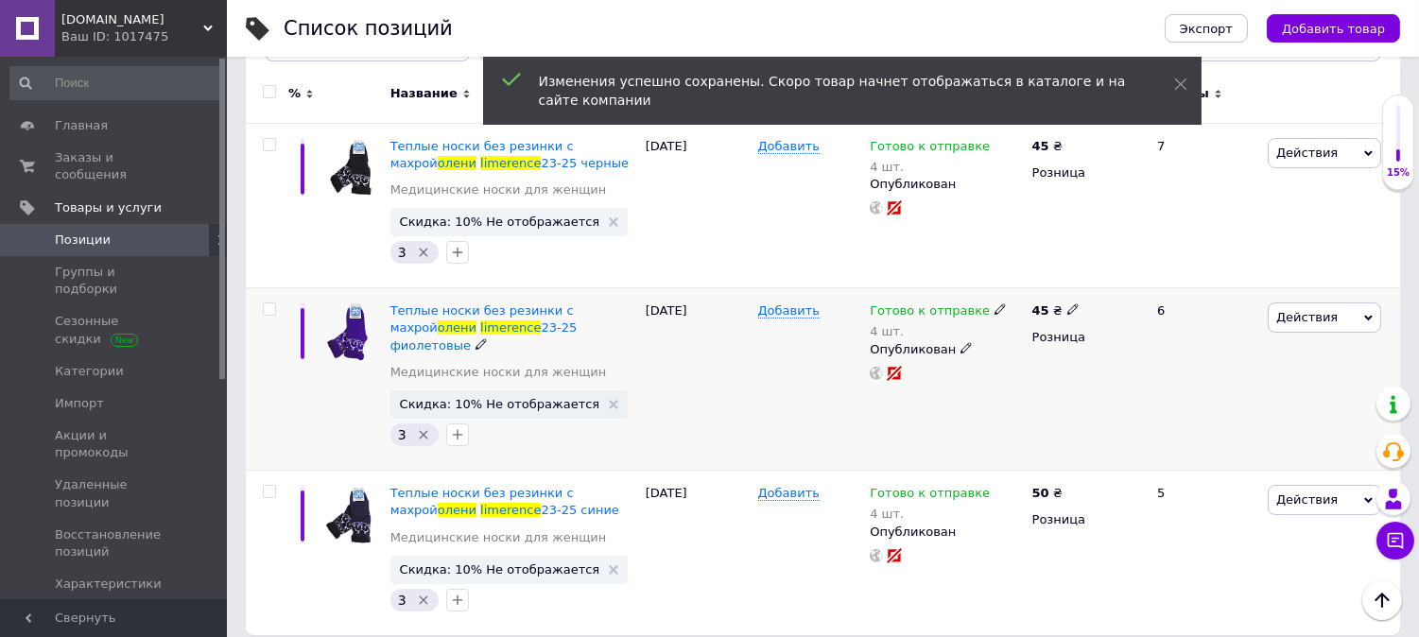
click at [1067, 306] on icon at bounding box center [1072, 308] width 11 height 11
drag, startPoint x: 1127, startPoint y: 295, endPoint x: 977, endPoint y: 295, distance: 150.3
click at [978, 295] on div "Теплые носки без резинки с махрой олени limerence 23-25 фиолетовые Медицинские …" at bounding box center [823, 379] width 1154 height 182
type input "50"
click at [928, 268] on div "Готово к отправке 4 шт. Опубликован" at bounding box center [946, 205] width 162 height 165
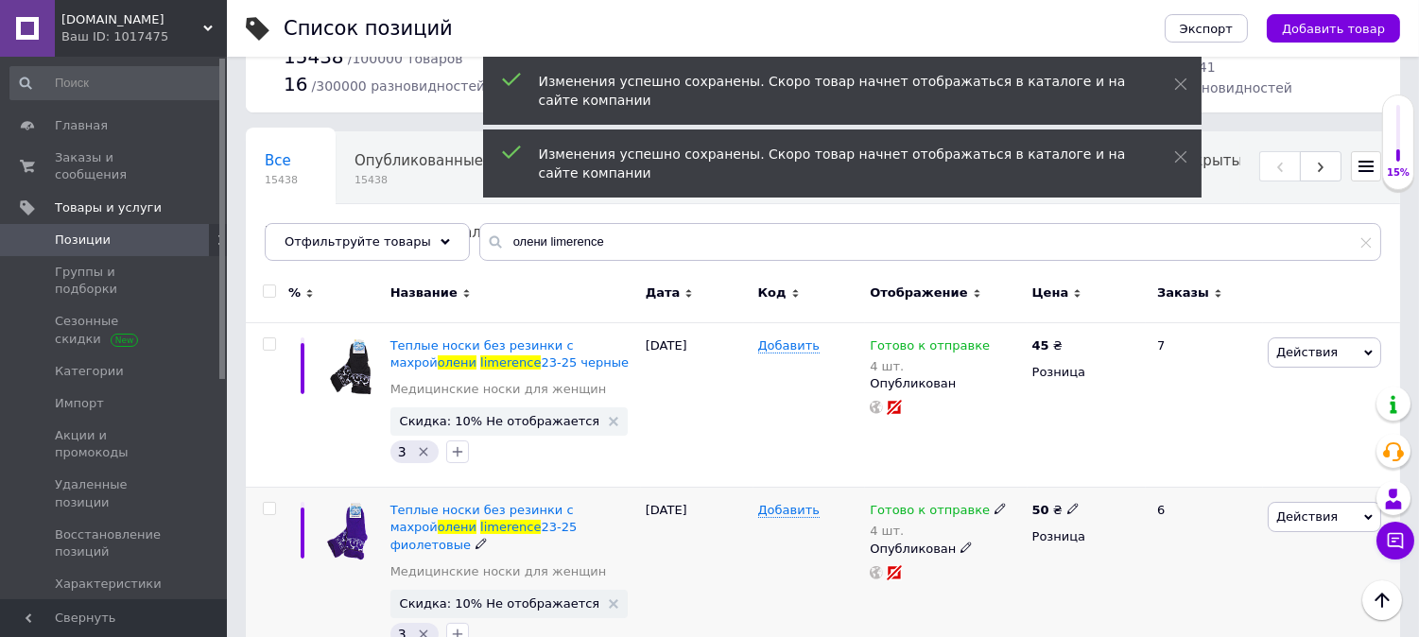
scroll to position [0, 0]
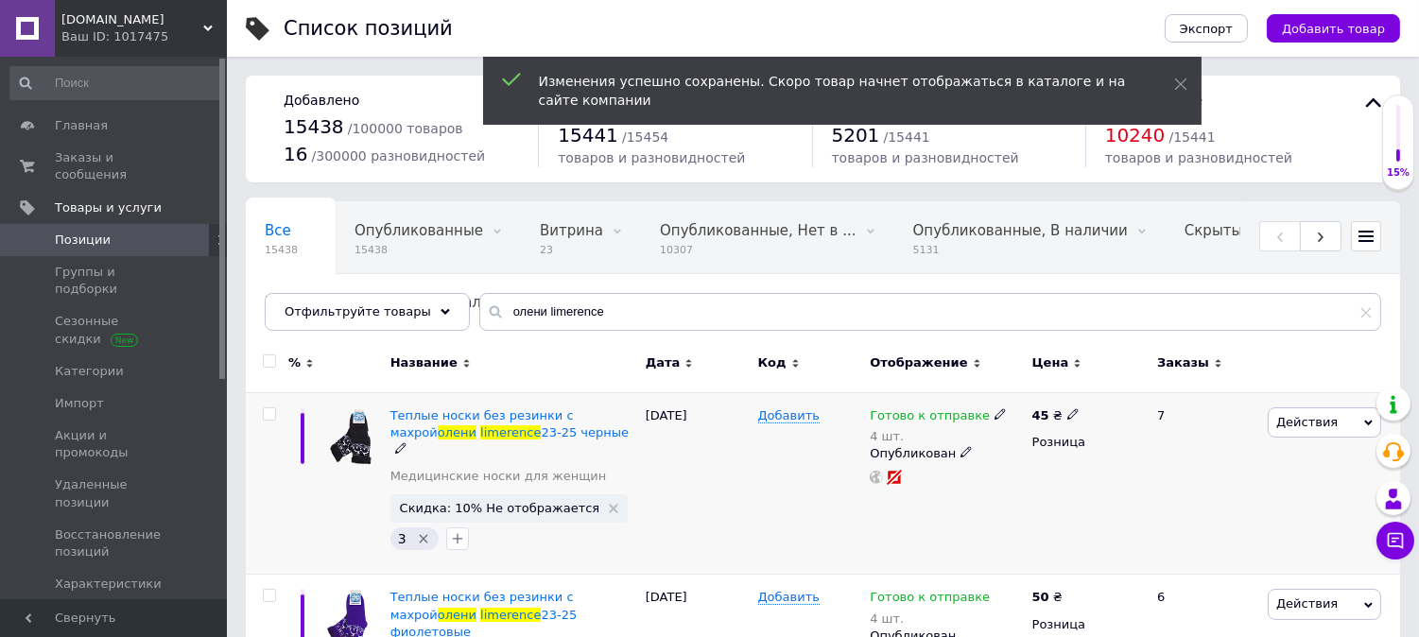
click at [1064, 422] on div "45 ₴" at bounding box center [1055, 415] width 47 height 17
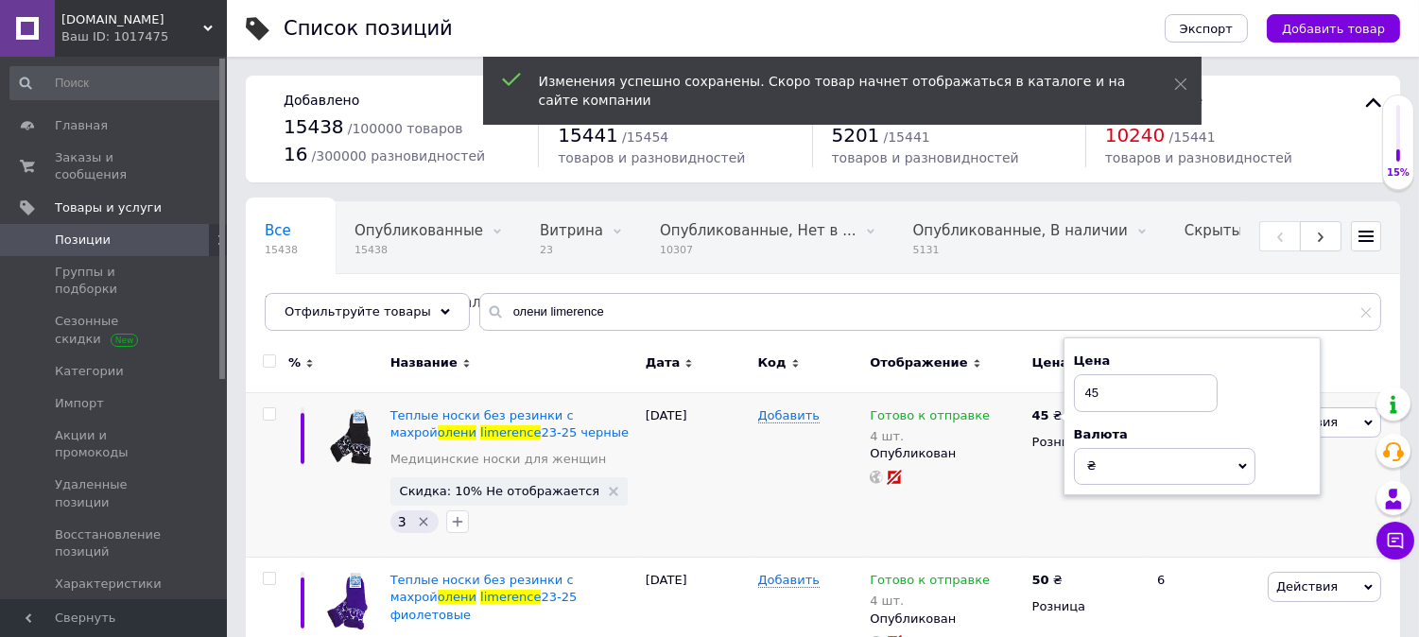
drag, startPoint x: 1109, startPoint y: 388, endPoint x: 980, endPoint y: 392, distance: 128.7
click at [981, 388] on div "% Название Дата Код Отображение Цена Заказы Теплые носки без резинки с махрой о…" at bounding box center [823, 622] width 1154 height 564
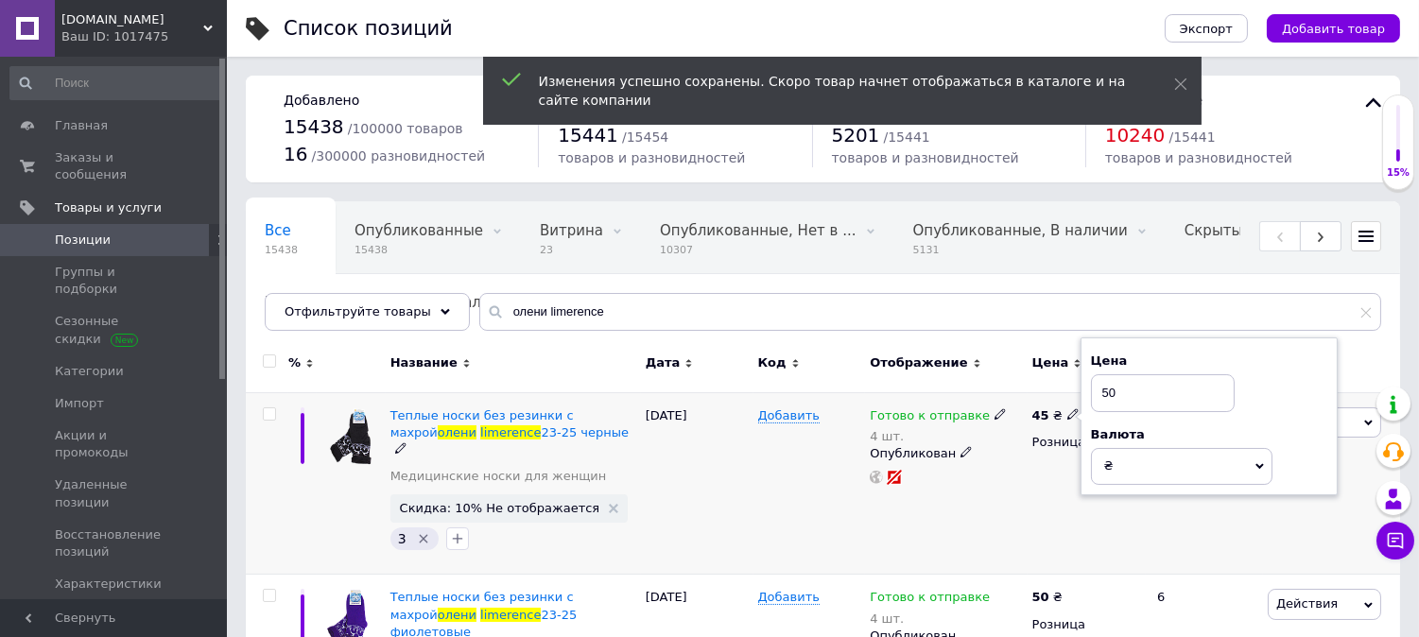
type input "50"
click at [900, 525] on div "Готово к отправке 4 шт. Опубликован" at bounding box center [946, 483] width 162 height 182
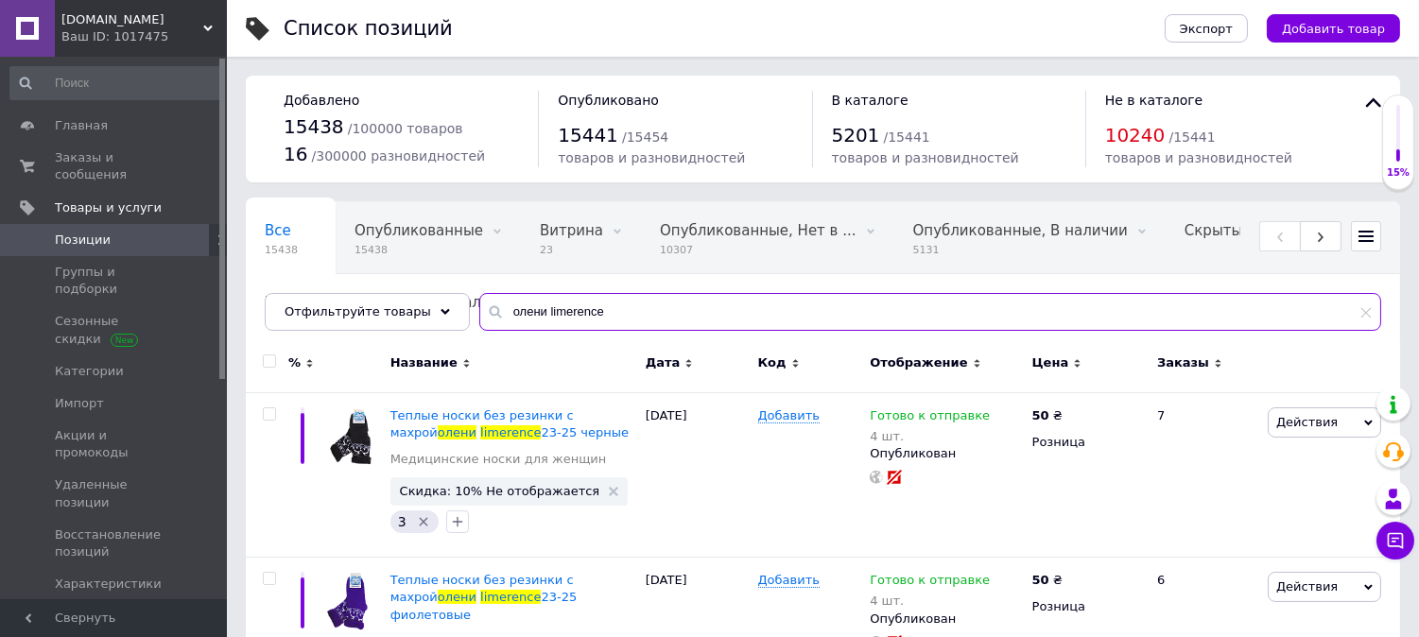
drag, startPoint x: 598, startPoint y: 295, endPoint x: 223, endPoint y: 268, distance: 376.3
click at [232, 269] on div "Список позиций Экспорт Добавить товар Добавлено 15438 / 100000 товаров 16 / 300…" at bounding box center [823, 462] width 1192 height 924
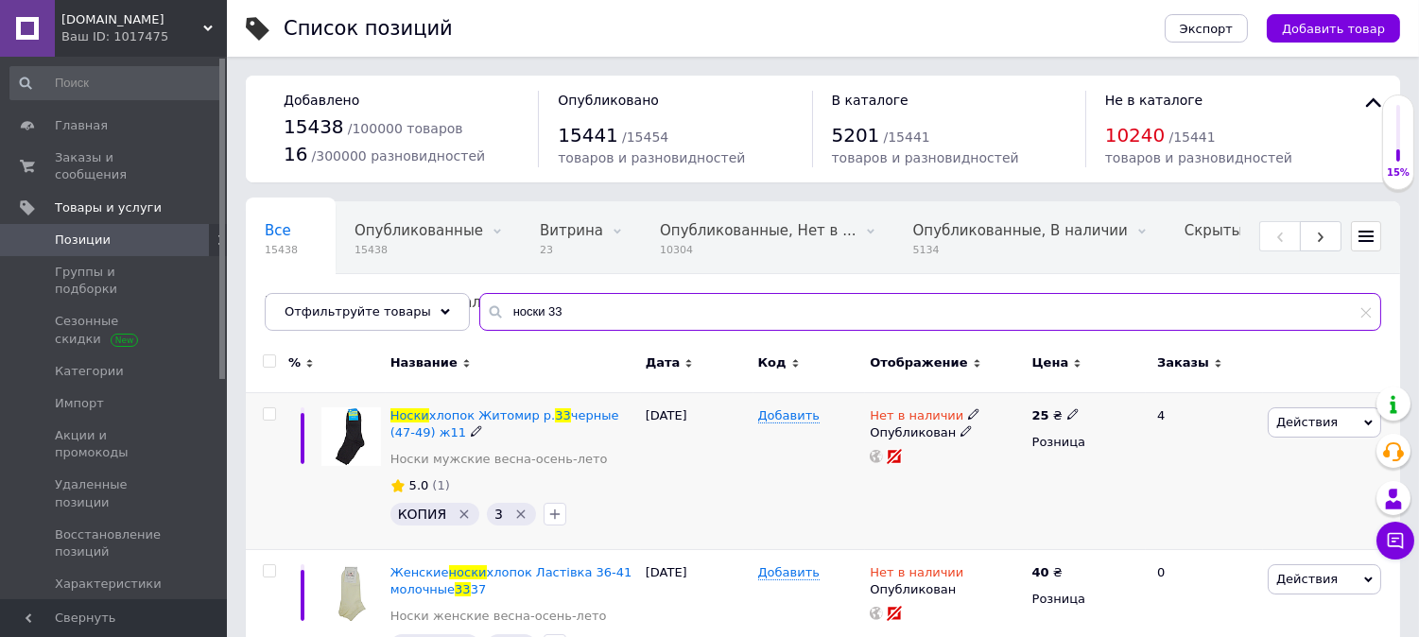
type input "носки 33"
click at [968, 419] on use at bounding box center [973, 413] width 10 height 10
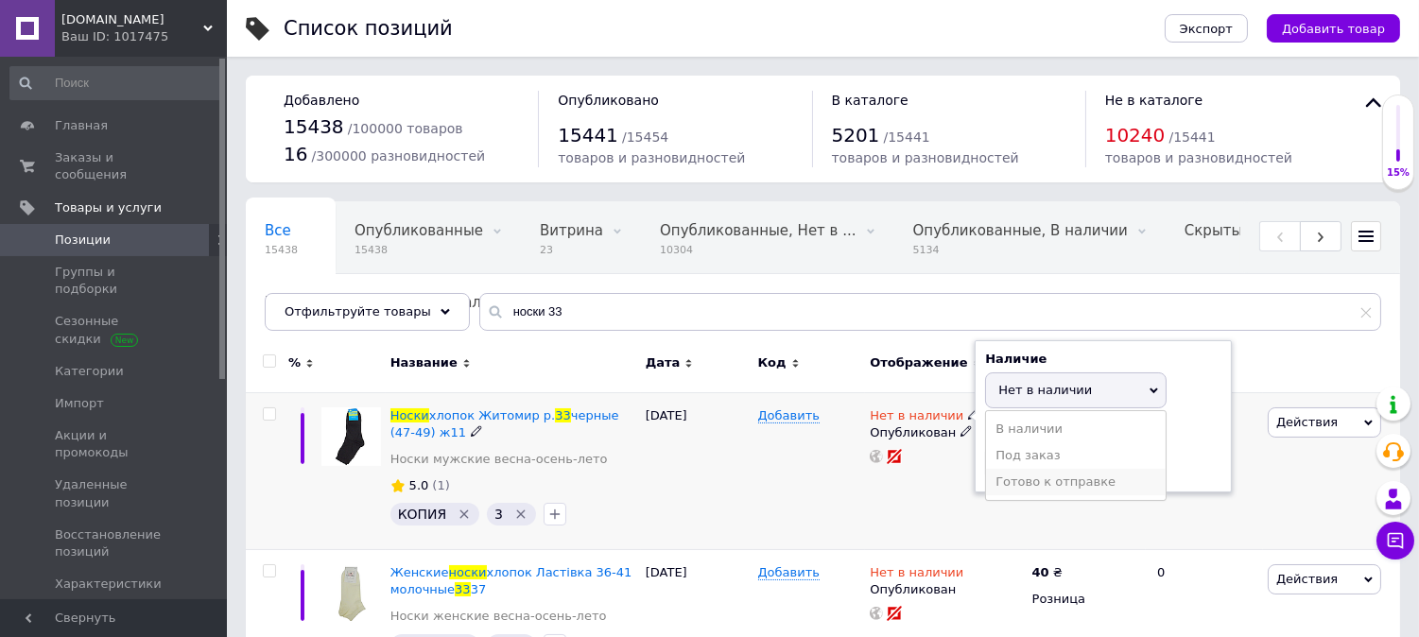
click at [1049, 482] on li "Готово к отправке" at bounding box center [1076, 482] width 180 height 26
click at [1032, 465] on input at bounding box center [1057, 463] width 144 height 38
type input "36"
click at [839, 509] on div "Добавить" at bounding box center [809, 470] width 113 height 157
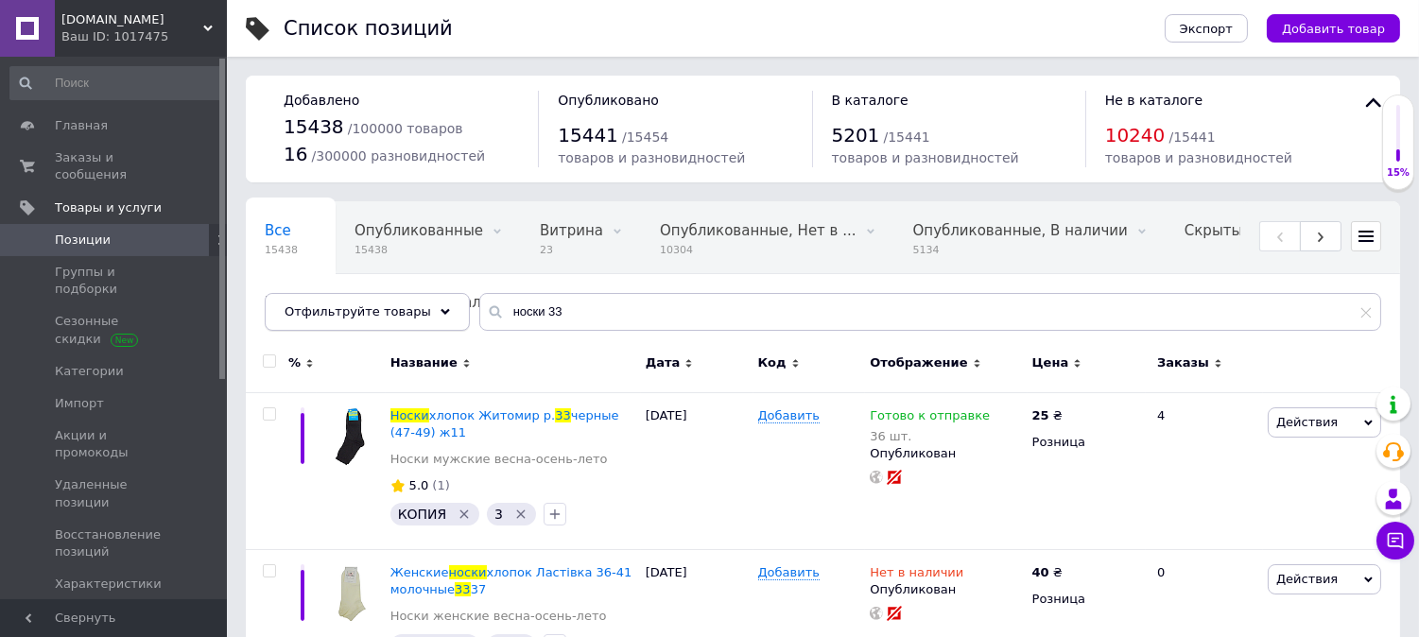
drag, startPoint x: 597, startPoint y: 332, endPoint x: 364, endPoint y: 305, distance: 235.0
click at [364, 305] on div "Все 15438 Опубликованные 15438 Удалить Редактировать Витрина 23 Удалить Редакти…" at bounding box center [823, 266] width 1154 height 130
drag, startPoint x: 561, startPoint y: 314, endPoint x: 285, endPoint y: 320, distance: 276.1
click at [285, 320] on div "Отфильтруйте товары носки 33" at bounding box center [823, 312] width 1117 height 38
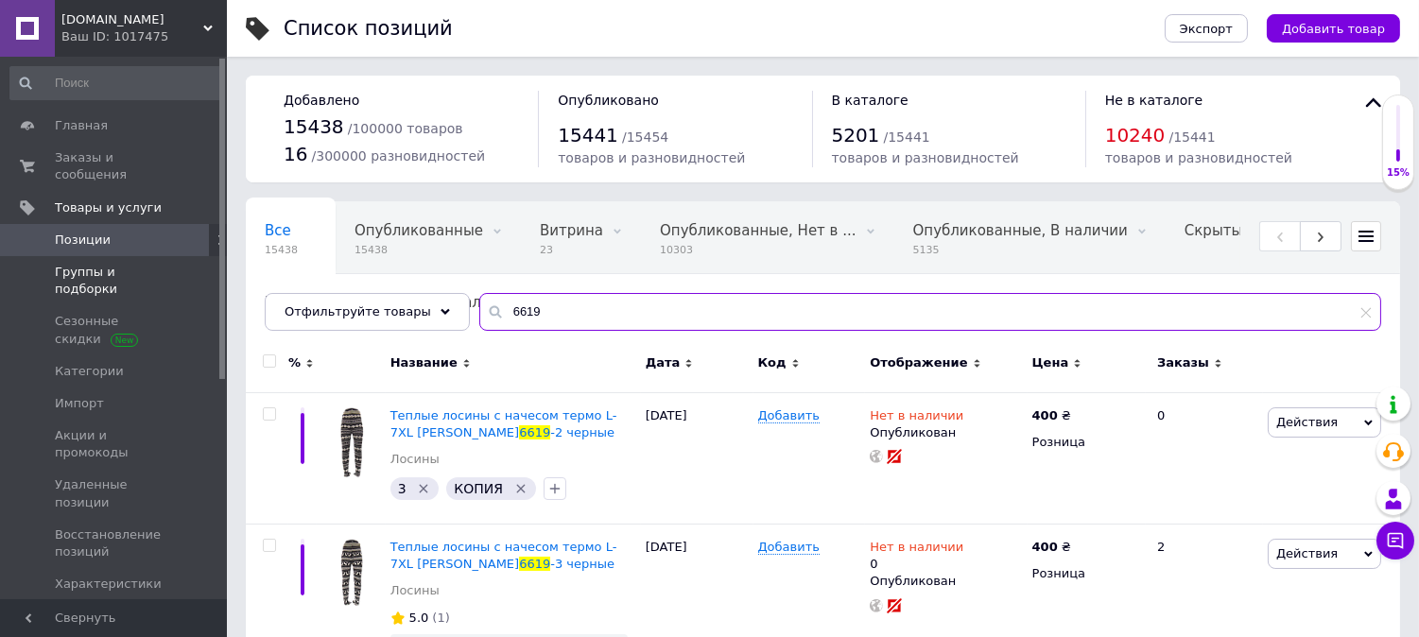
drag, startPoint x: 334, startPoint y: 288, endPoint x: 213, endPoint y: 239, distance: 130.6
click at [253, 269] on div "Все 15438 Опубликованные 15438 Удалить Редактировать Витрина 23 Удалить Редакти…" at bounding box center [823, 266] width 1154 height 130
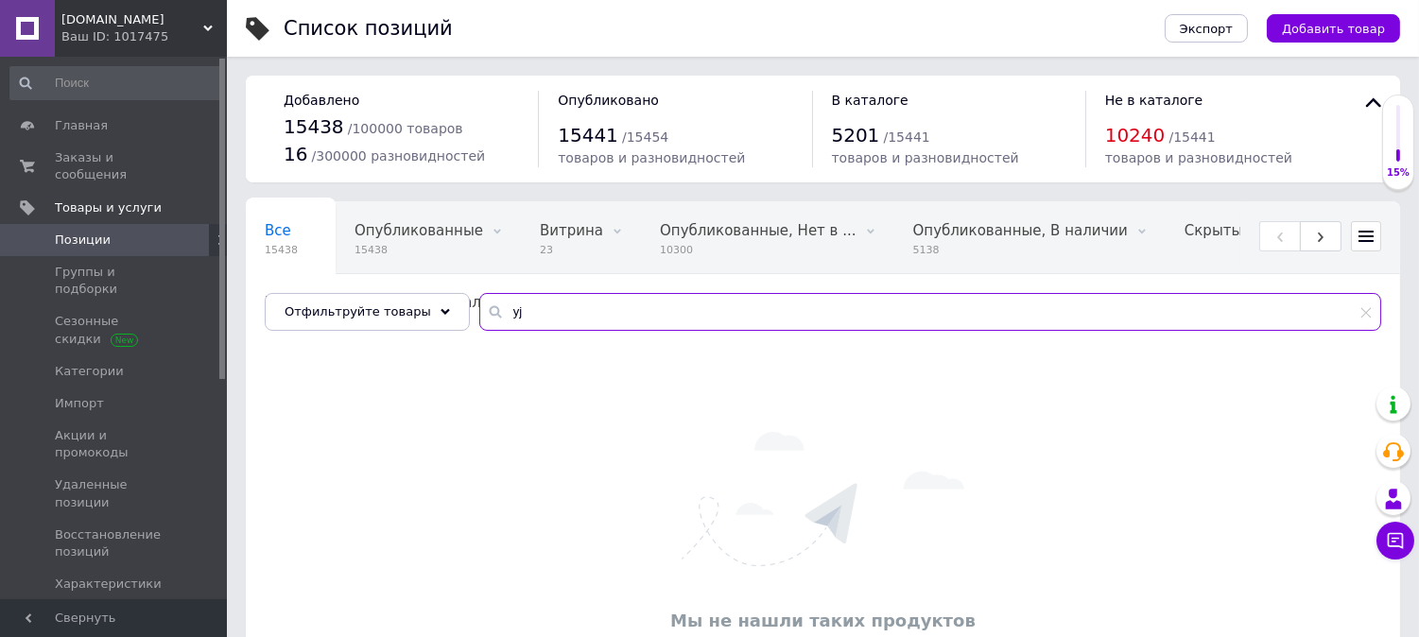
type input "y"
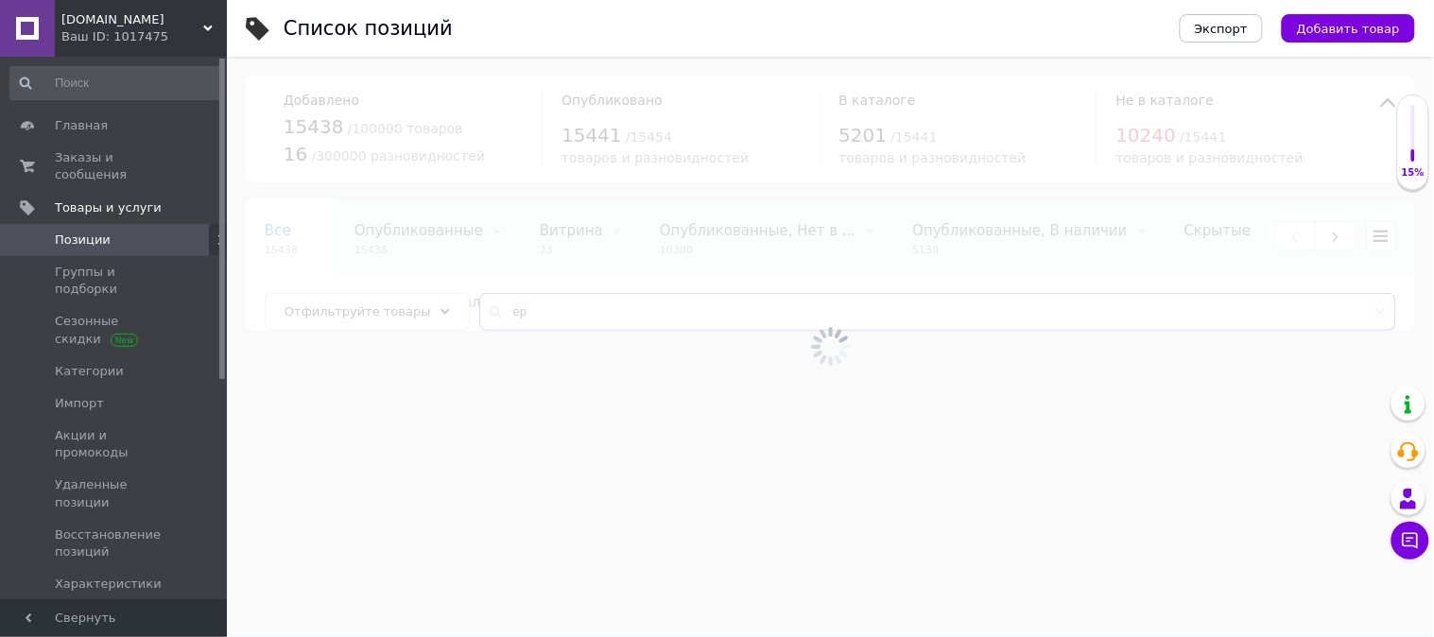
type input "е"
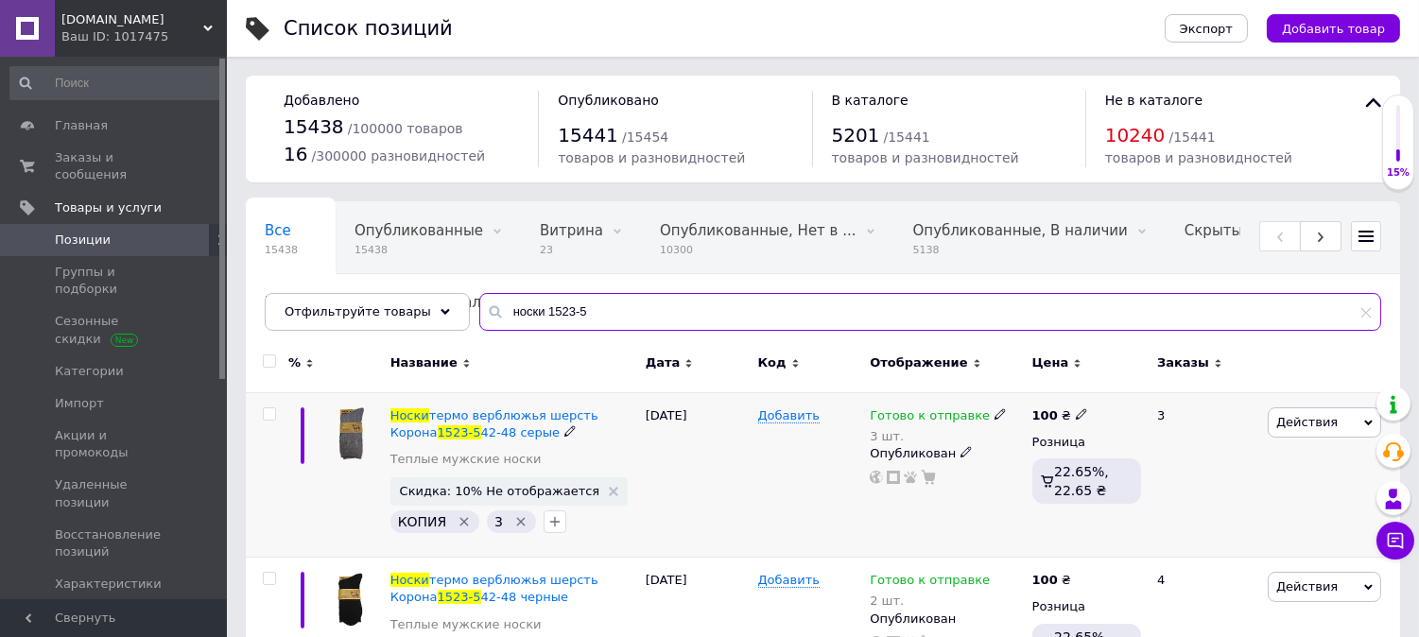
type input "носки 1523-5"
click at [995, 416] on icon at bounding box center [1000, 413] width 11 height 11
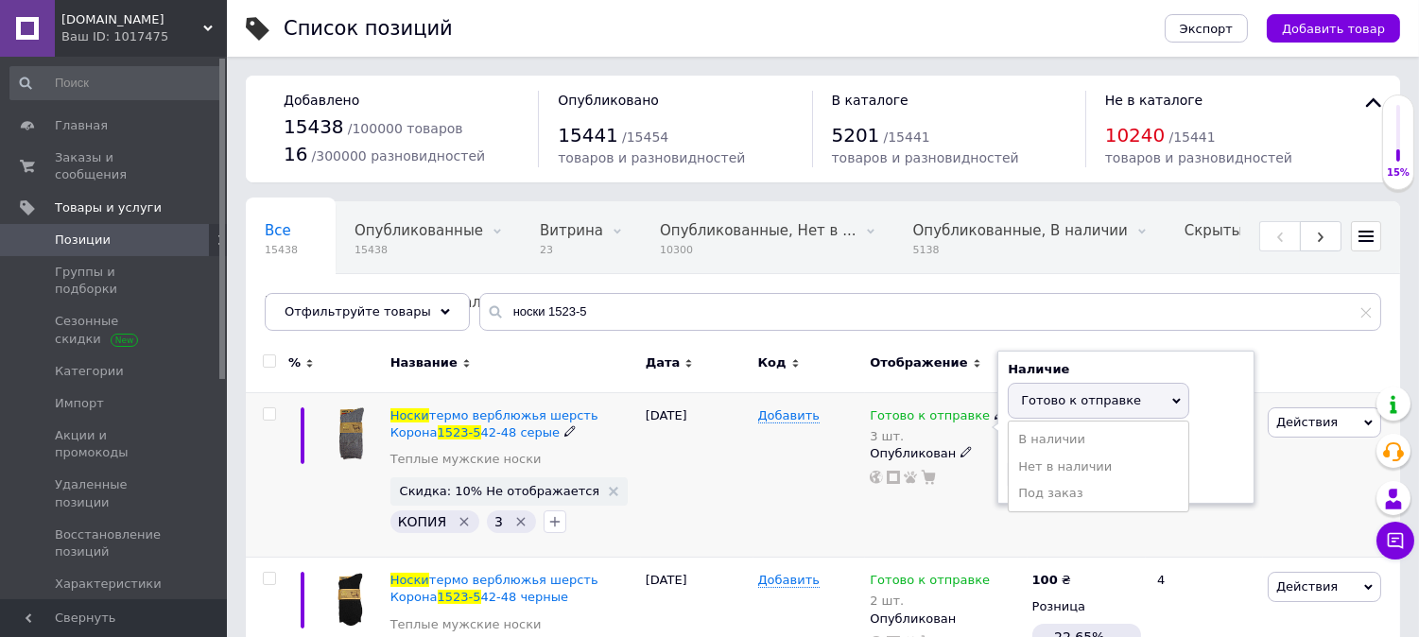
click at [1213, 477] on div "Остатки 3 шт." at bounding box center [1126, 463] width 236 height 60
drag, startPoint x: 1076, startPoint y: 475, endPoint x: 863, endPoint y: 466, distance: 212.9
click at [881, 471] on div "Готово к отправке 3 шт. Наличие Готово к отправке В наличии Нет в наличии Под з…" at bounding box center [946, 446] width 152 height 78
type input "5"
click at [815, 504] on div "Добавить" at bounding box center [809, 474] width 113 height 165
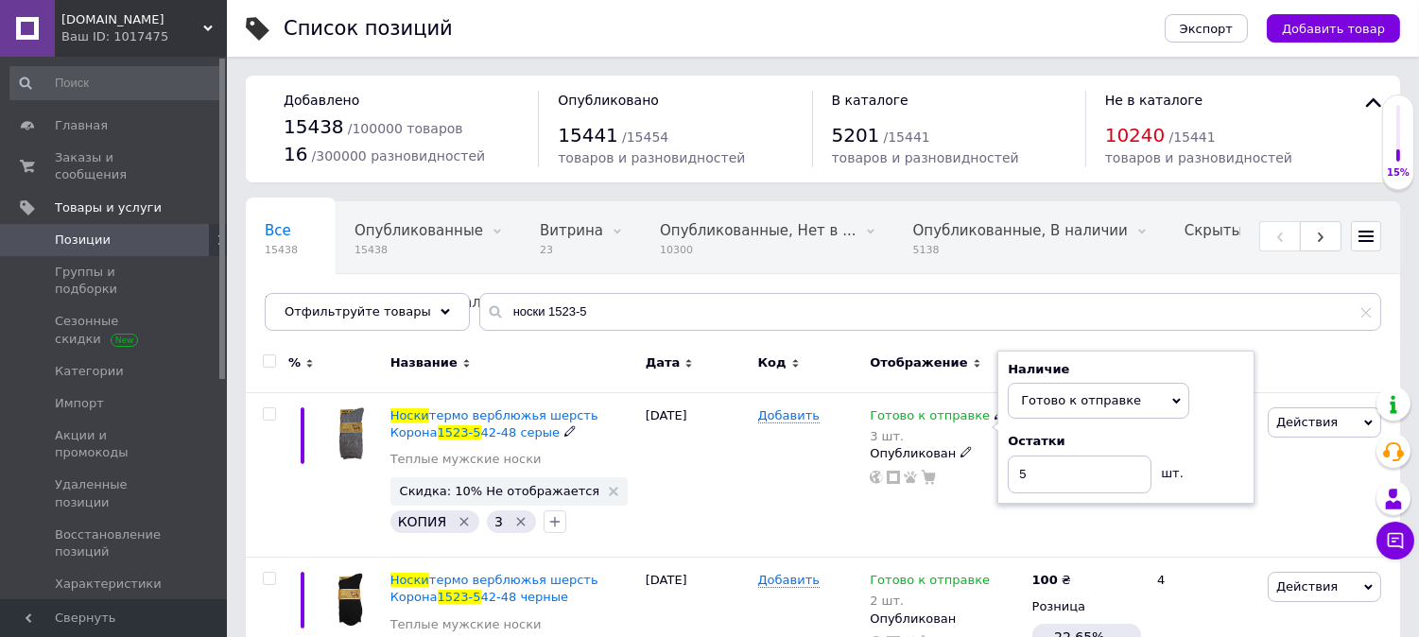
scroll to position [280, 0]
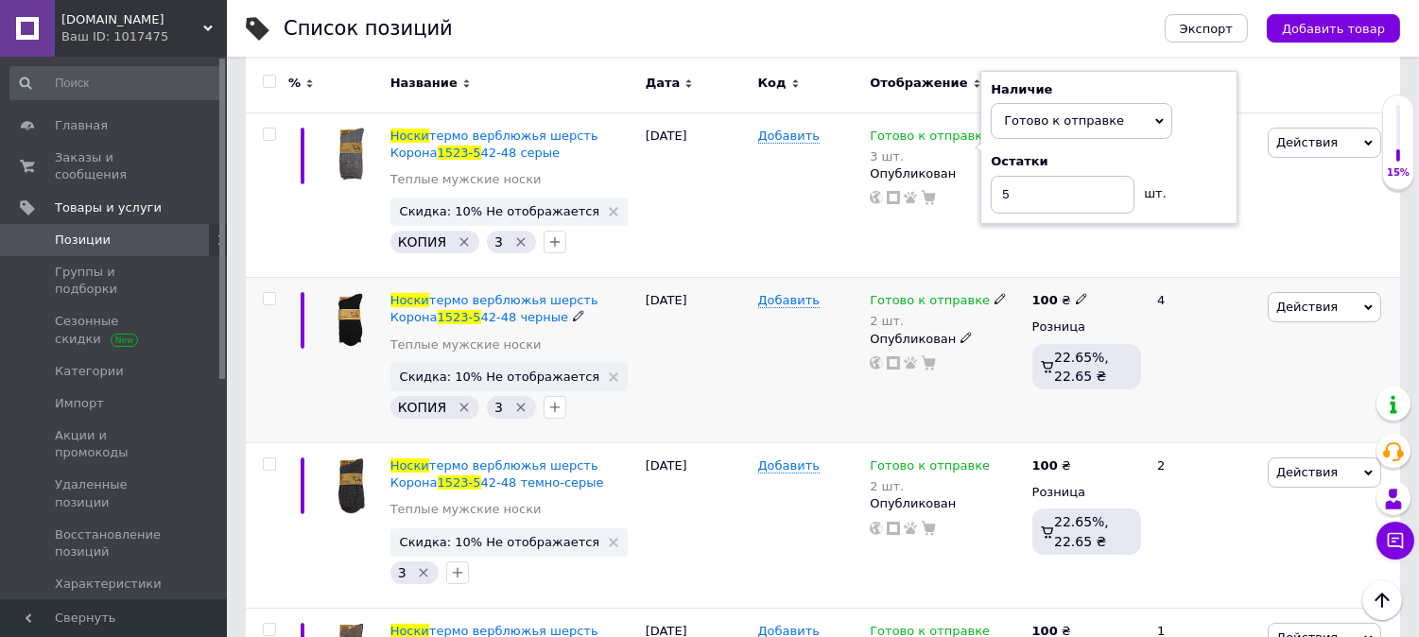
click at [990, 336] on div "Опубликован" at bounding box center [946, 339] width 152 height 17
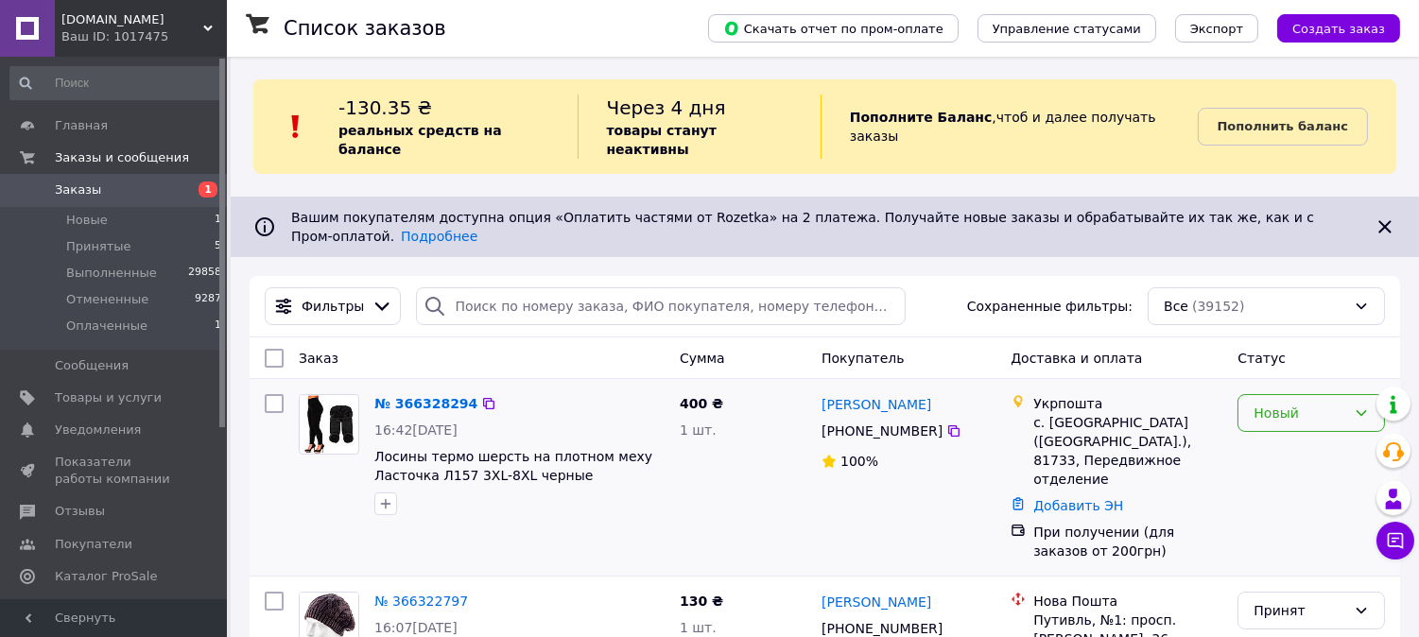
click at [1282, 397] on div "Новый" at bounding box center [1311, 413] width 147 height 38
click at [1281, 411] on li "Принят" at bounding box center [1312, 421] width 146 height 34
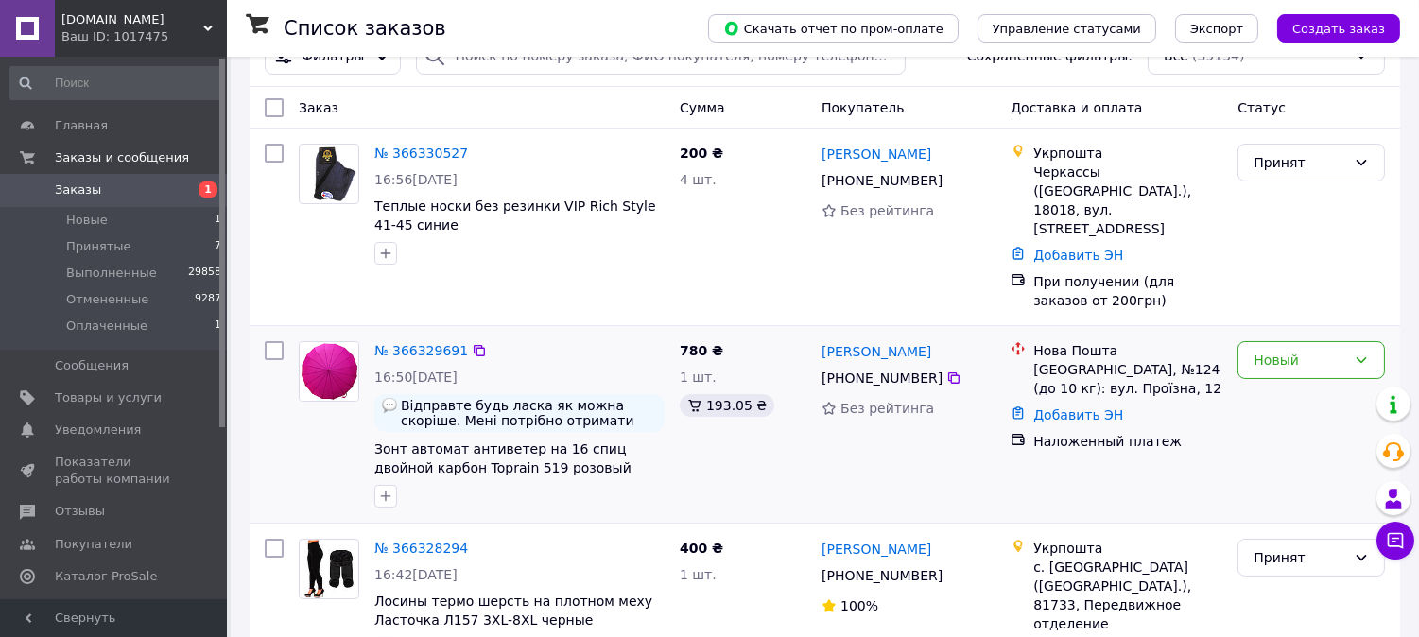
scroll to position [280, 0]
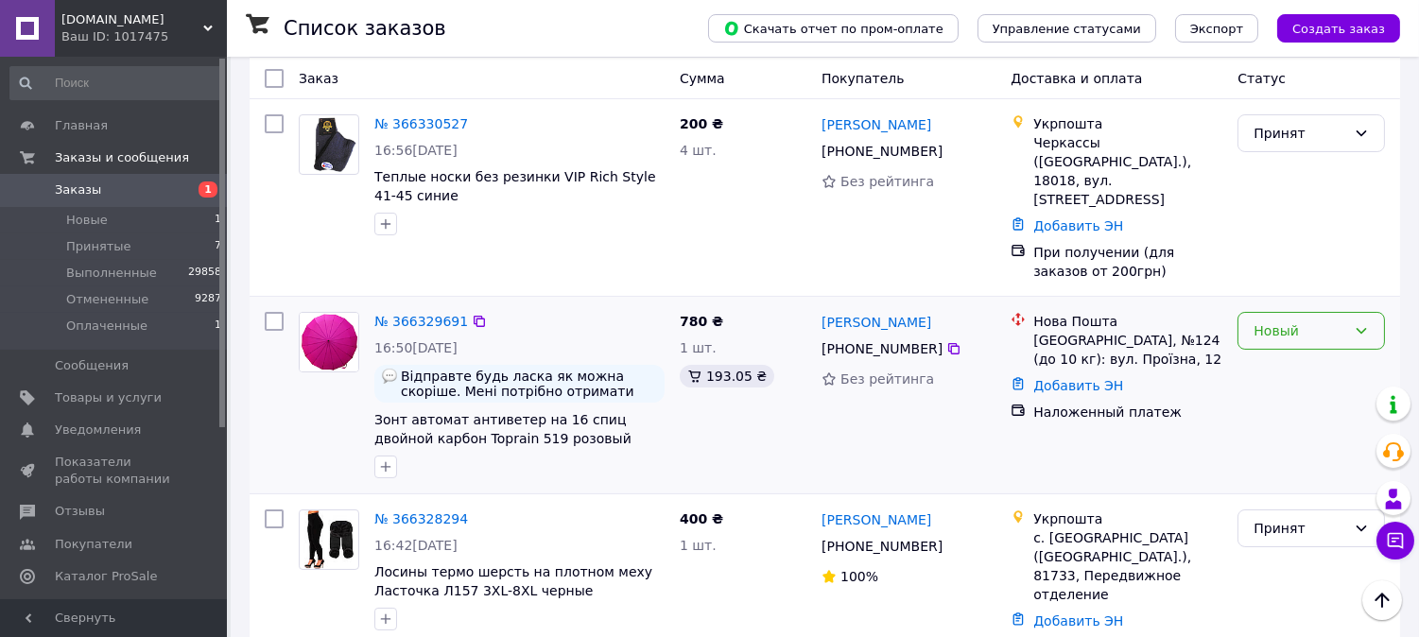
click at [1268, 320] on div "Новый" at bounding box center [1300, 330] width 93 height 21
click at [1276, 312] on li "Принят" at bounding box center [1312, 301] width 146 height 34
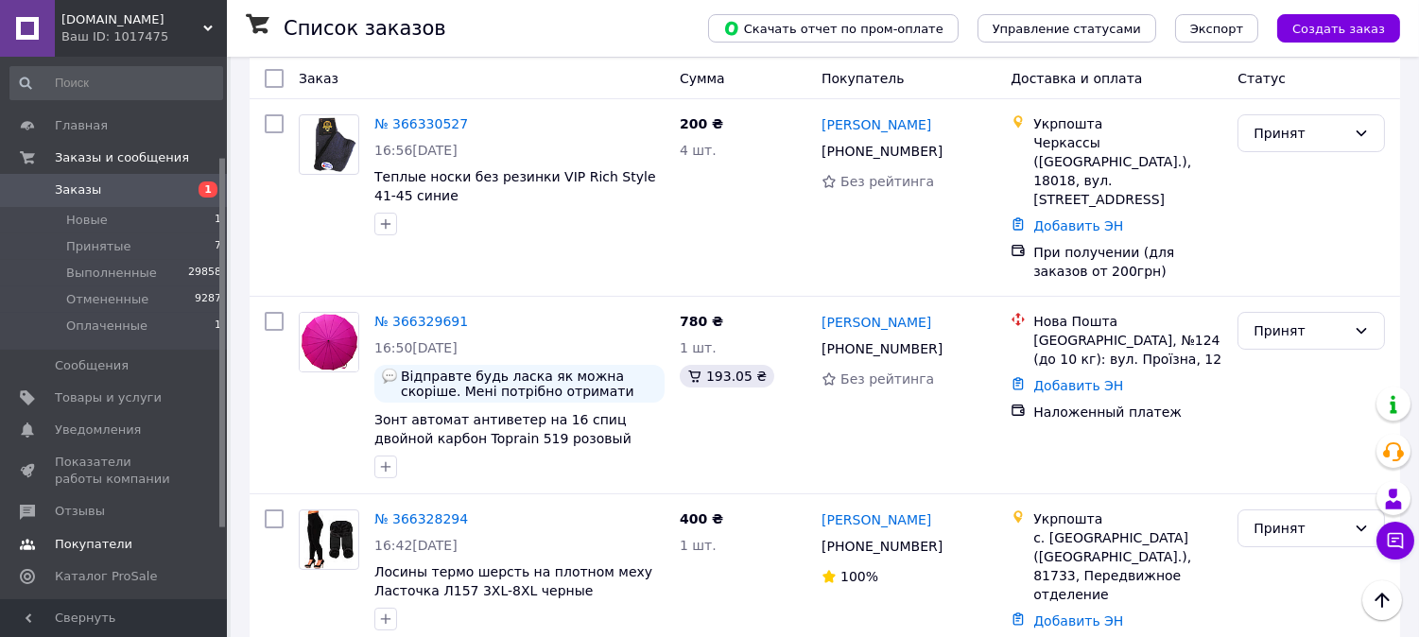
scroll to position [252, 0]
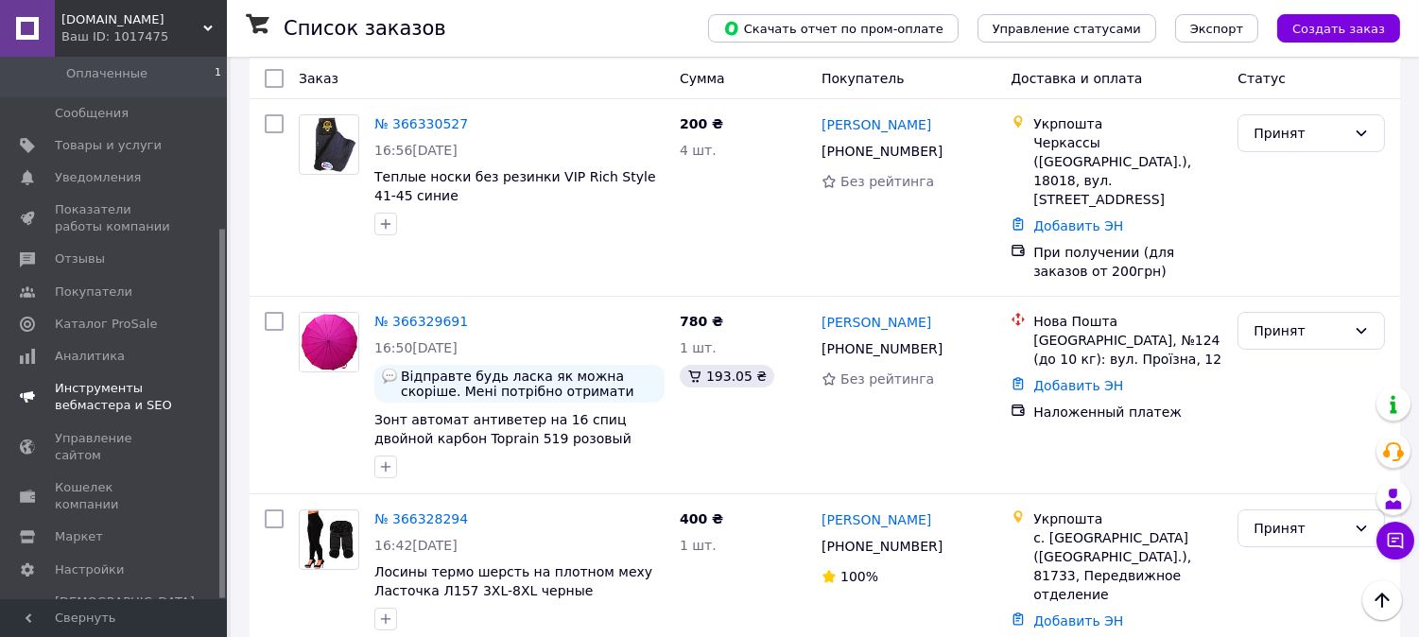
click at [96, 373] on link "Инструменты вебмастера и SEO" at bounding box center [116, 396] width 233 height 49
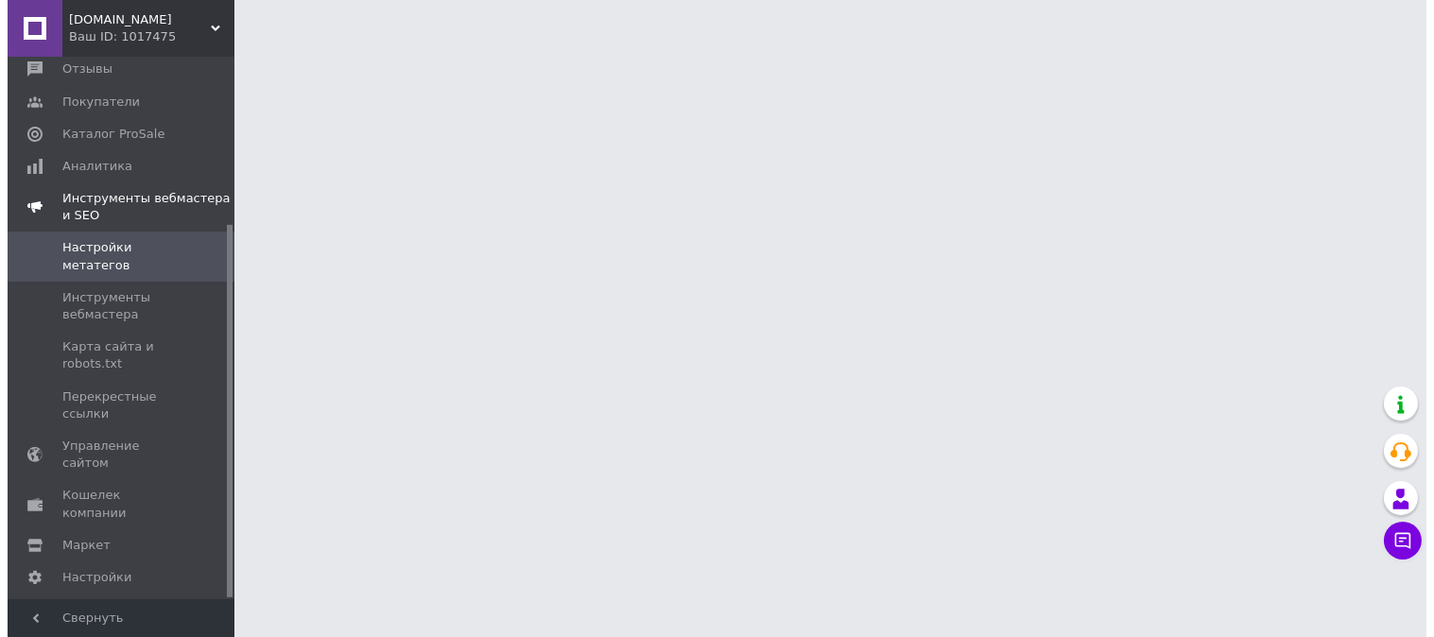
scroll to position [243, 0]
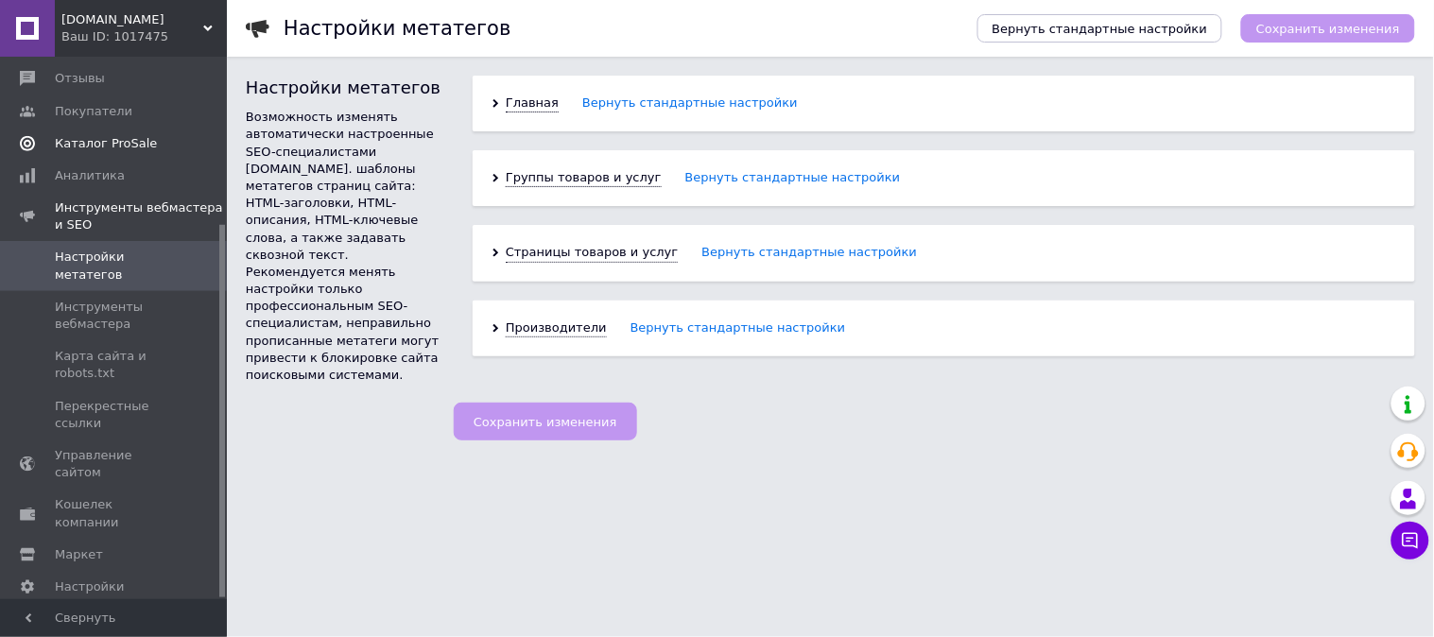
click at [85, 136] on link "Каталог ProSale" at bounding box center [116, 144] width 233 height 32
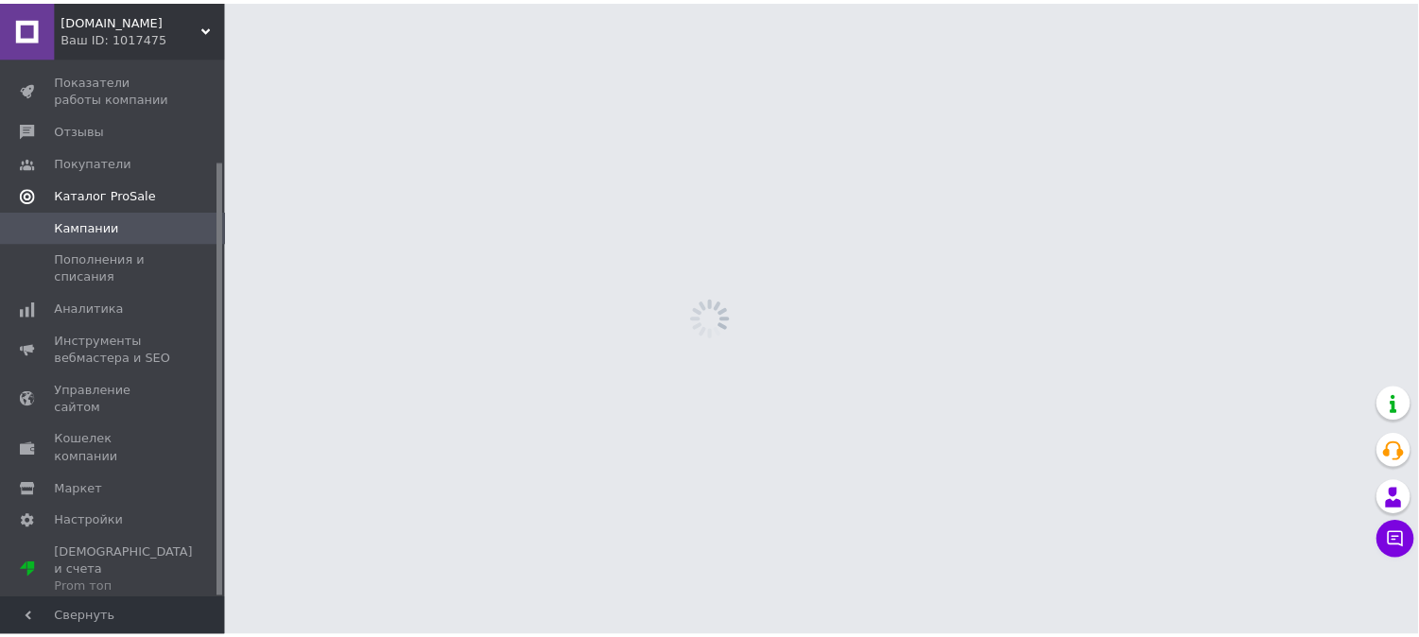
scroll to position [128, 0]
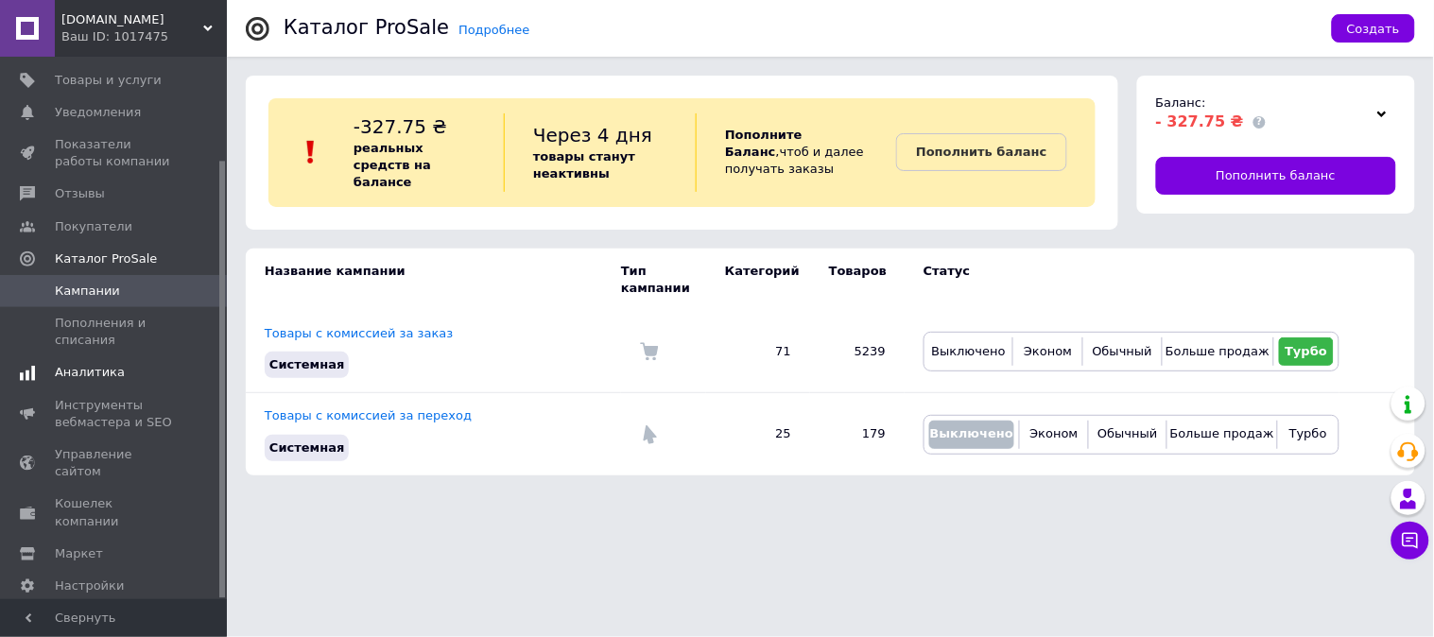
click at [93, 364] on span "Аналитика" at bounding box center [90, 372] width 70 height 17
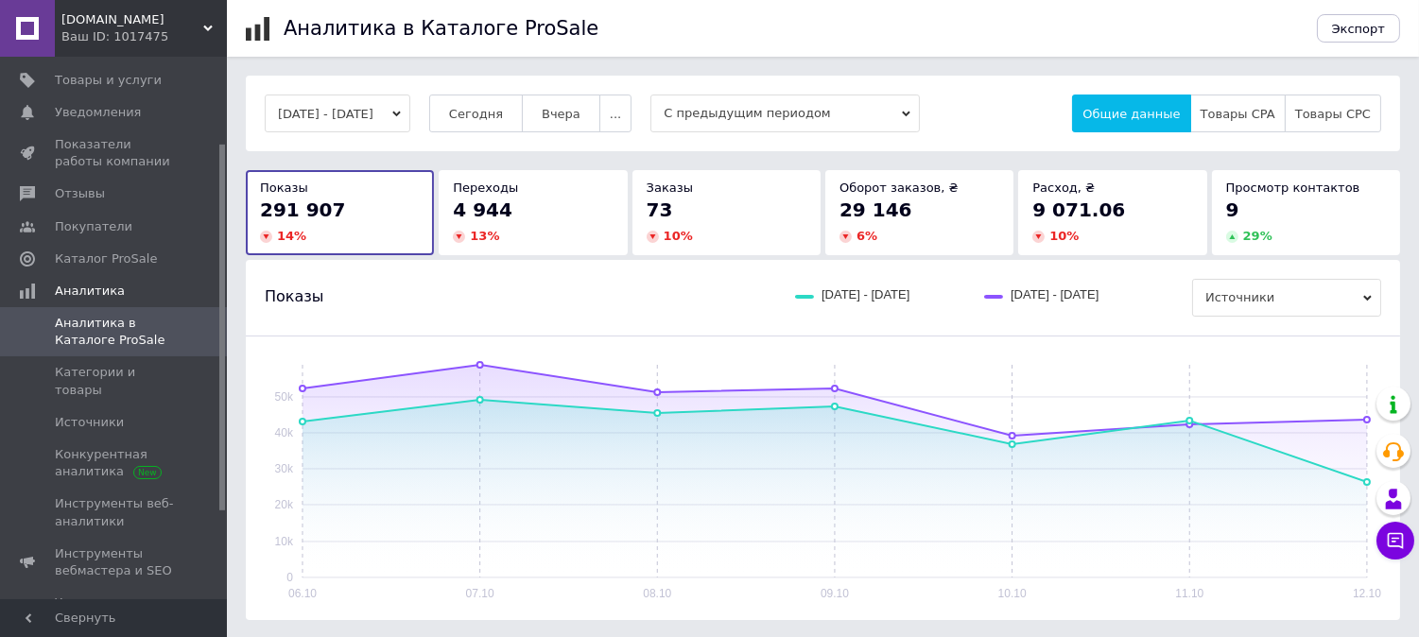
click at [333, 115] on button "06.10.2025 - 12.10.2025" at bounding box center [338, 114] width 146 height 38
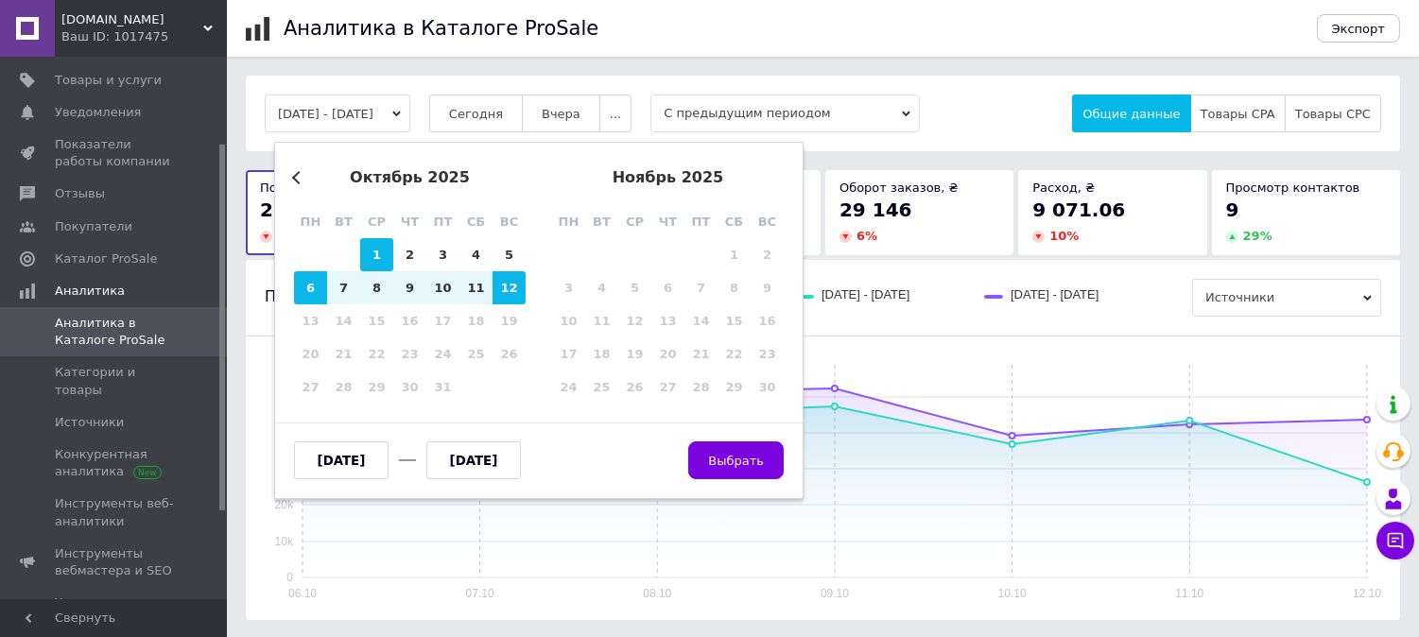
click at [381, 260] on div "1" at bounding box center [376, 254] width 33 height 33
type input "01.10.2025"
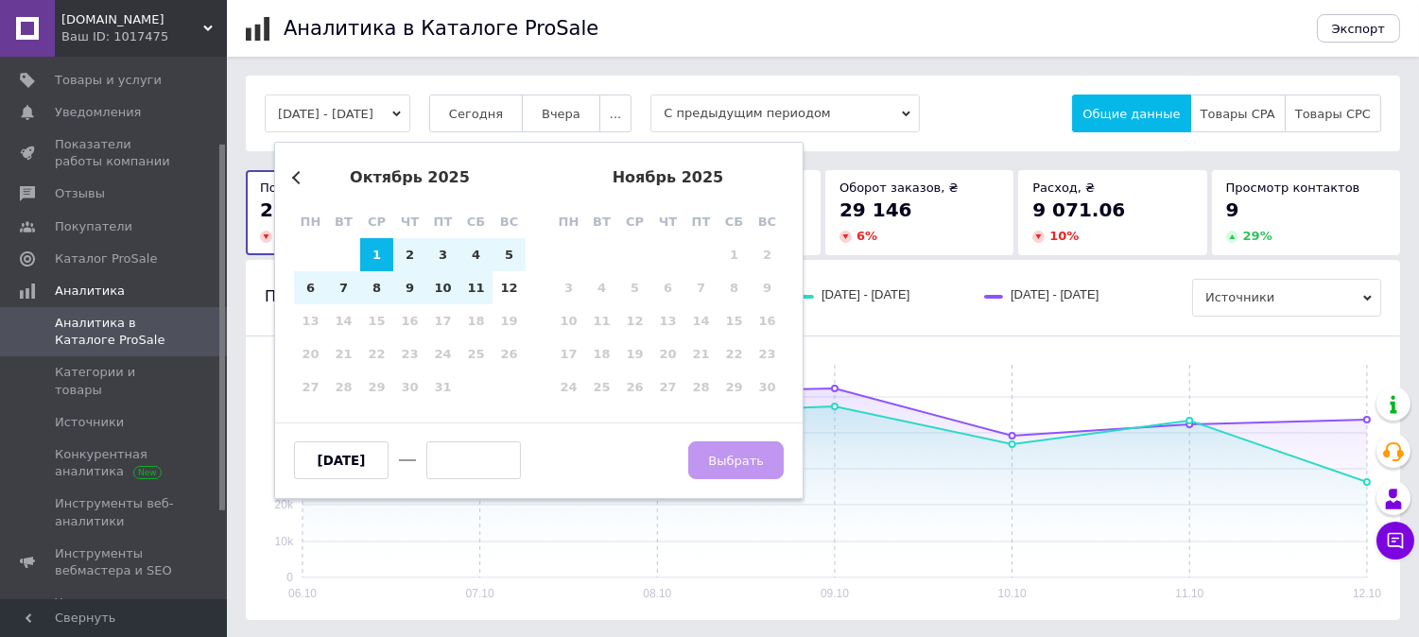
click at [529, 301] on div "Previous Month октябрь 2025 пн вт ср чт пт сб вс 29 30 1 2 3 4 5 6 7 8 9 10 11 …" at bounding box center [538, 320] width 529 height 357
click at [511, 287] on div "12" at bounding box center [509, 287] width 33 height 33
type input "[DATE]"
click at [752, 456] on span "Выбрать" at bounding box center [736, 461] width 56 height 14
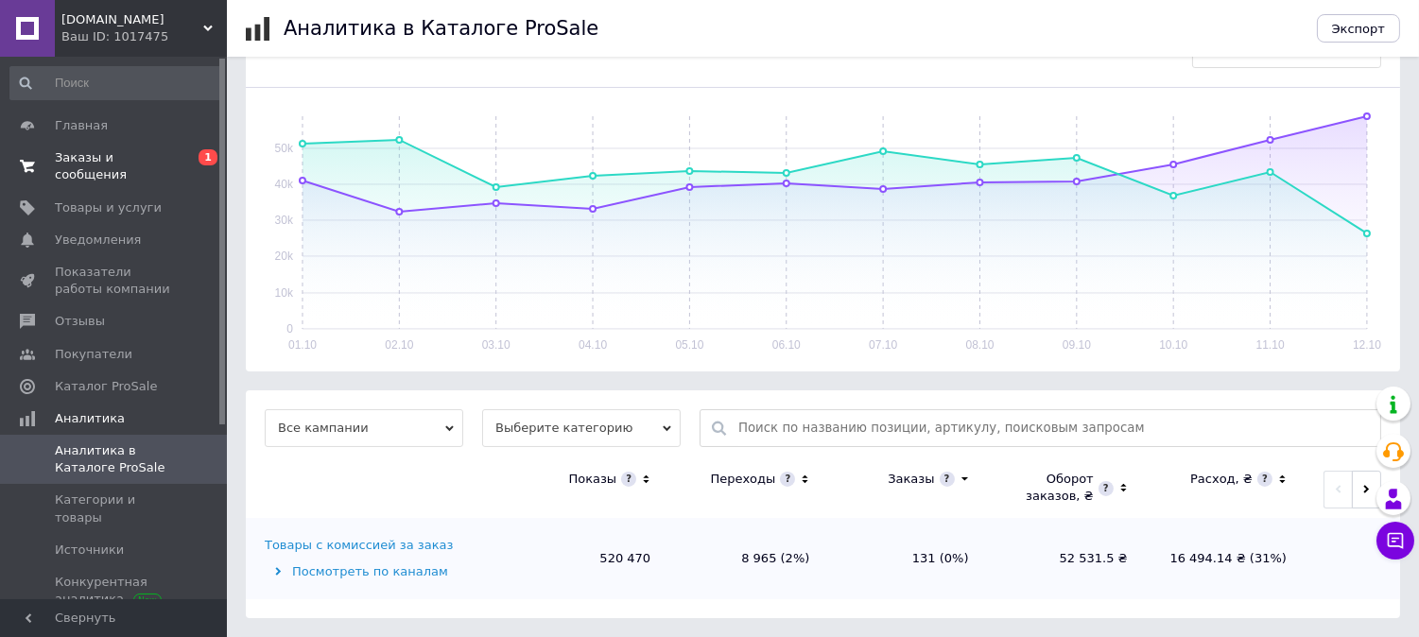
click at [93, 147] on link "Заказы и сообщения 0 1" at bounding box center [116, 166] width 233 height 49
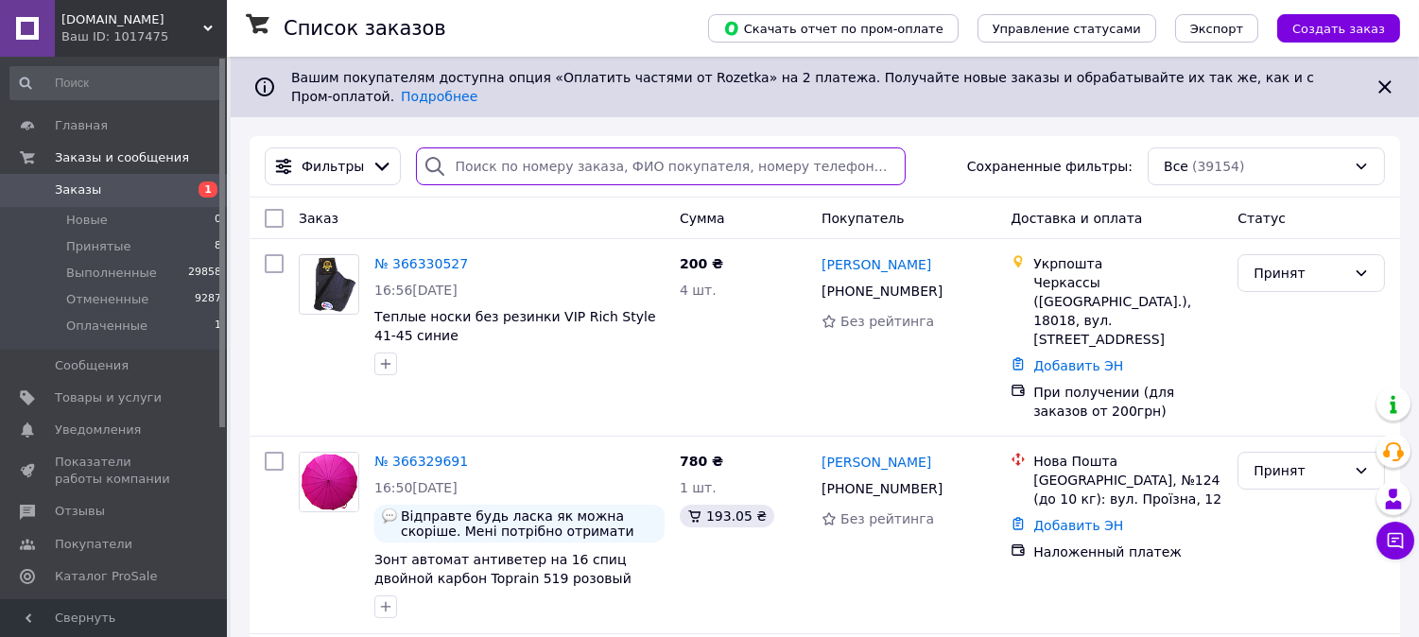
click at [467, 159] on input "search" at bounding box center [661, 166] width 490 height 38
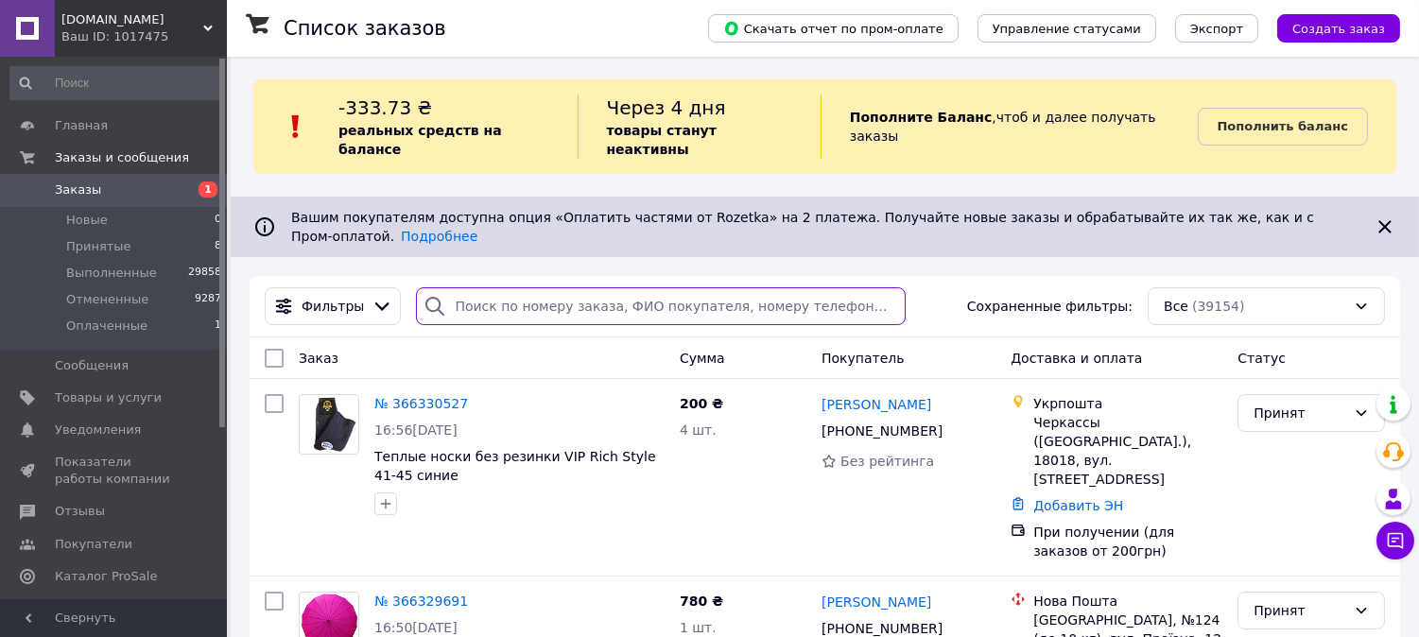
click at [482, 287] on input "search" at bounding box center [661, 306] width 490 height 38
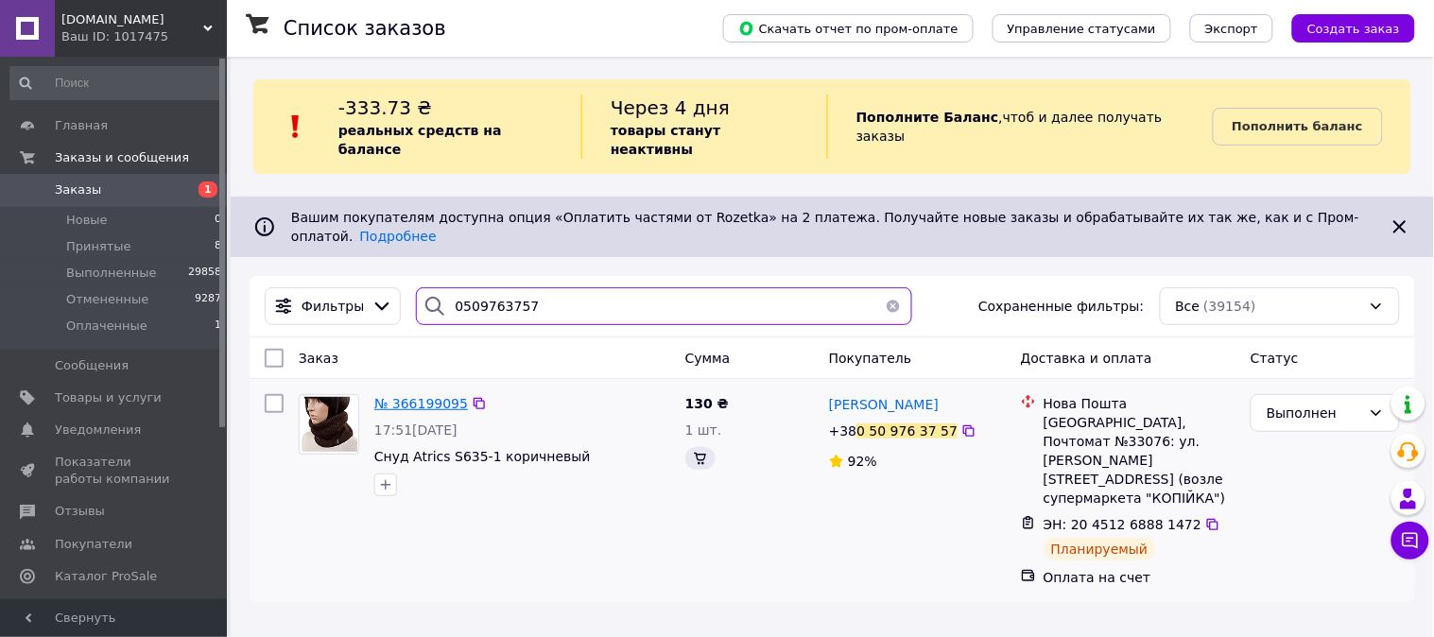
type input "0509763757"
click at [433, 396] on span "№ 366199095" at bounding box center [421, 403] width 94 height 15
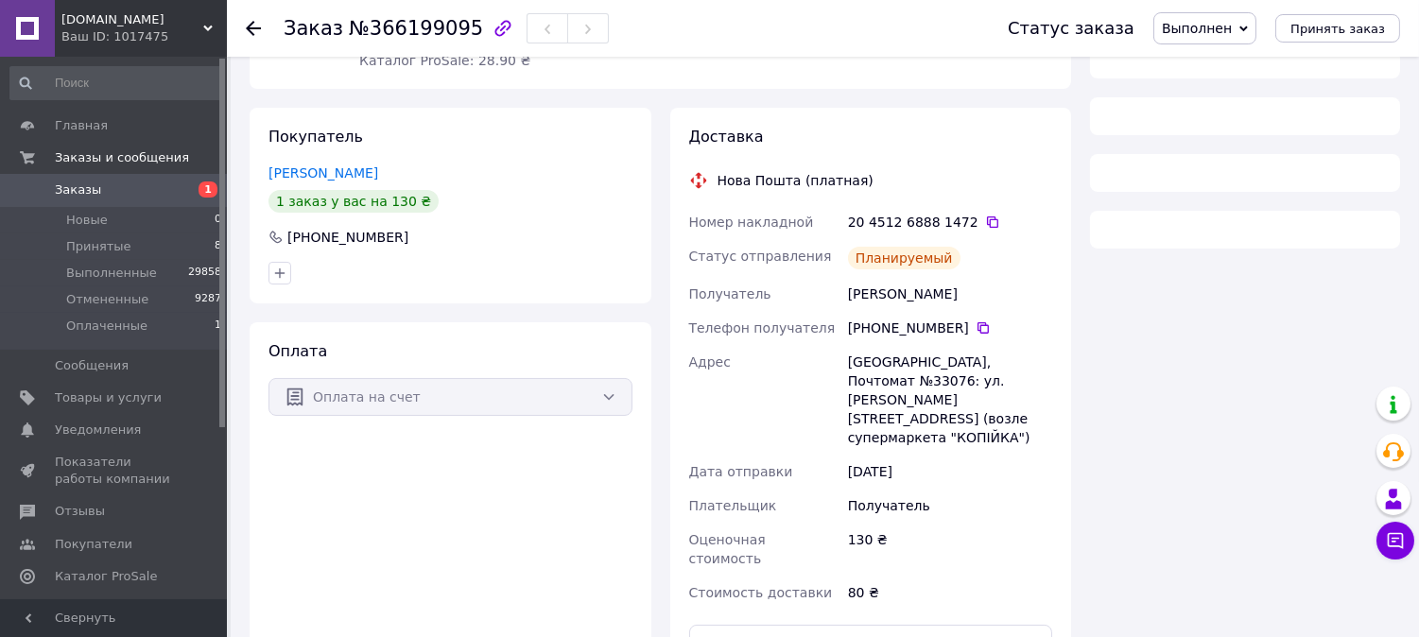
scroll to position [280, 0]
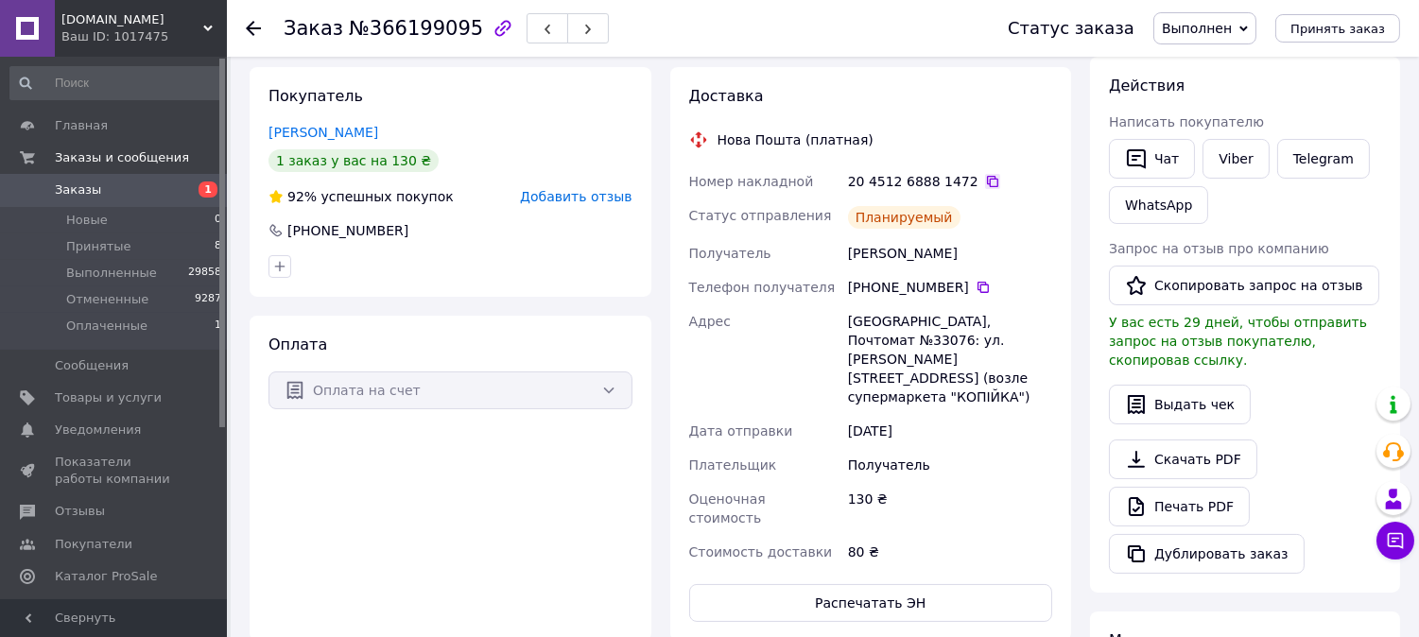
click at [987, 177] on icon at bounding box center [992, 181] width 11 height 11
click at [60, 329] on li "Оплаченные 1" at bounding box center [116, 331] width 233 height 36
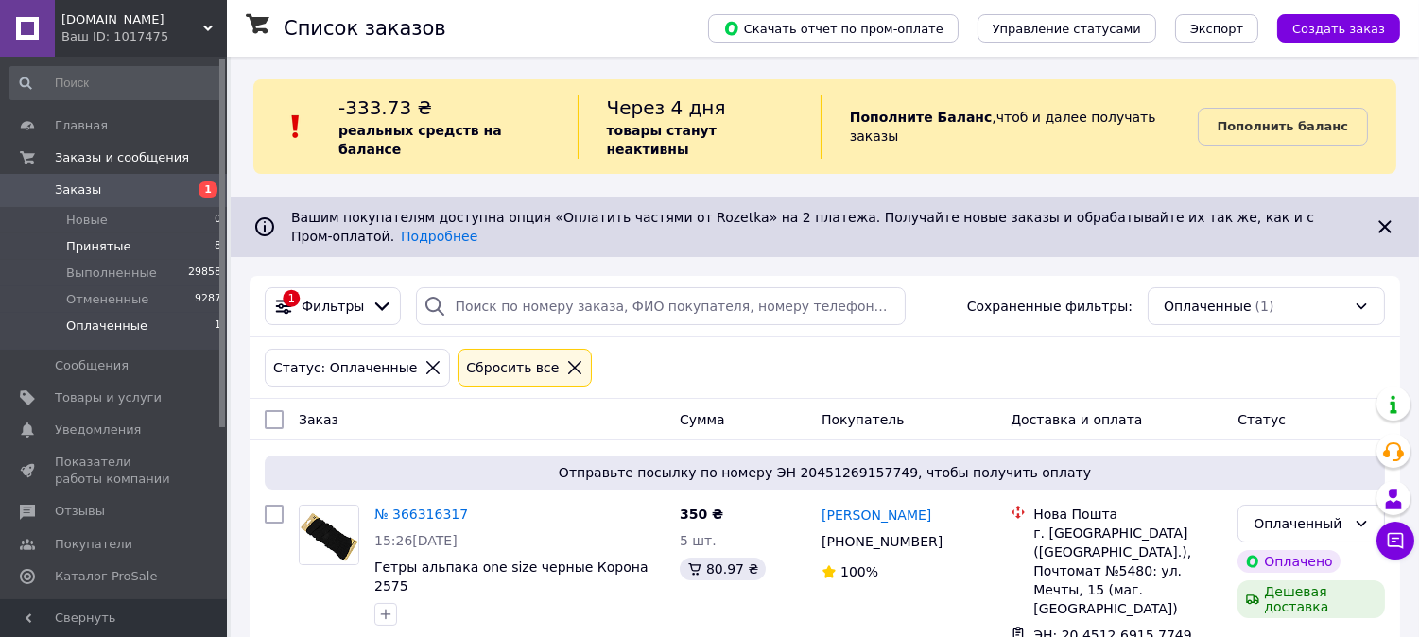
click at [109, 251] on span "Принятые" at bounding box center [98, 246] width 65 height 17
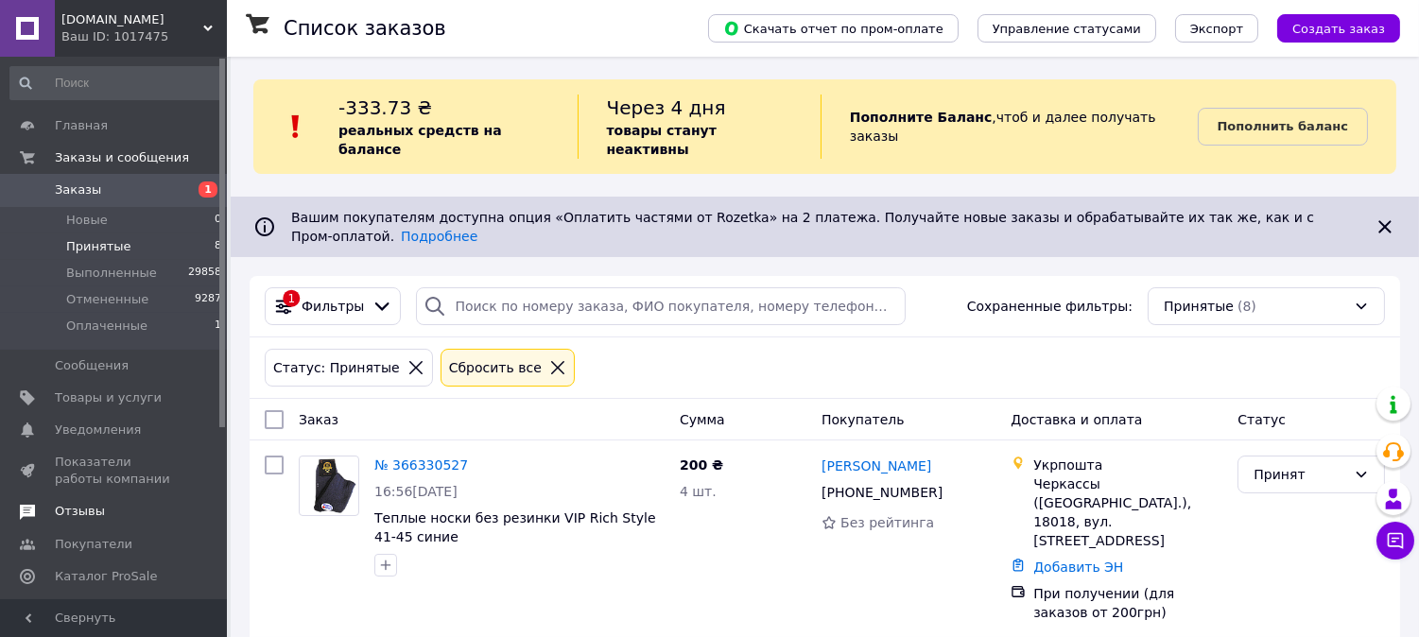
click at [88, 515] on span "Отзывы" at bounding box center [80, 511] width 50 height 17
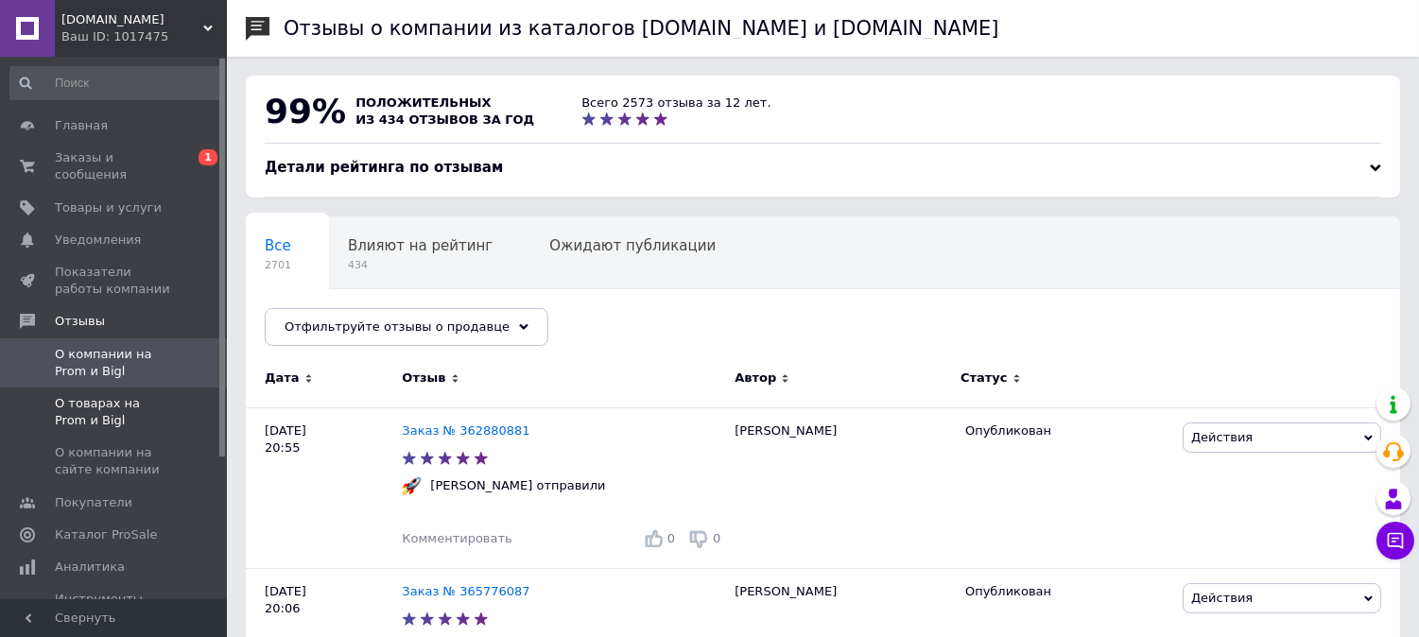
click at [142, 398] on span "О товарах на Prom и Bigl" at bounding box center [115, 412] width 120 height 34
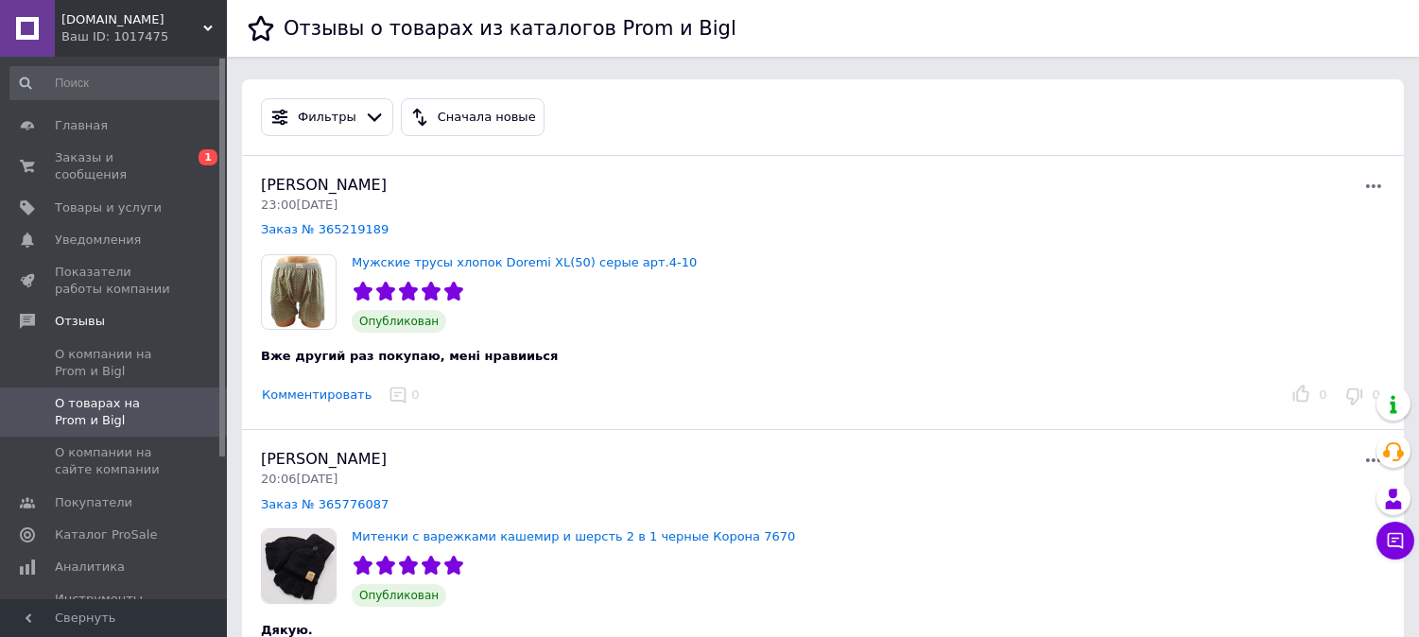
scroll to position [560, 0]
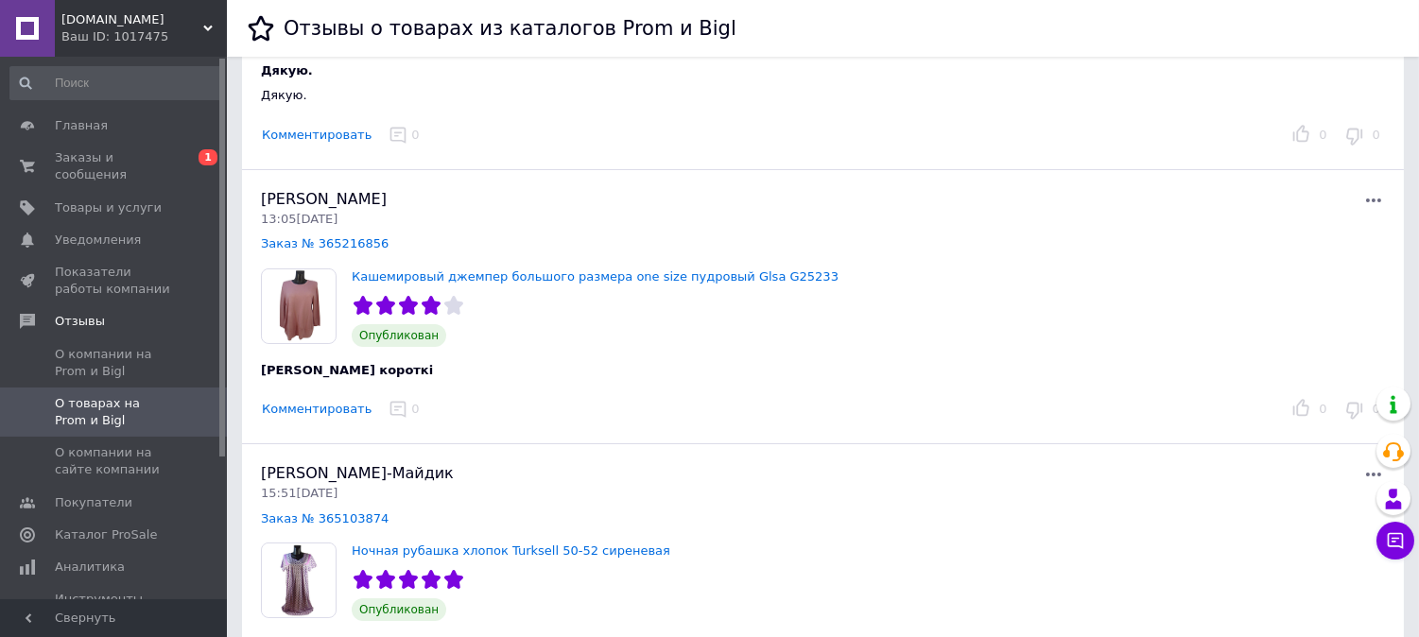
click at [323, 410] on button "Комментировать" at bounding box center [317, 410] width 112 height 20
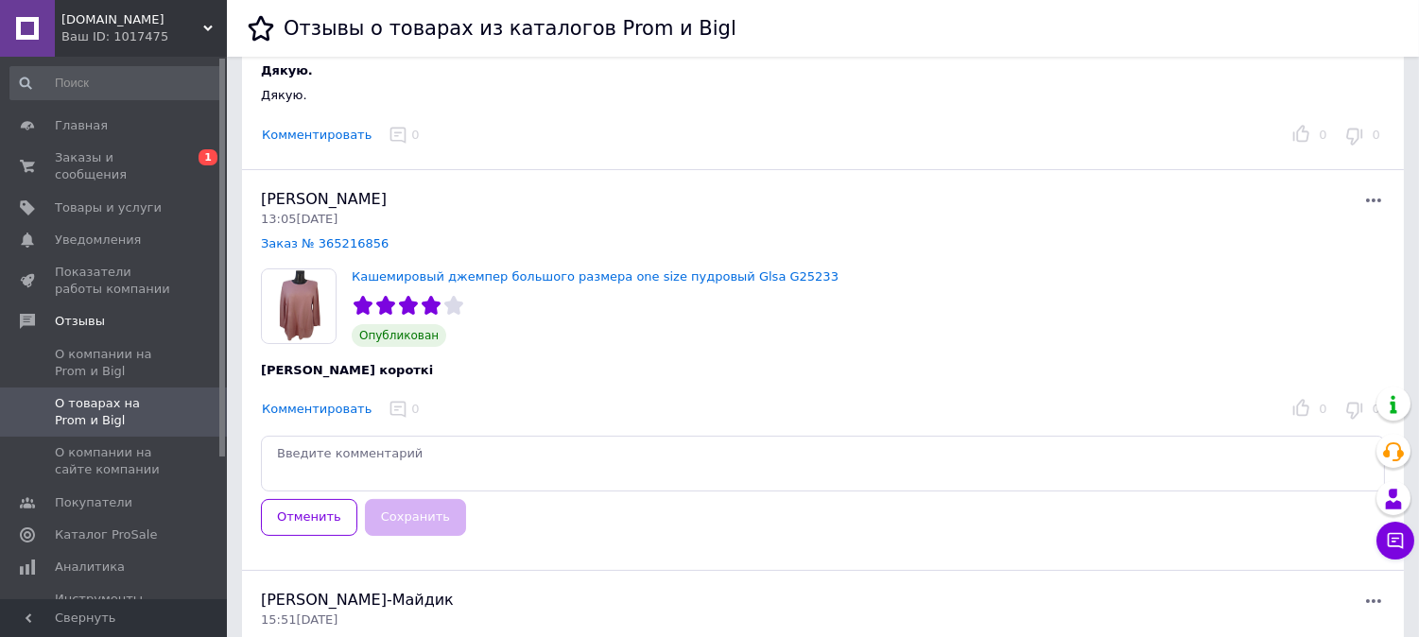
type textarea "D"
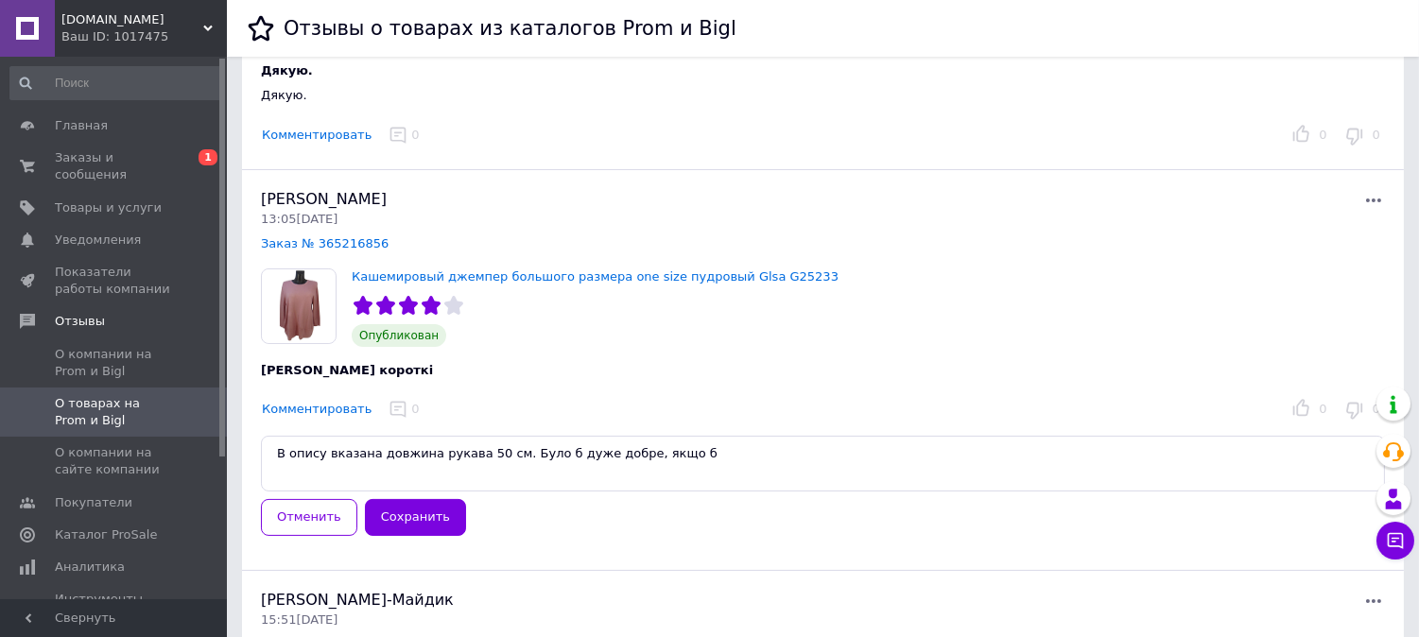
click at [504, 458] on textarea "В опису вказана довжина рукава 50 см. Було б дуже добре, якщо б" at bounding box center [823, 464] width 1124 height 56
click at [866, 468] on textarea "В опису вказана довжина рукава 50 см. Це модель з укороченим рукавом. Було б ду…" at bounding box center [823, 464] width 1124 height 56
click at [509, 451] on textarea "В опису вказана довжина рукава 50 см. Це модель з укороченим рукавом. Було б ду…" at bounding box center [823, 464] width 1124 height 56
click at [1116, 452] on textarea "В опису вказана довжина рукава 50 см. Це модель з укороченим рукавом. Було б ду…" at bounding box center [823, 464] width 1124 height 56
drag, startPoint x: 949, startPoint y: 455, endPoint x: 1334, endPoint y: 455, distance: 384.8
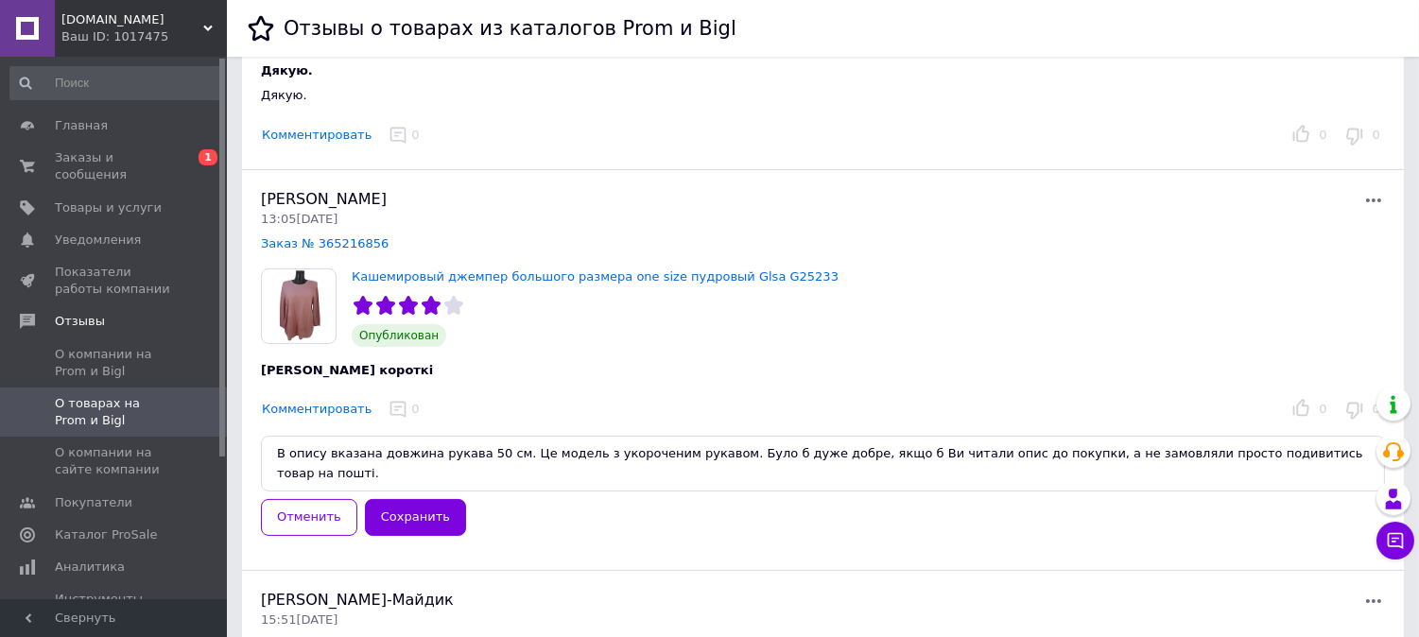
click at [1334, 455] on textarea "В опису вказана довжина рукава 50 см. Це модель з укороченим рукавом. Було б ду…" at bounding box center [823, 464] width 1124 height 56
click at [994, 449] on textarea "В опису вказана довжина рукава 50 см. Це модель з укороченим рукавом. Було б ду…" at bounding box center [823, 464] width 1124 height 56
drag, startPoint x: 985, startPoint y: 455, endPoint x: 1110, endPoint y: 518, distance: 139.9
click at [1110, 518] on form "В опису вказана довжина рукава 50 см. Це модель з укороченим рукавом. Було б ду…" at bounding box center [823, 486] width 1124 height 100
click at [332, 471] on textarea "В опису вказана довжина рукава 50 см. Це модель з укороченим рукавом. Було б ду…" at bounding box center [823, 464] width 1124 height 56
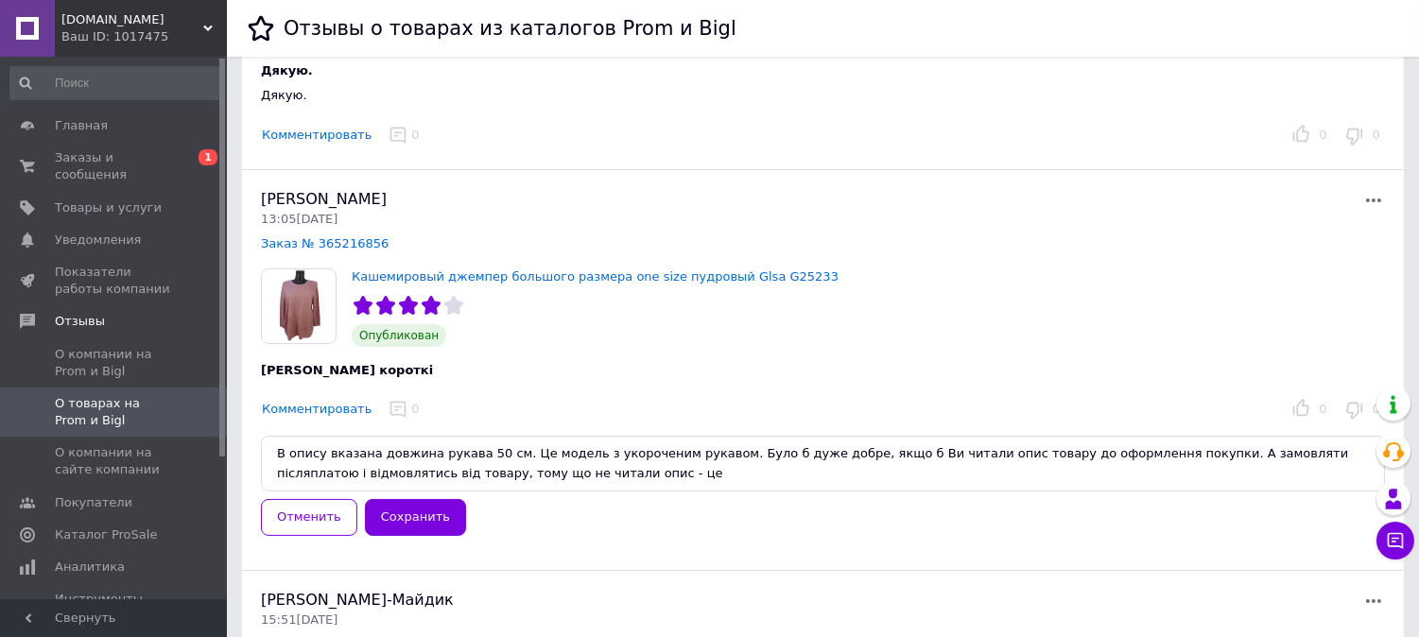
drag, startPoint x: 484, startPoint y: 471, endPoint x: 540, endPoint y: 476, distance: 56.1
click at [540, 476] on textarea "В опису вказана довжина рукава 50 см. Це модель з укороченим рукавом. Було б ду…" at bounding box center [823, 464] width 1124 height 56
click at [479, 470] on textarea "В опису вказана довжина рукава 50 см. Це модель з укороченим рукавом. Було б ду…" at bounding box center [823, 464] width 1124 height 56
click at [565, 467] on textarea "В опису вказана довжина рукава 50 см. Це модель з укороченим рукавом. Було б ду…" at bounding box center [823, 464] width 1124 height 56
drag, startPoint x: 570, startPoint y: 469, endPoint x: 1078, endPoint y: 508, distance: 509.2
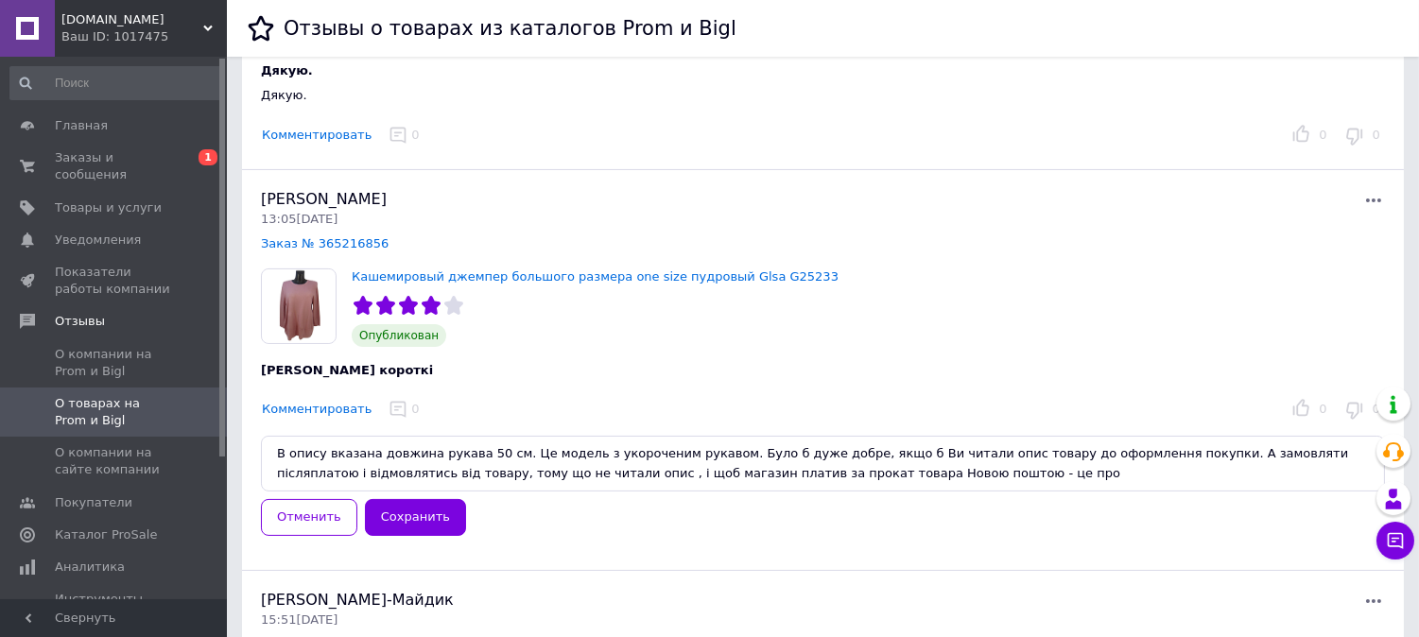
click at [1078, 508] on form "В опису вказана довжина рукава 50 см. Це модель з укороченим рукавом. Було б ду…" at bounding box center [823, 486] width 1124 height 100
drag, startPoint x: 1137, startPoint y: 455, endPoint x: 1166, endPoint y: 507, distance: 59.2
click at [1166, 507] on form "В опису вказана довжина рукава 50 см. Це модель з укороченим рукавом. Було б ду…" at bounding box center [823, 486] width 1124 height 100
click at [523, 446] on textarea "В опису вказана довжина рукава 50 см. Це модель з укороченим рукавом. Було б ду…" at bounding box center [823, 464] width 1124 height 56
click at [564, 458] on textarea "В опису вказана довжина рукава 50 см. Це модель з укороченим рукавом. Було б ду…" at bounding box center [823, 464] width 1124 height 56
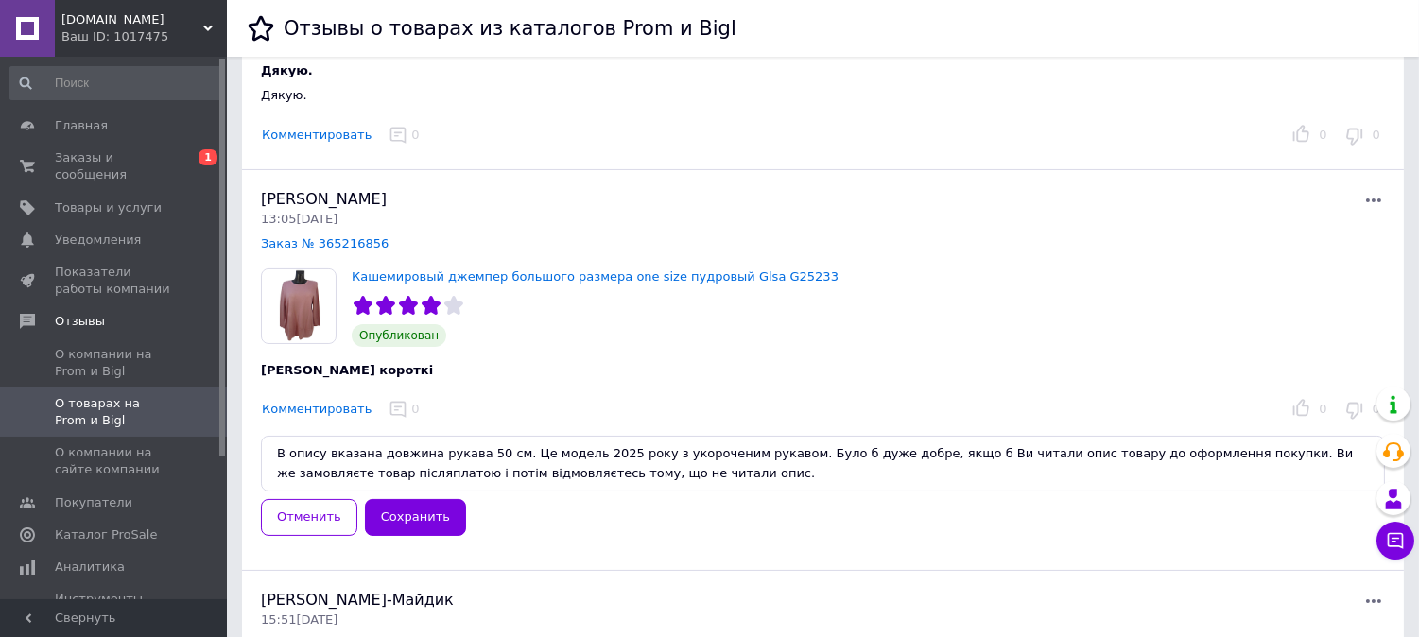
drag, startPoint x: 1186, startPoint y: 456, endPoint x: 1197, endPoint y: 485, distance: 31.1
click at [1236, 458] on textarea "В опису вказана довжина рукава 50 см. Це модель 2025 року з укороченим рукавом.…" at bounding box center [823, 464] width 1124 height 56
drag, startPoint x: 1261, startPoint y: 457, endPoint x: 1280, endPoint y: 454, distance: 19.1
click at [1280, 454] on textarea "В опису вказана довжина рукава 50 см. Це модель 2025 року з укороченим рукавом.…" at bounding box center [823, 464] width 1124 height 56
click at [442, 473] on textarea "В опису вказана довжина рукава 50 см. Це модель 2025 року з укороченим рукавом.…" at bounding box center [823, 464] width 1124 height 56
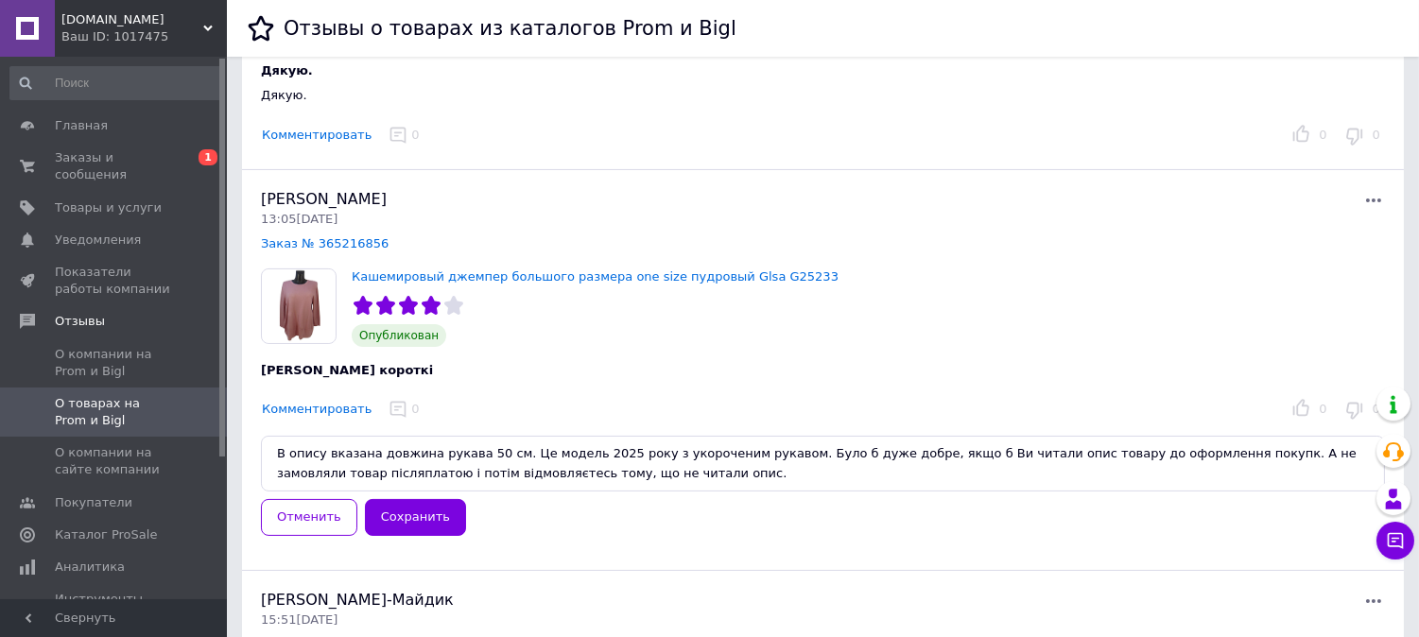
drag, startPoint x: 436, startPoint y: 475, endPoint x: 473, endPoint y: 475, distance: 36.9
click at [473, 475] on textarea "В опису вказана довжина рукава 50 см. Це модель 2025 року з укороченим рукавом.…" at bounding box center [823, 464] width 1124 height 56
click at [673, 466] on textarea "В опису вказана довжина рукава 50 см. Це модель 2025 року з укороченим рукавом.…" at bounding box center [823, 464] width 1124 height 56
click at [1183, 454] on textarea "В опису вказана довжина рукава 50 см. Це модель 2025 року з укороченим рукавом.…" at bounding box center [823, 464] width 1124 height 56
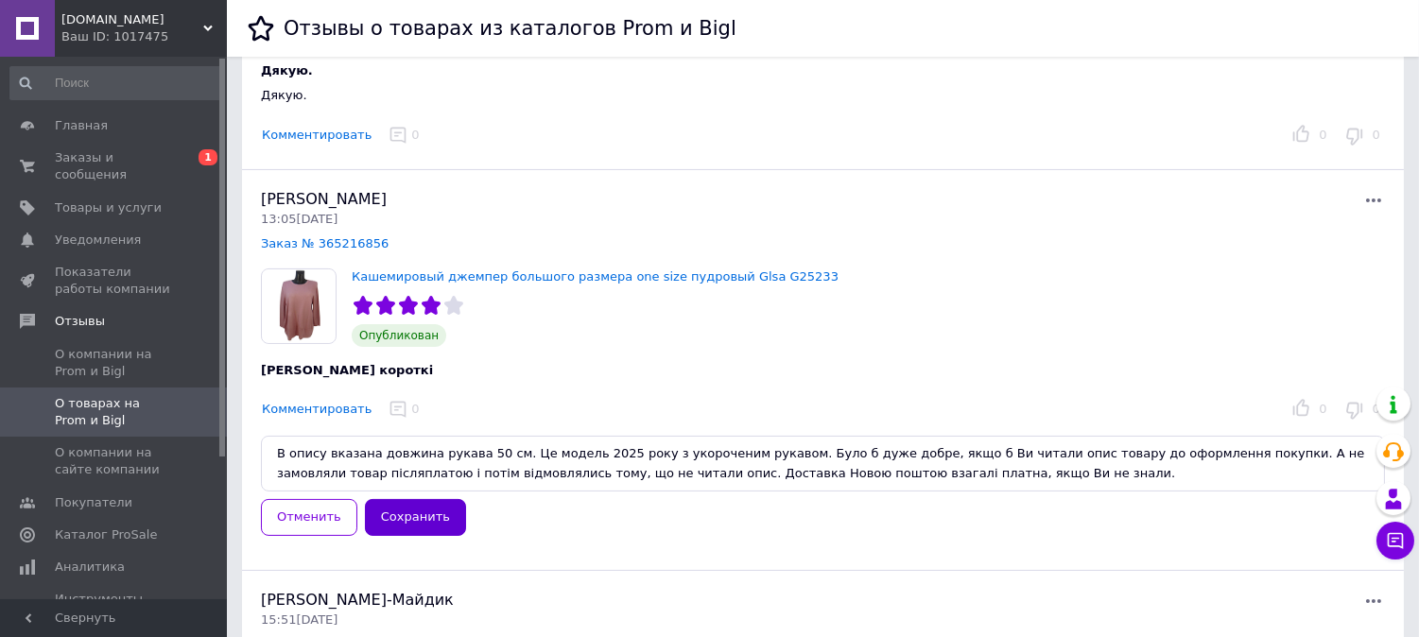
type textarea "В опису вказана довжина рукава 50 см. Це модель 2025 року з укороченим рукавом.…"
click at [390, 508] on button "Сохранить" at bounding box center [415, 517] width 101 height 37
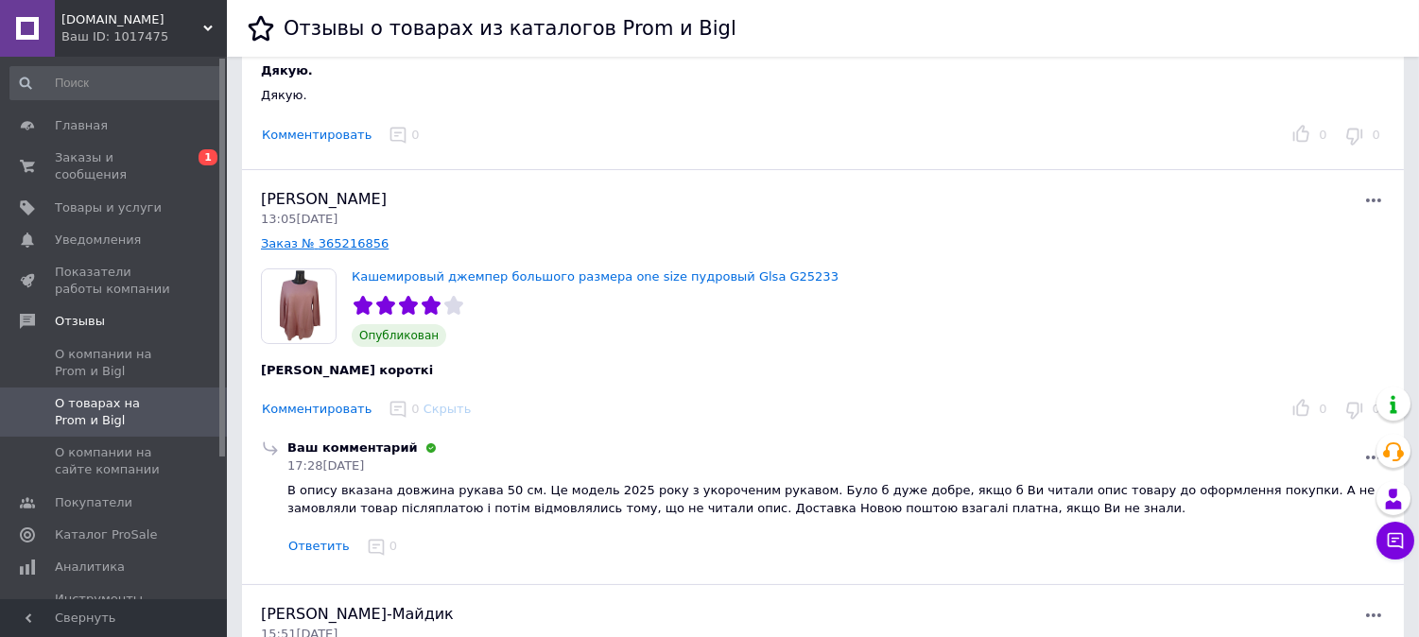
click at [315, 242] on link "Заказ № 365216856" at bounding box center [325, 243] width 128 height 14
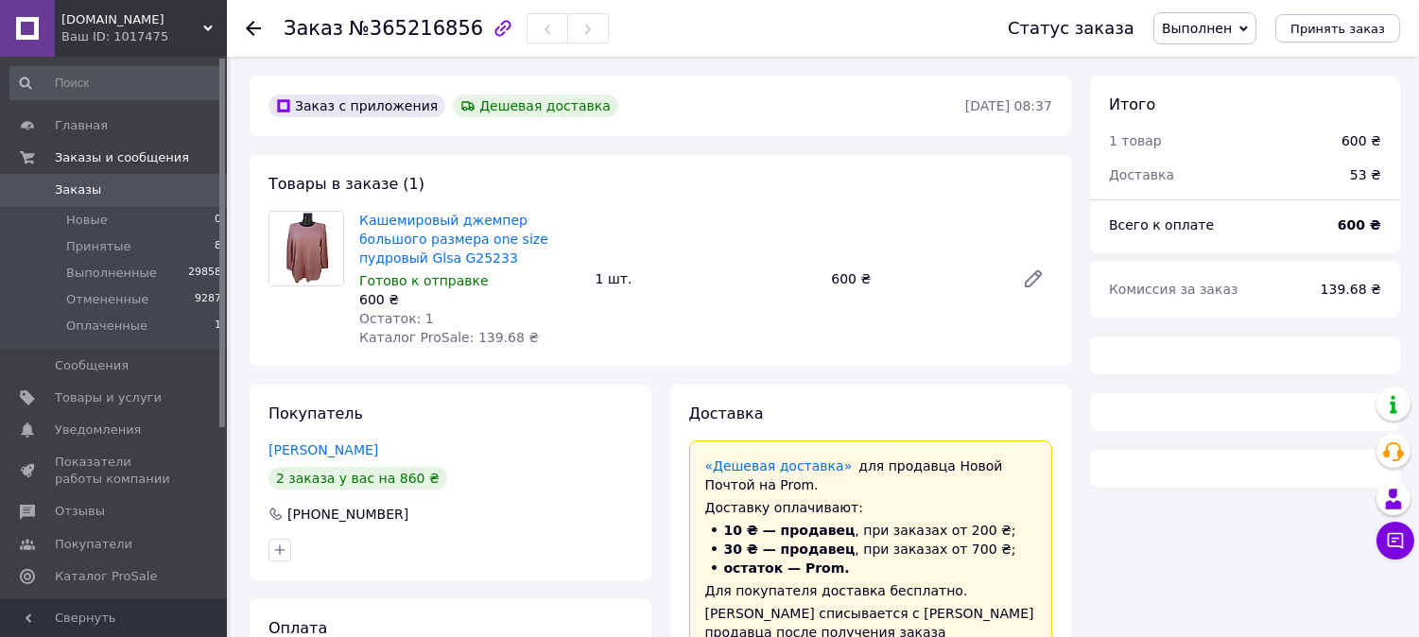
scroll to position [280, 0]
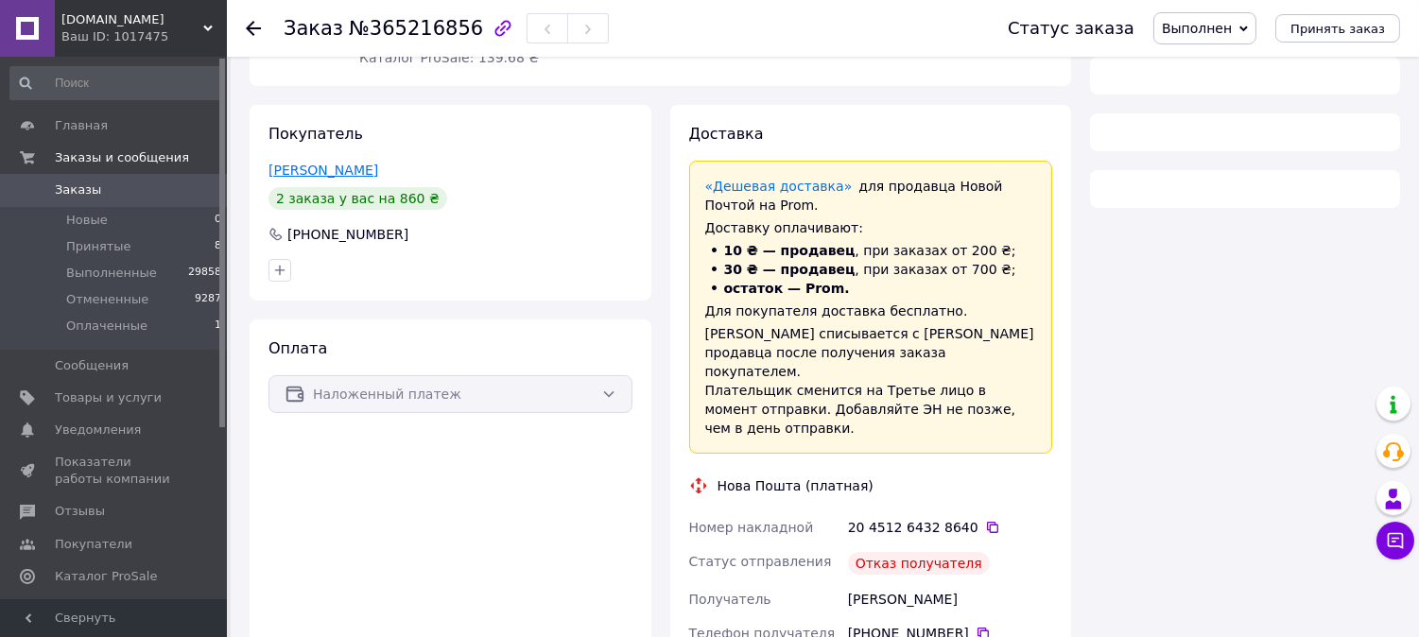
click at [329, 176] on link "[PERSON_NAME]" at bounding box center [323, 170] width 110 height 15
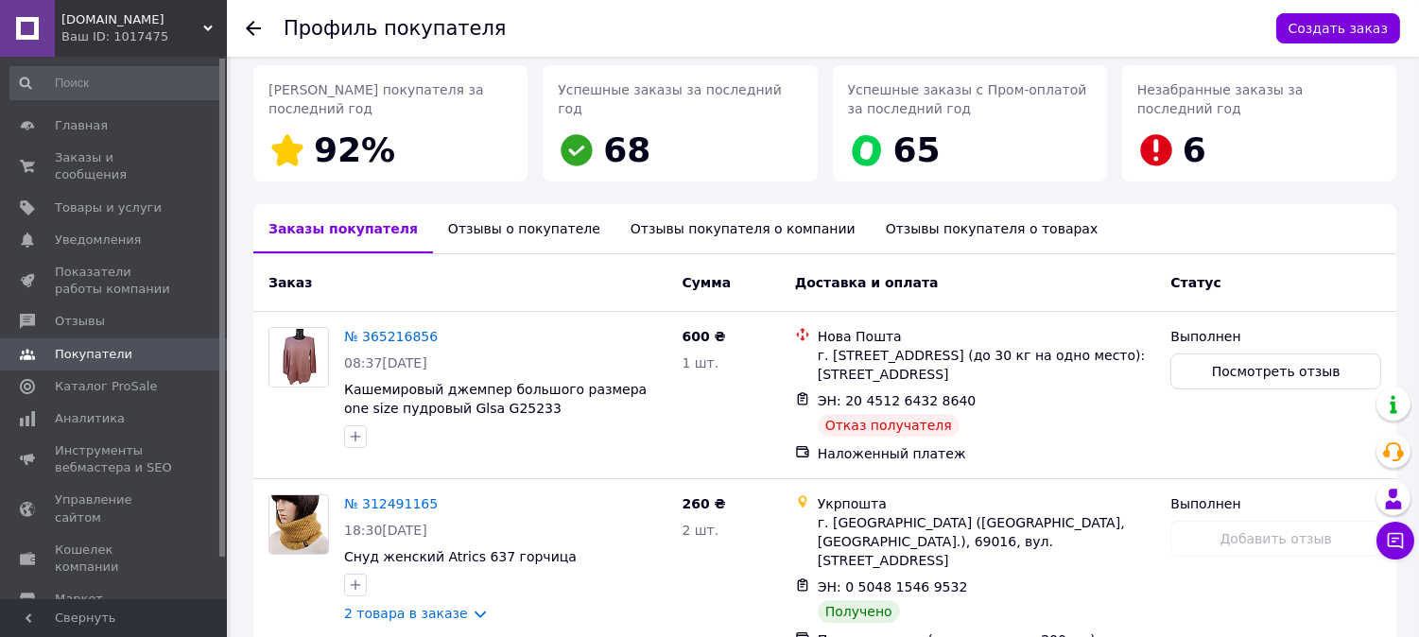
scroll to position [376, 0]
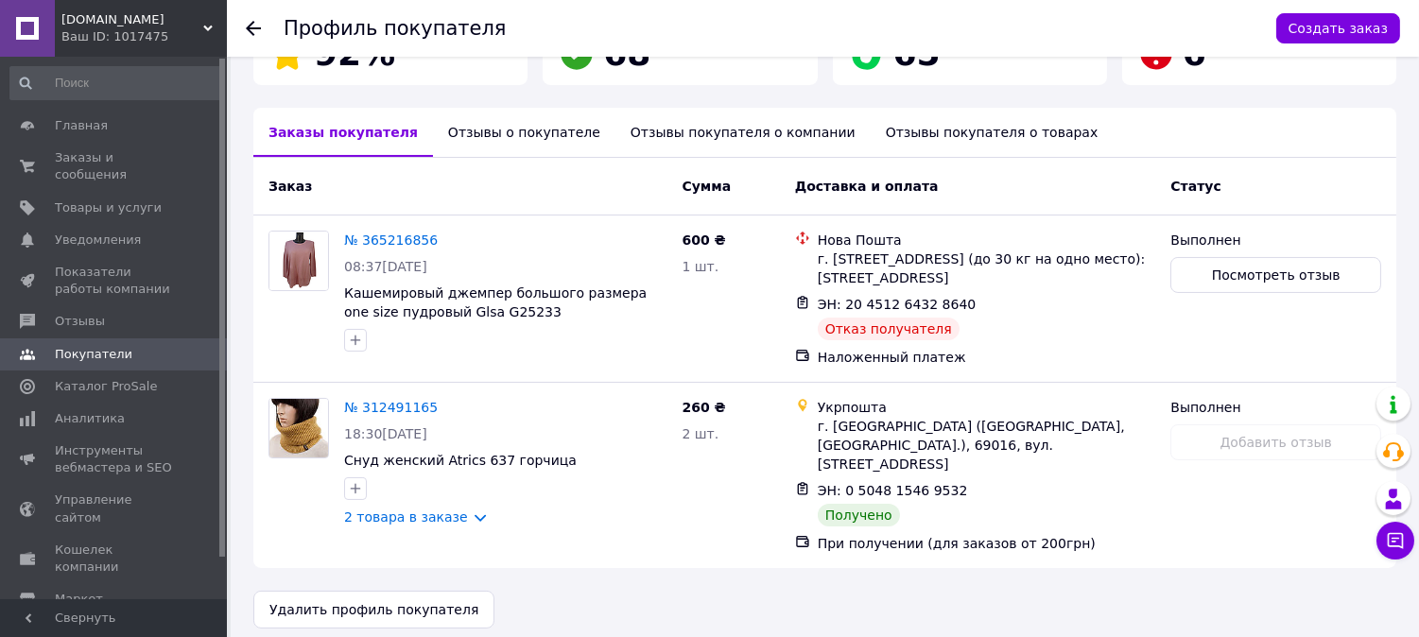
click at [503, 155] on div "Отзывы о покупателе" at bounding box center [524, 132] width 182 height 49
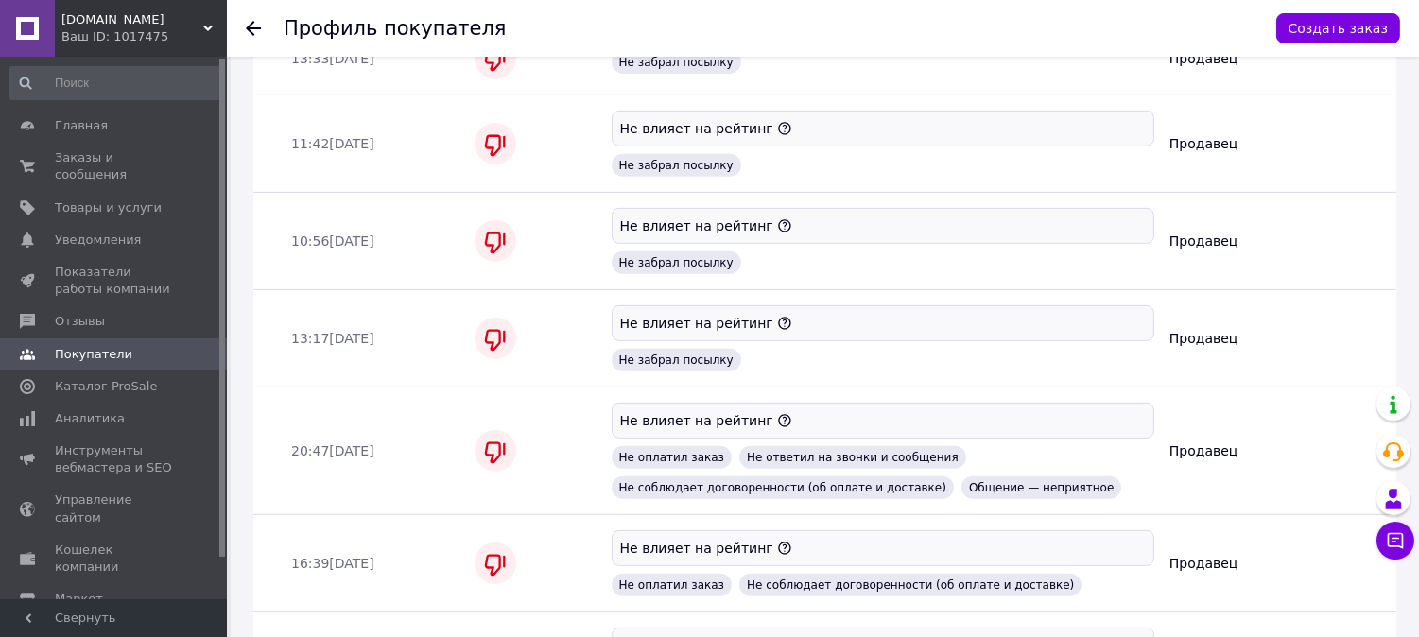
scroll to position [883, 0]
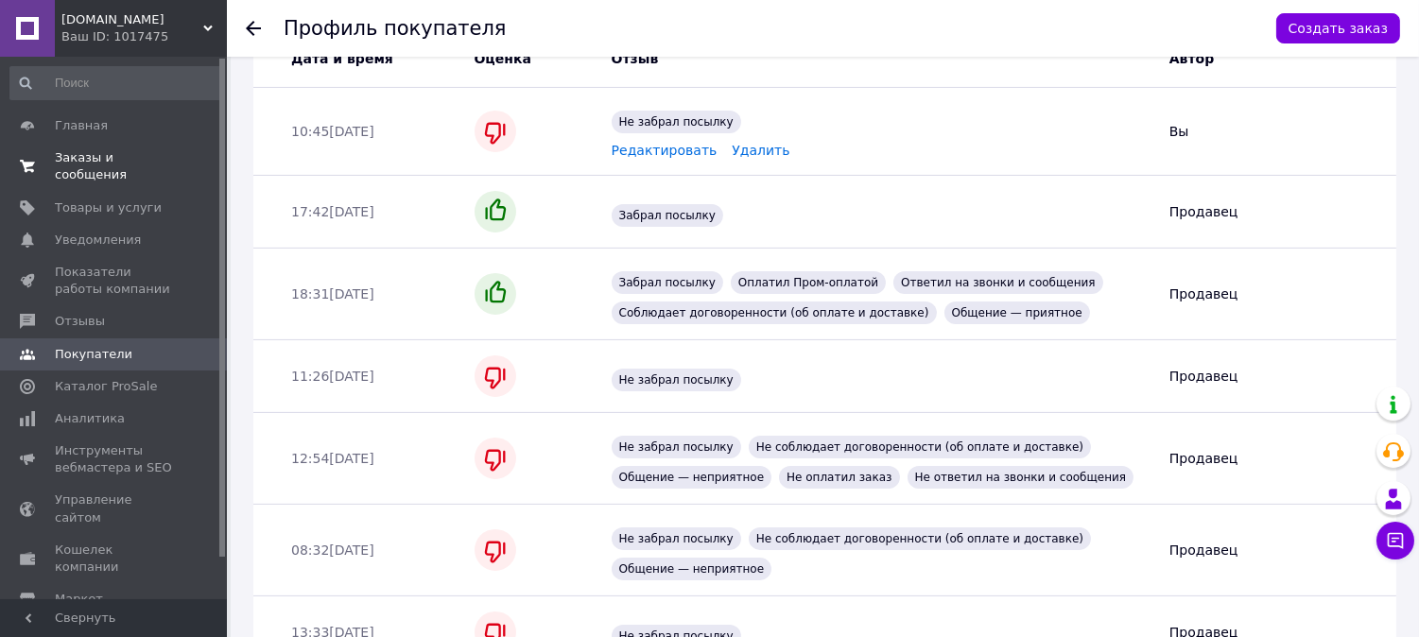
click at [99, 149] on span "Заказы и сообщения" at bounding box center [115, 166] width 120 height 34
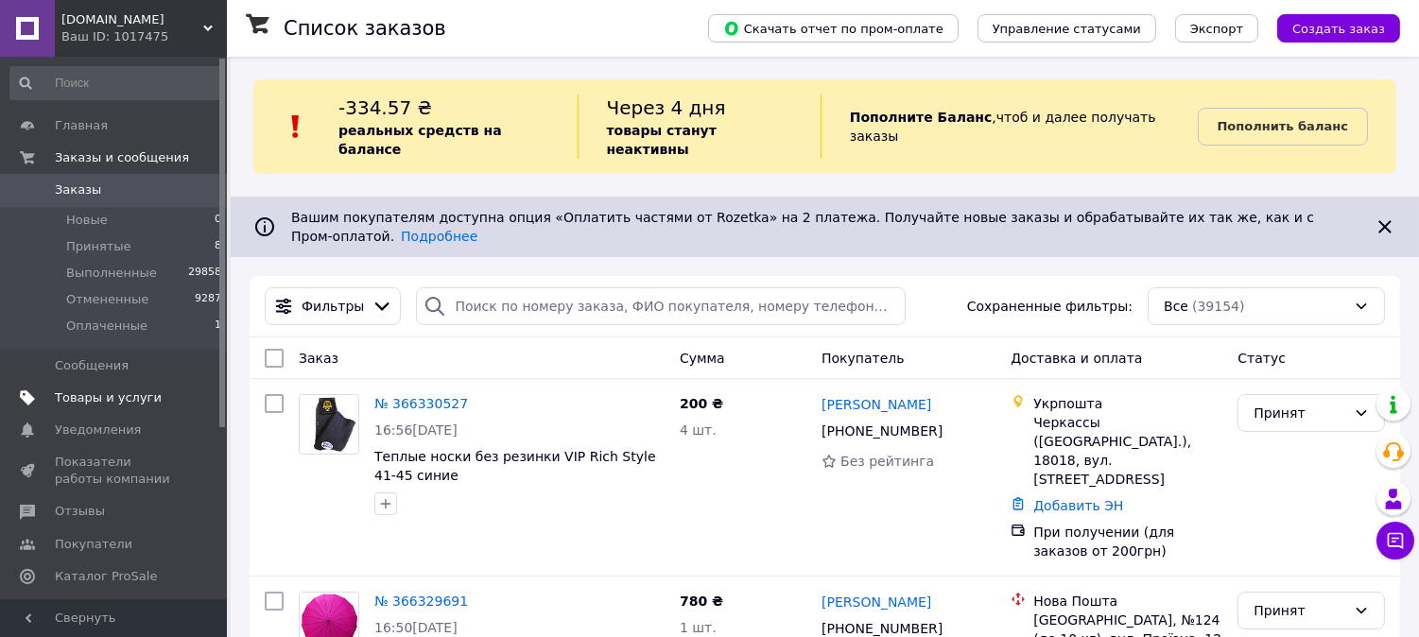
click at [114, 408] on link "Товары и услуги" at bounding box center [116, 398] width 233 height 32
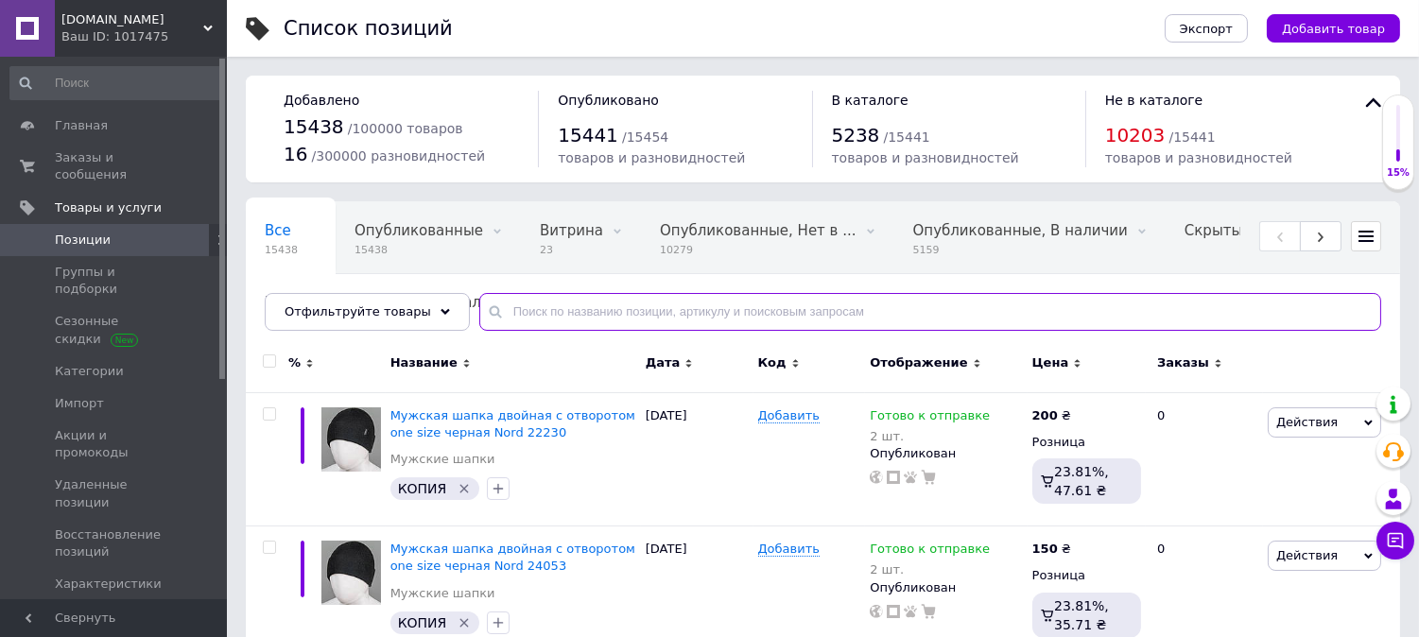
click at [506, 306] on input "text" at bounding box center [930, 312] width 902 height 38
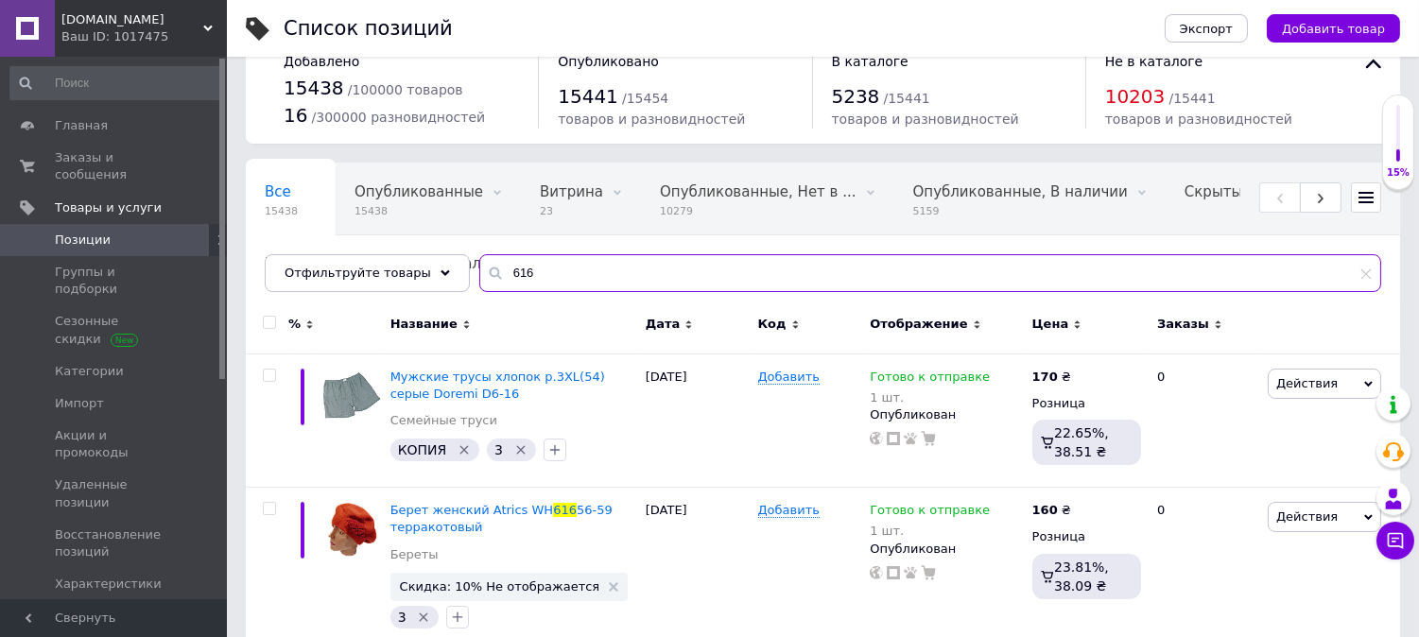
scroll to position [72, 0]
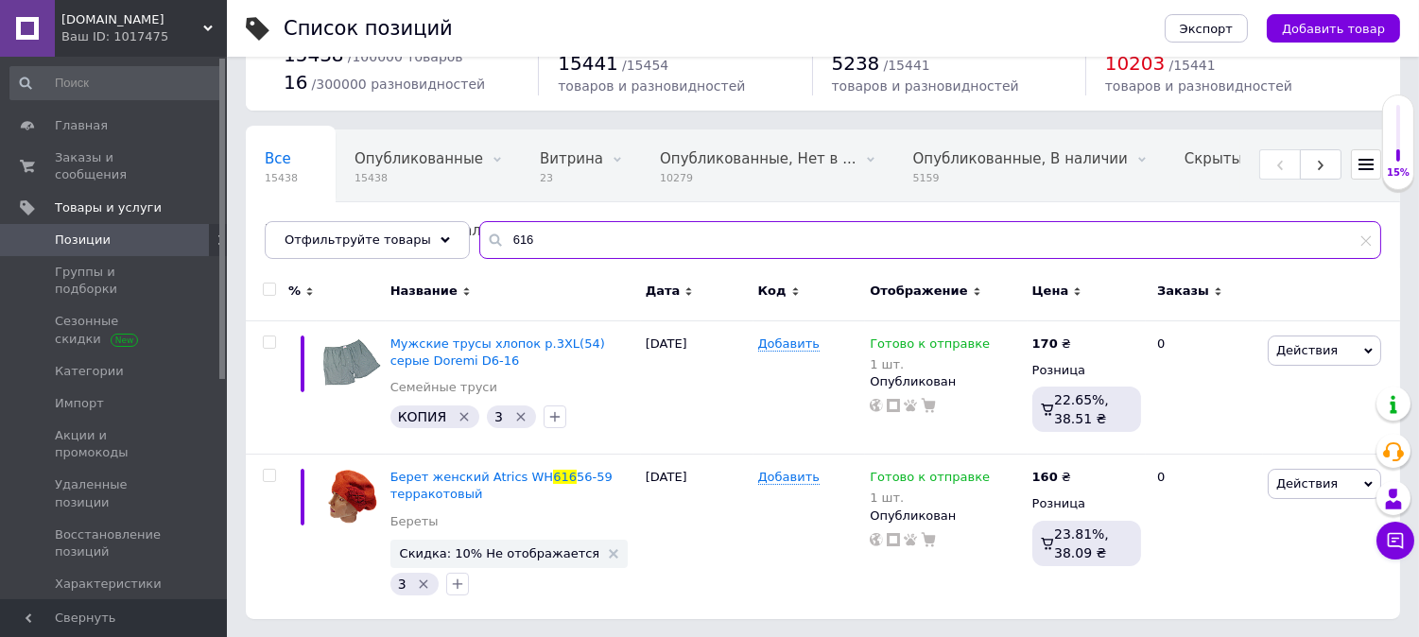
drag, startPoint x: 534, startPoint y: 239, endPoint x: 275, endPoint y: 219, distance: 259.8
click at [275, 221] on div "Отфильтруйте товары 616" at bounding box center [823, 240] width 1117 height 38
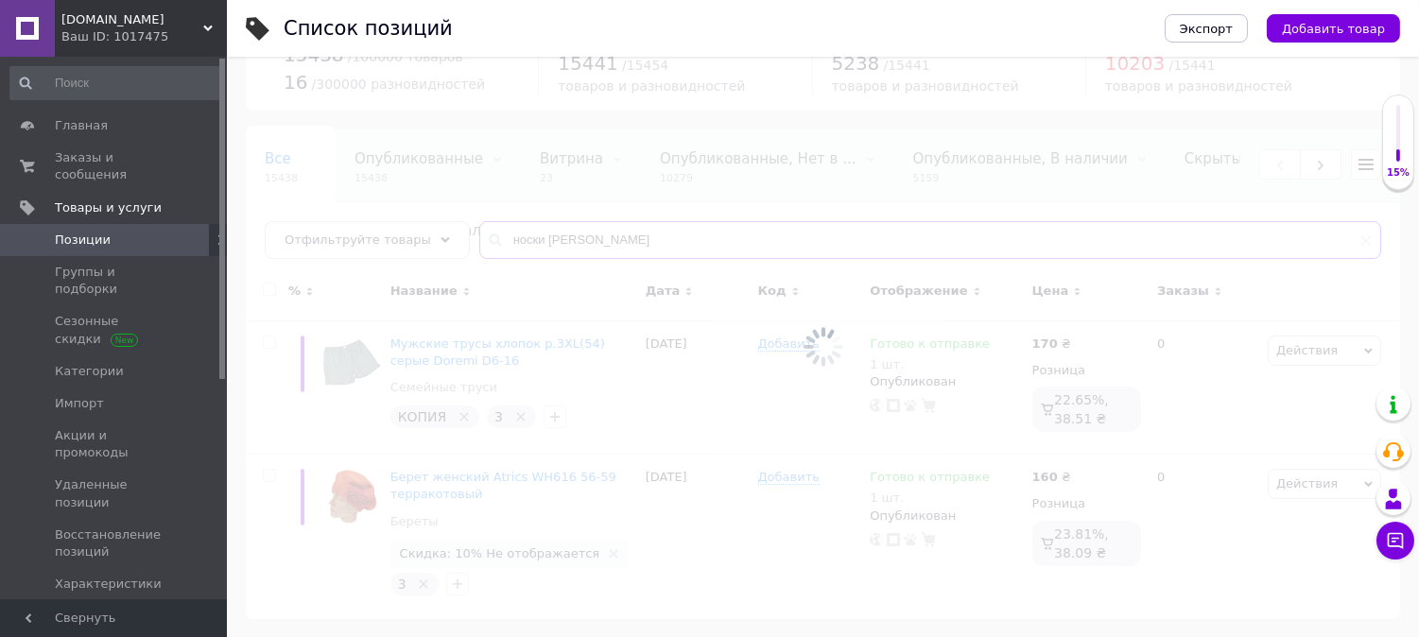
type input "носки [PERSON_NAME]"
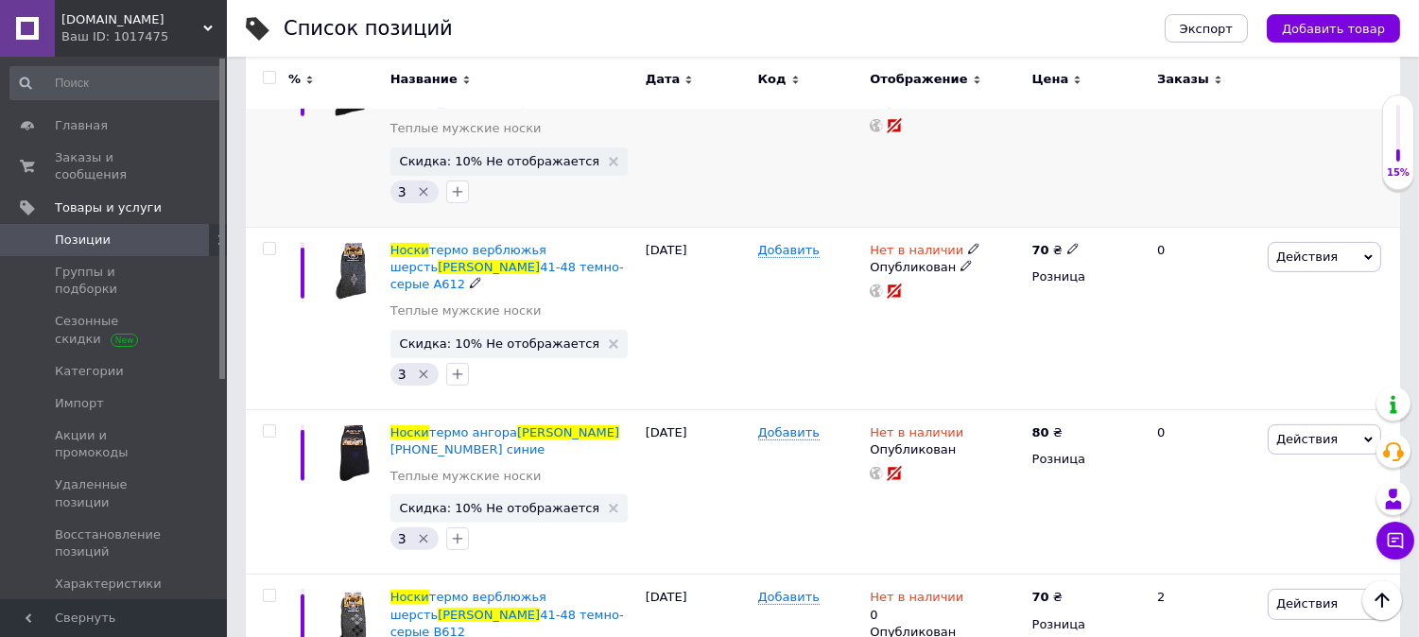
scroll to position [912, 0]
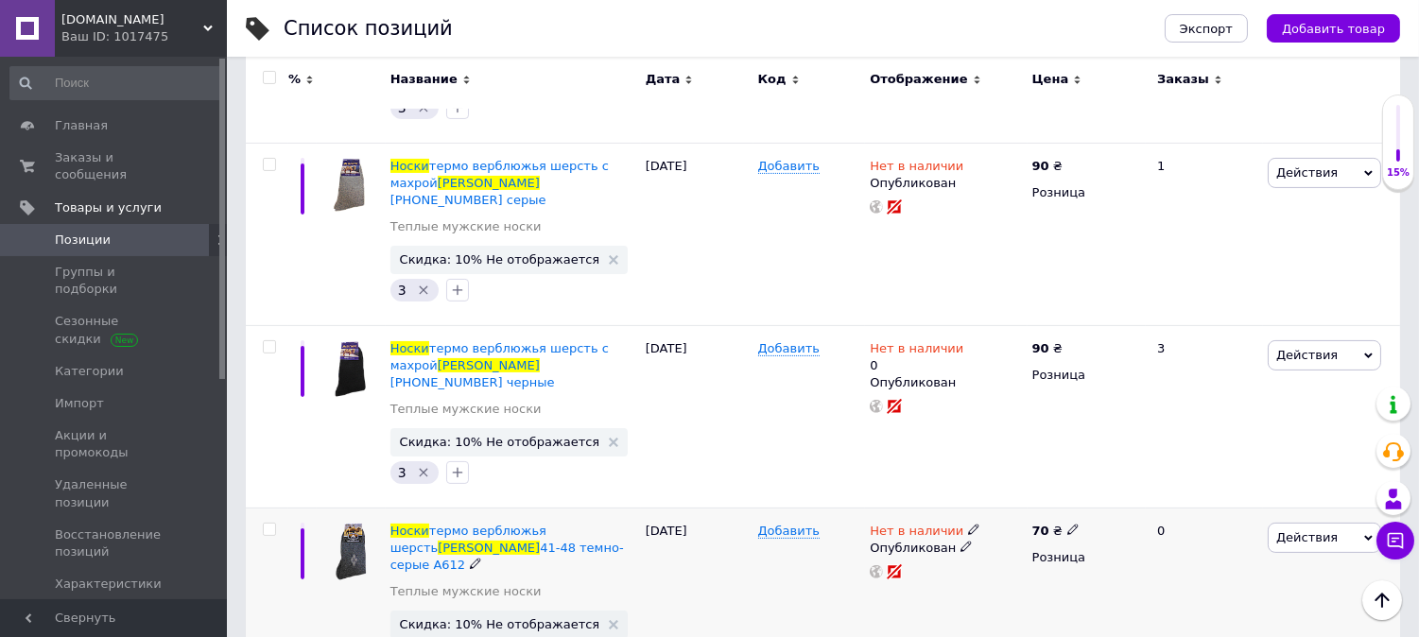
click at [1325, 530] on span "Действия" at bounding box center [1306, 537] width 61 height 14
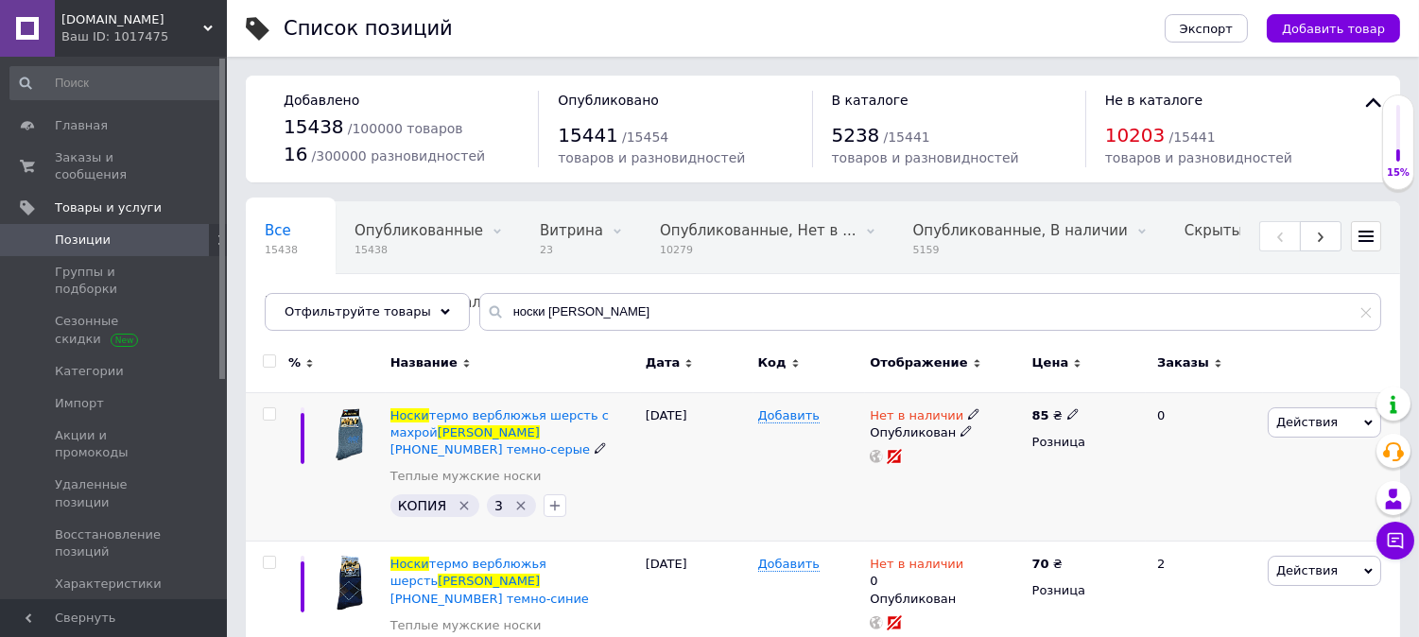
scroll to position [280, 0]
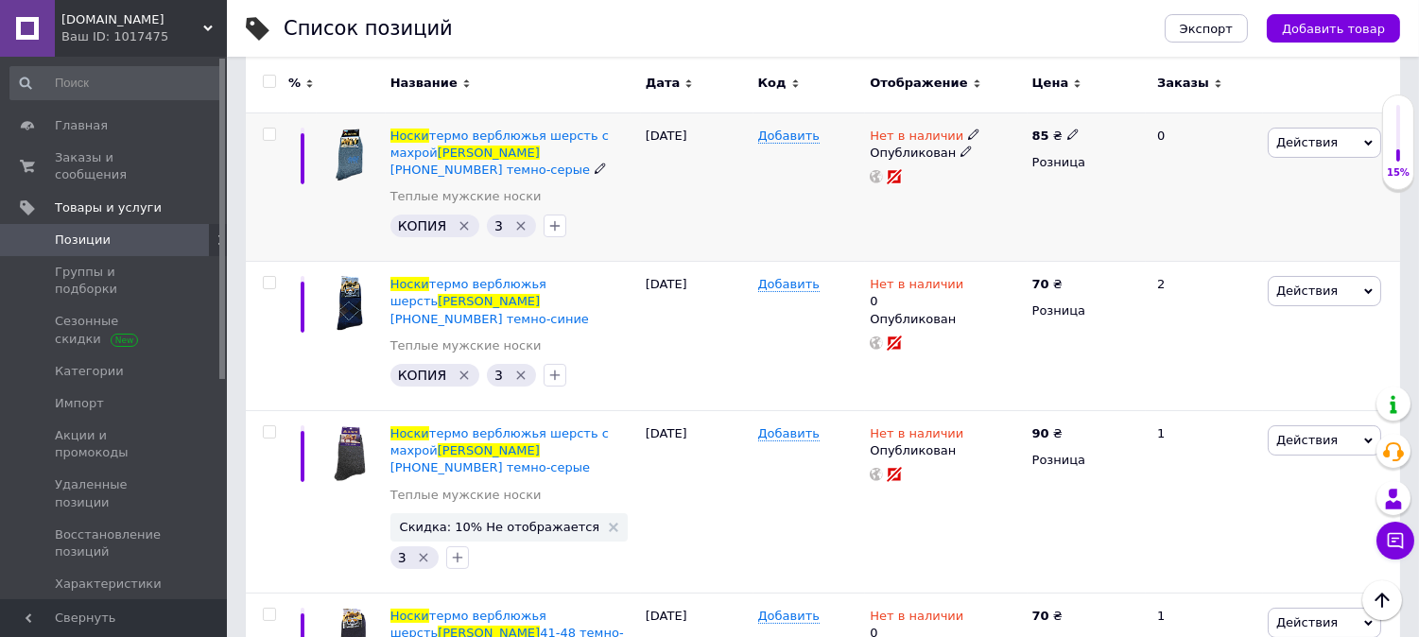
click at [1328, 142] on span "Действия" at bounding box center [1306, 142] width 61 height 14
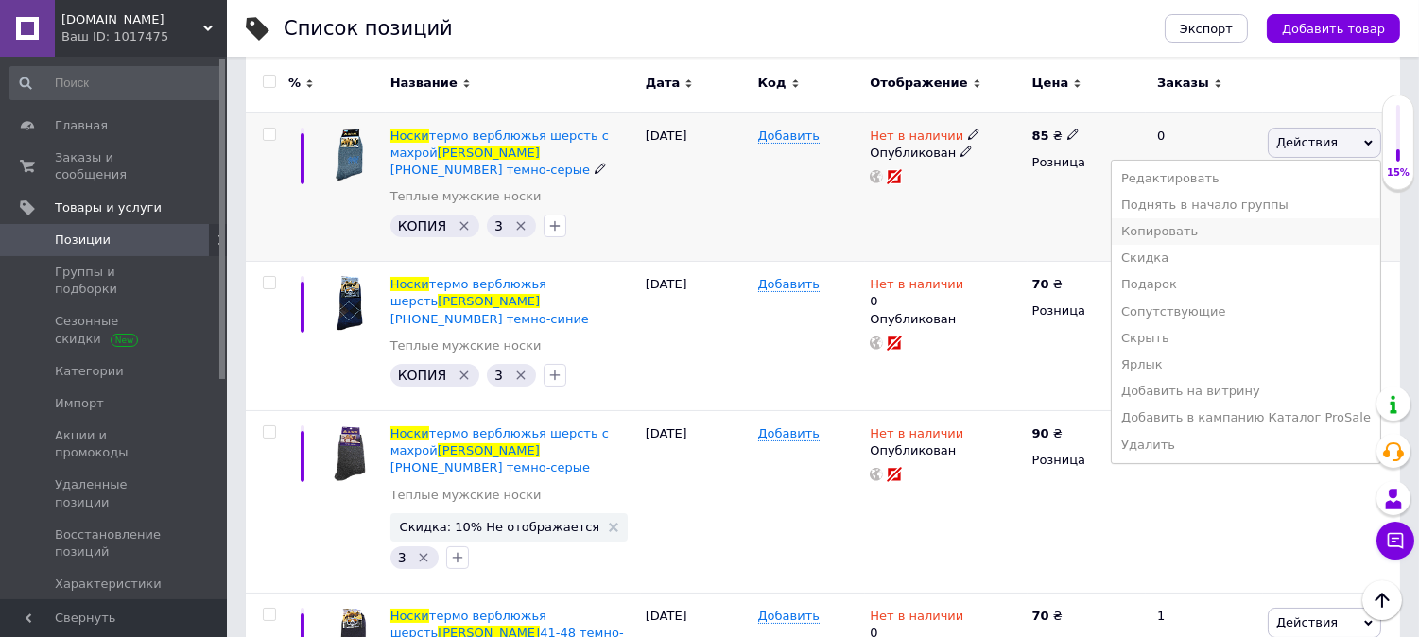
click at [1220, 236] on li "Копировать" at bounding box center [1246, 231] width 268 height 26
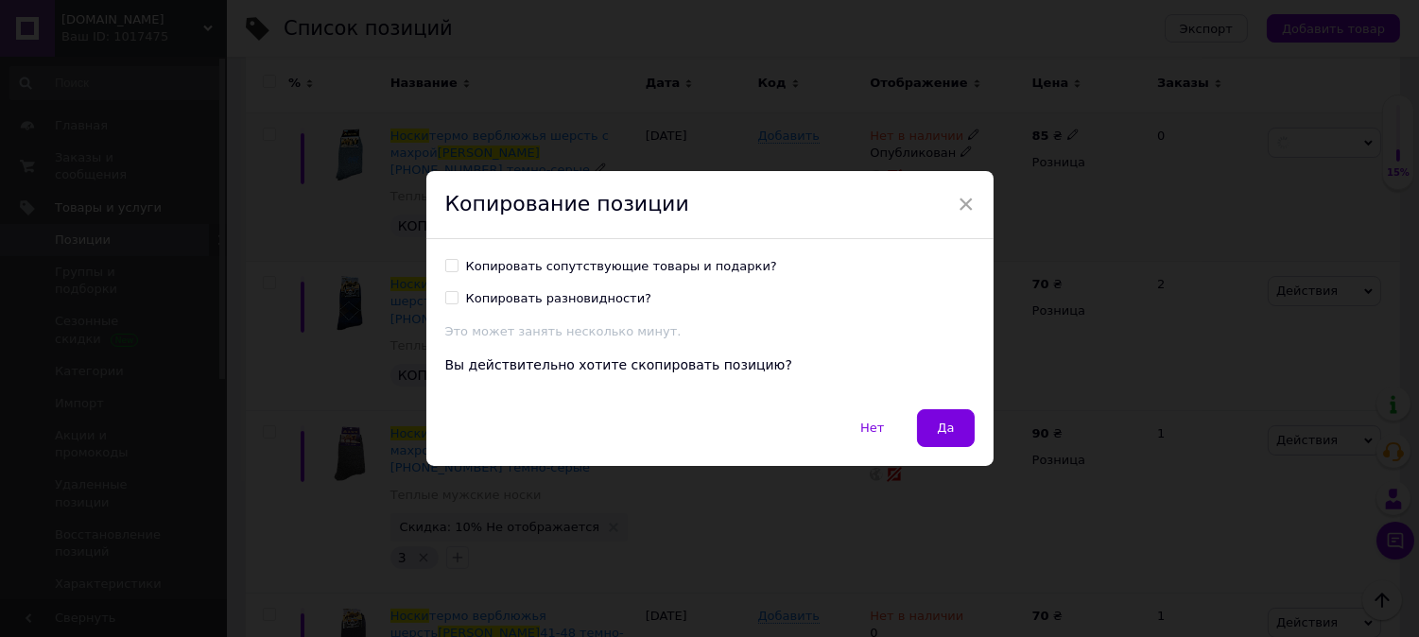
scroll to position [203, 0]
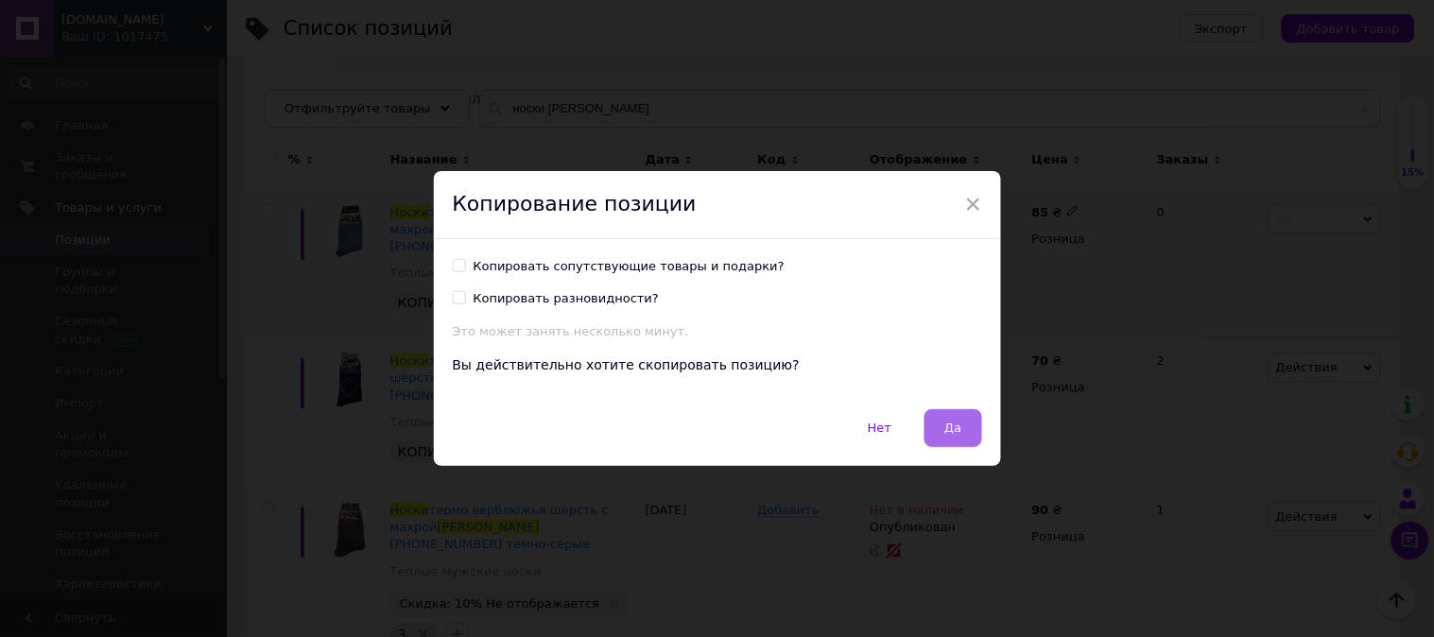
click at [940, 426] on button "Да" at bounding box center [953, 428] width 57 height 38
